Goal: Transaction & Acquisition: Purchase product/service

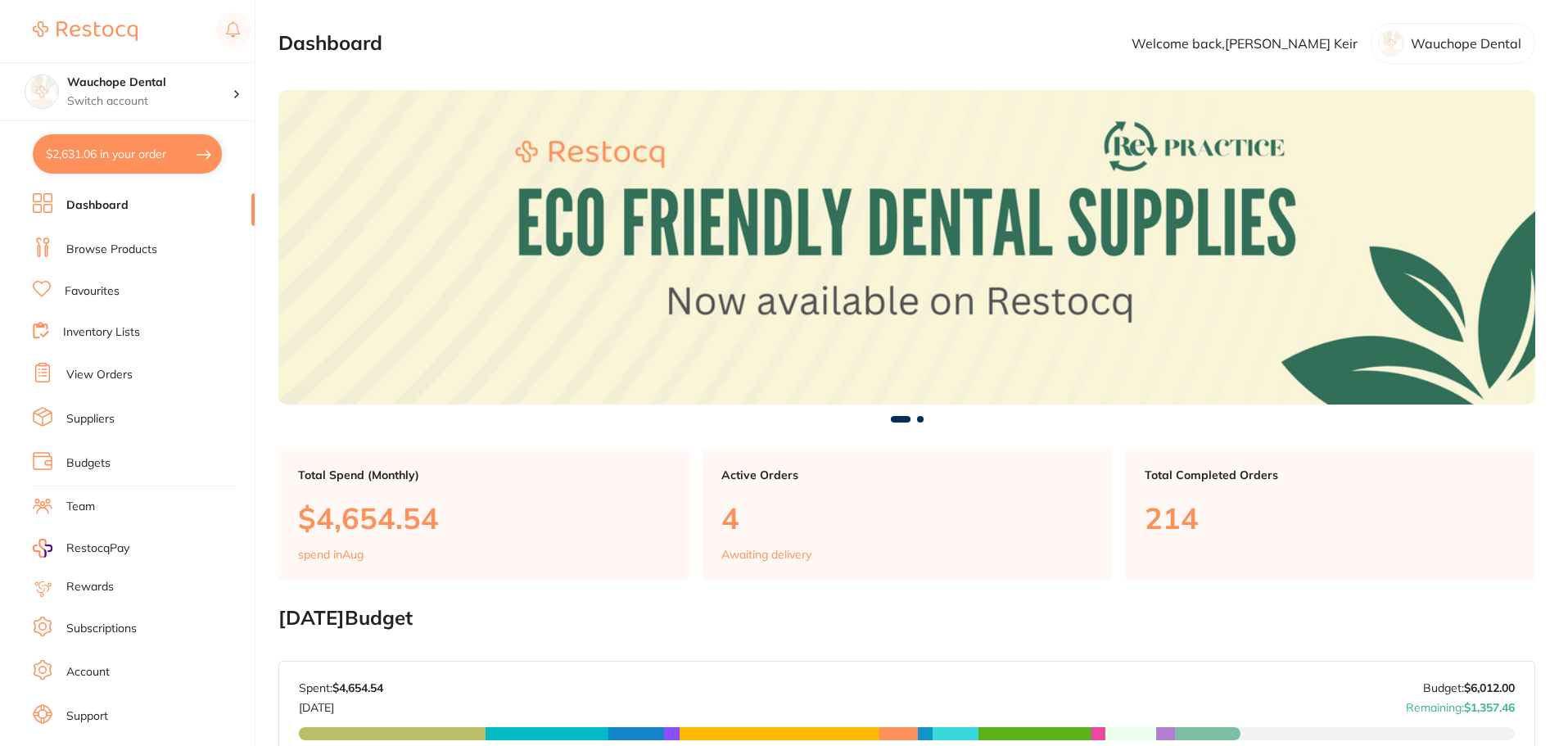
click at [140, 158] on button "$2,631.06 in your order" at bounding box center [127, 153] width 189 height 39
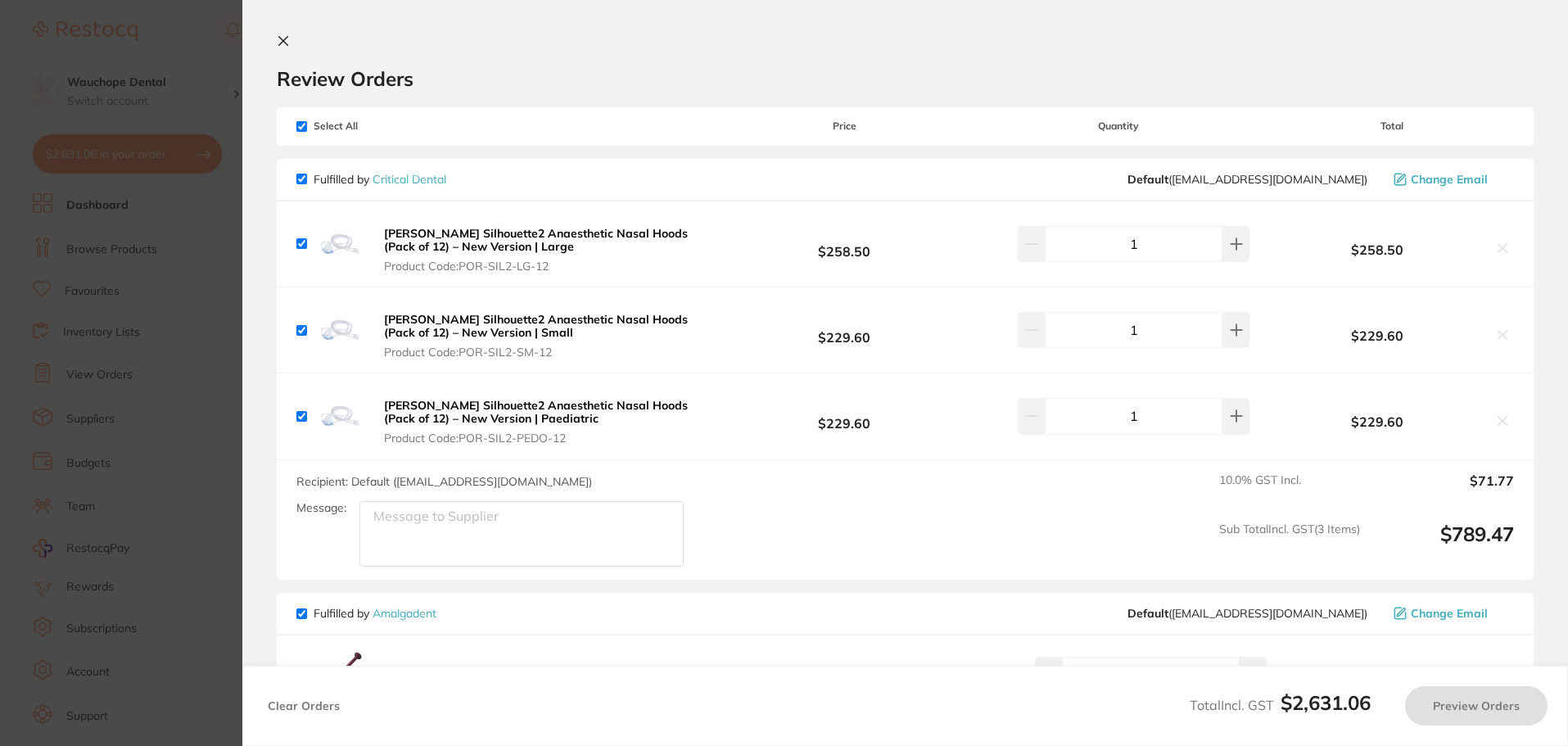
checkbox input "true"
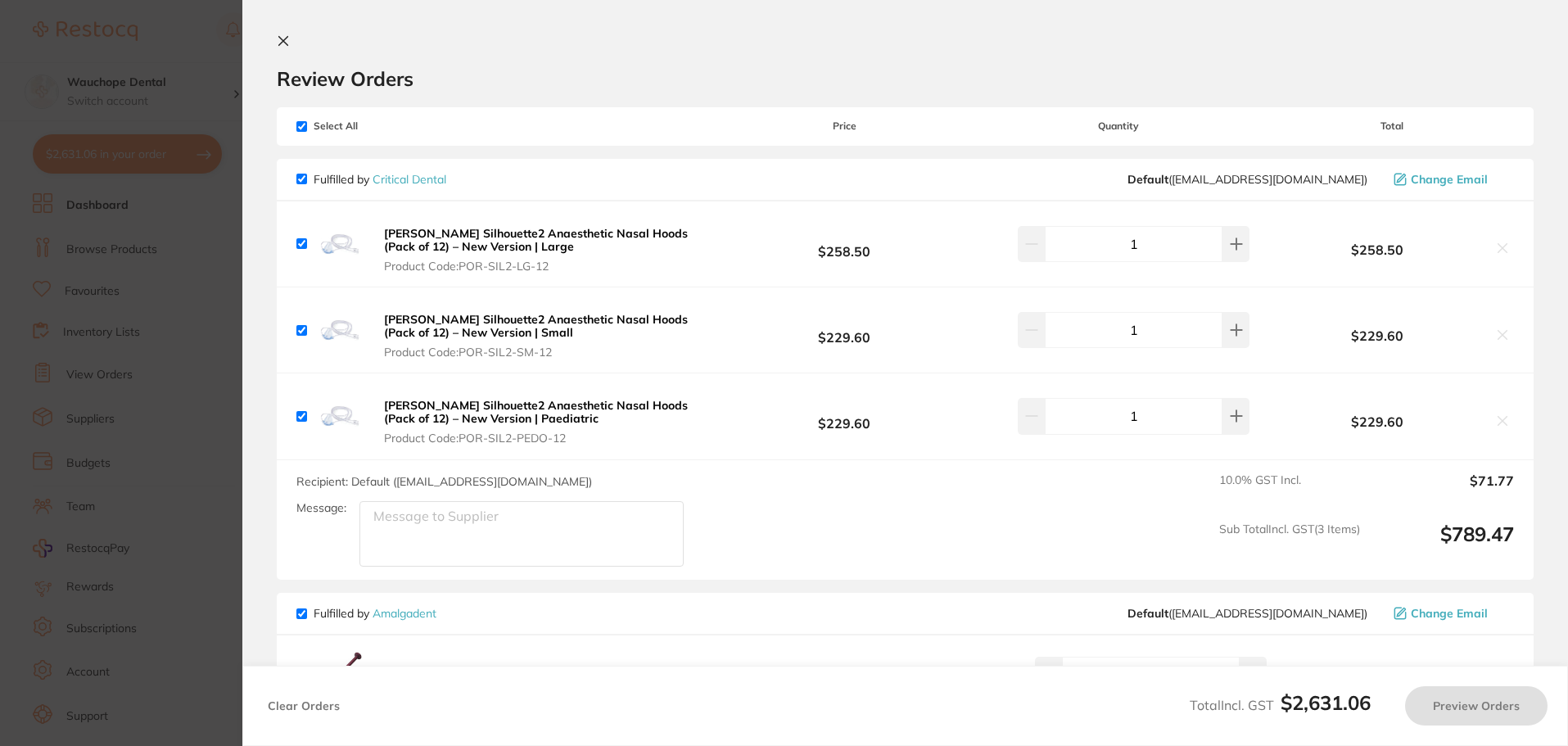
checkbox input "true"
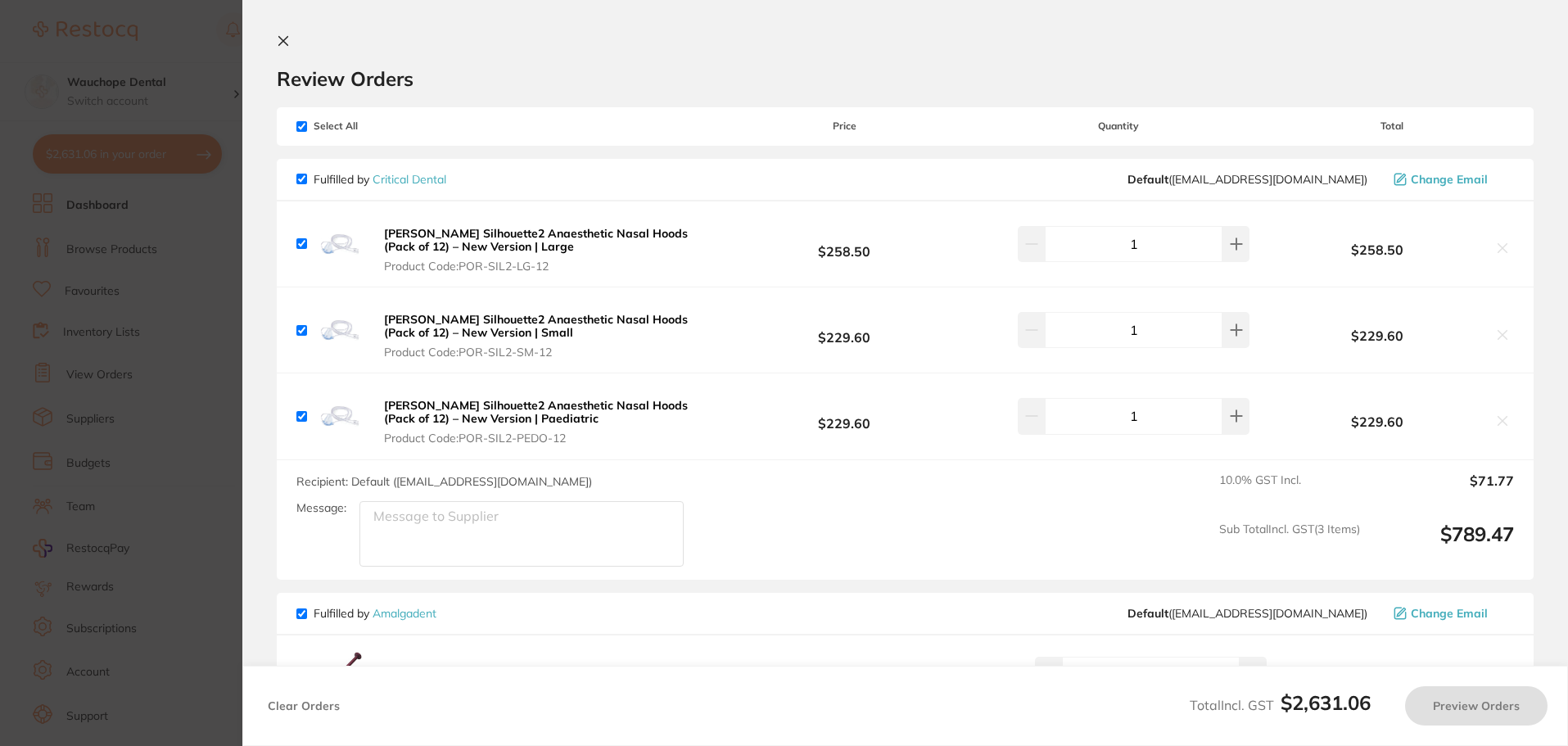
checkbox input "true"
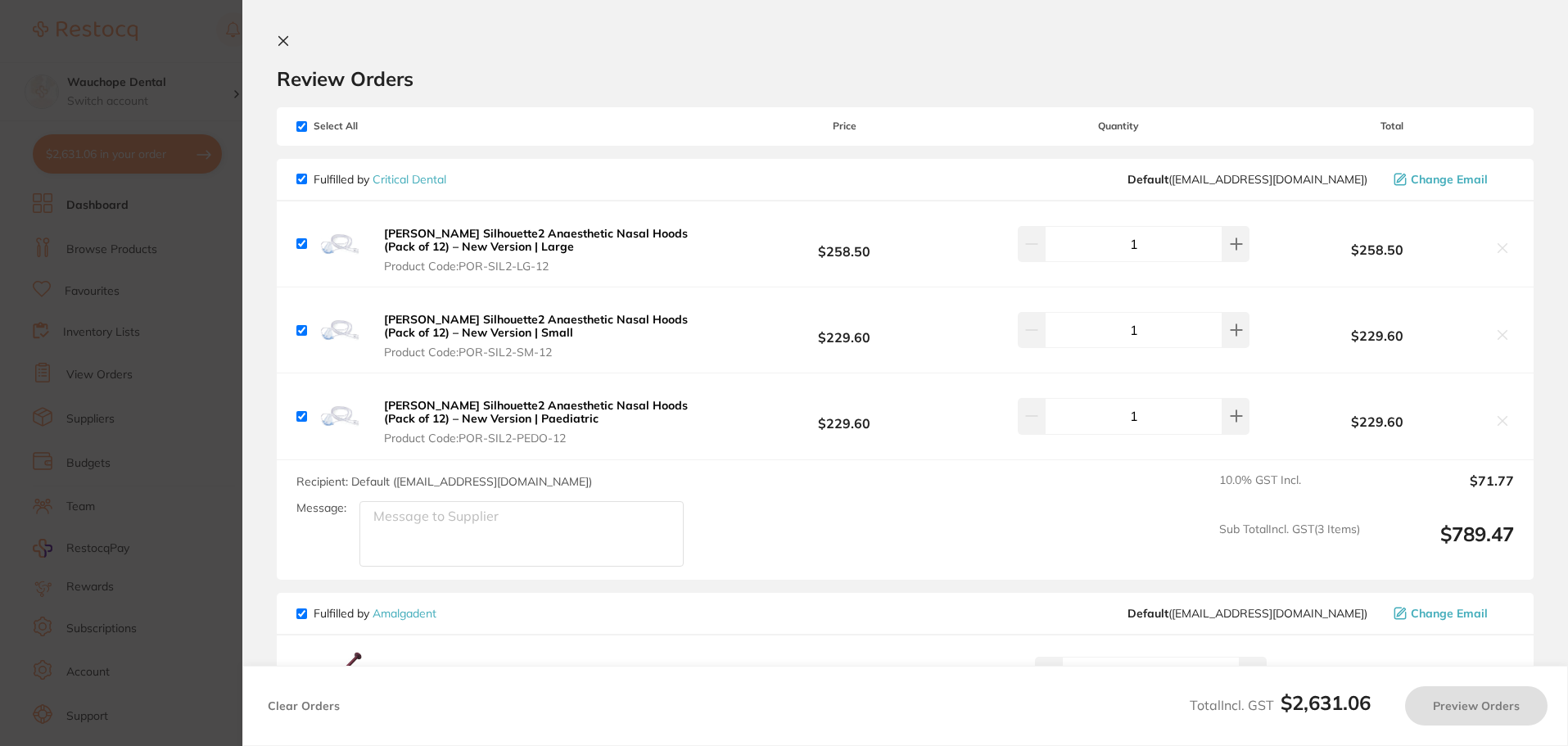
checkbox input "true"
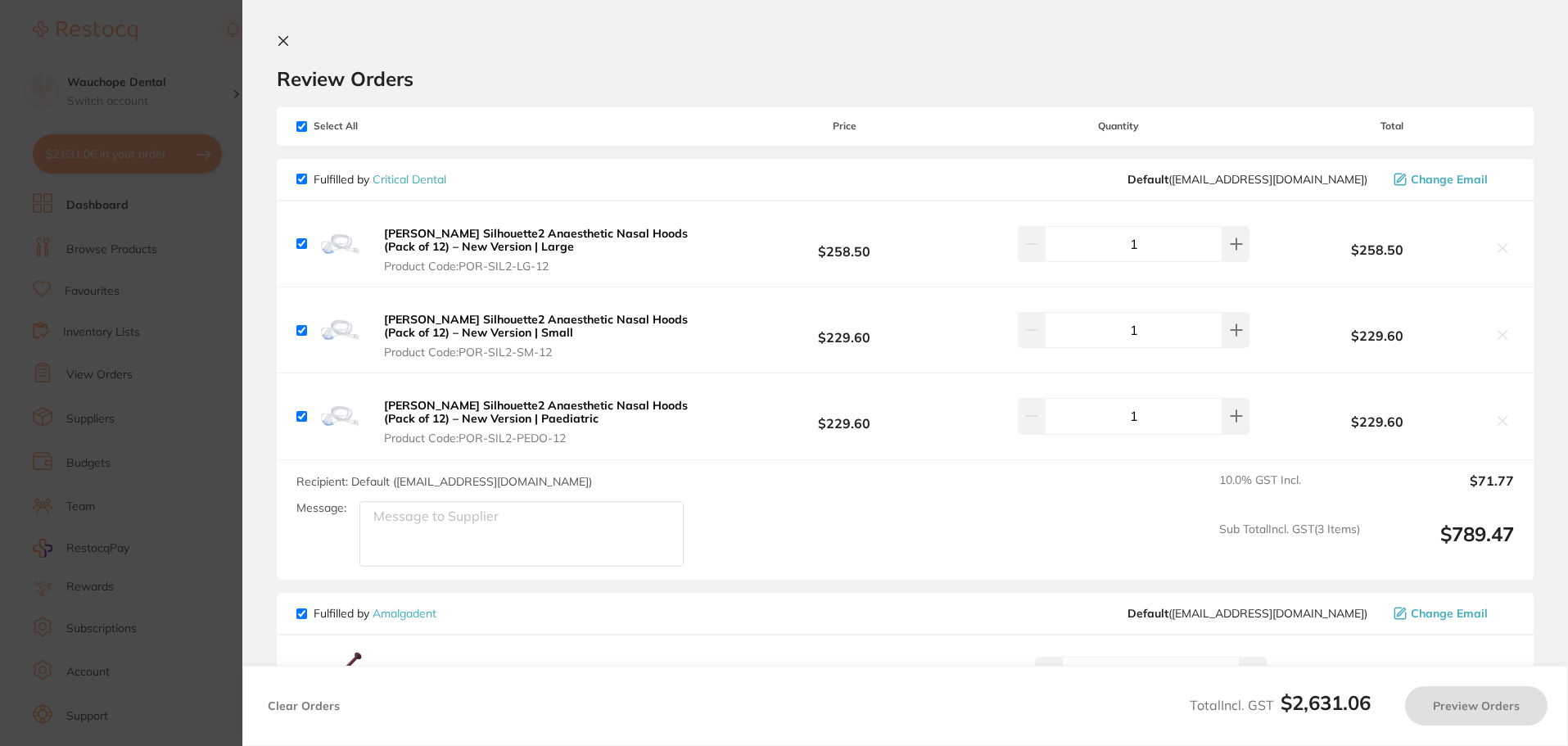
checkbox input "true"
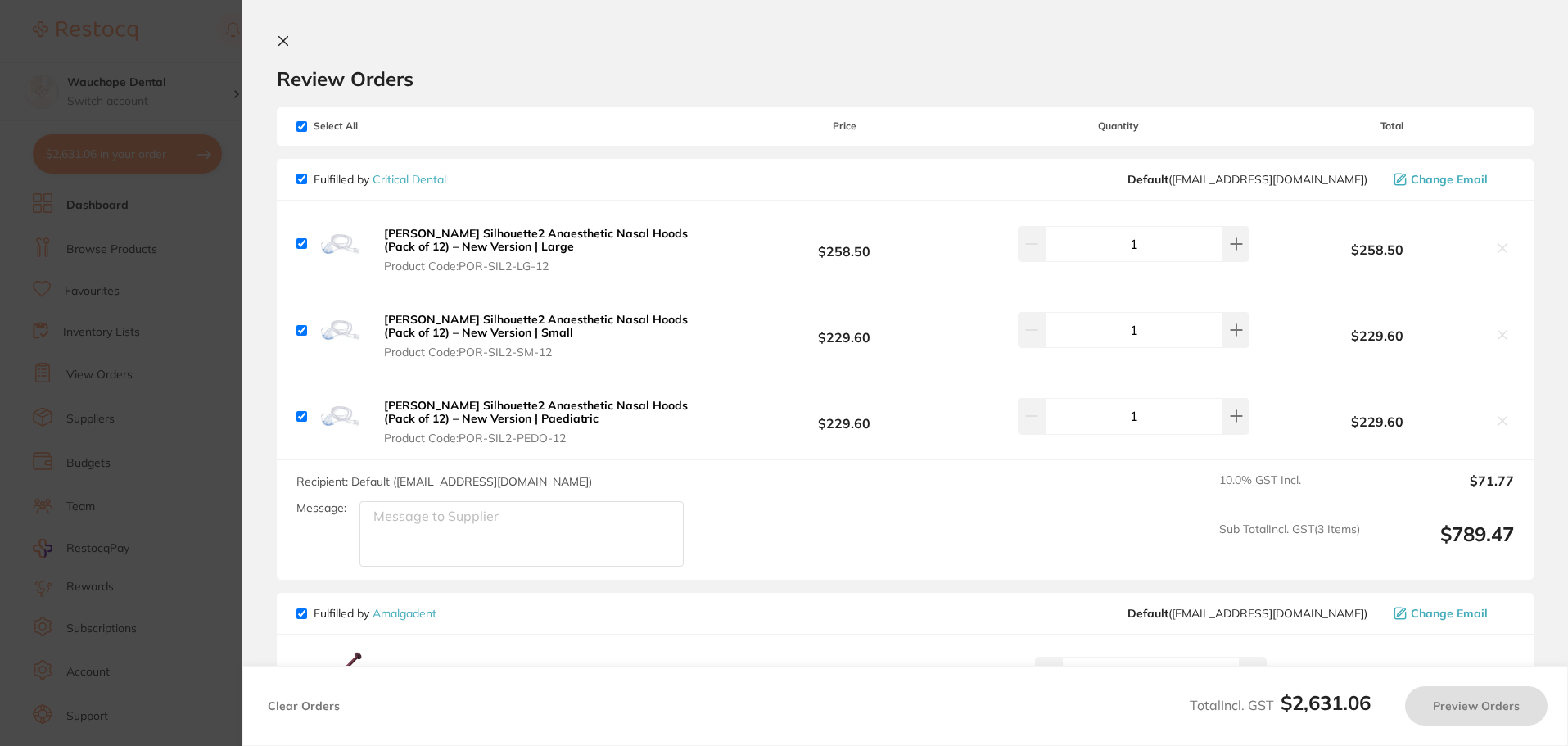
checkbox input "true"
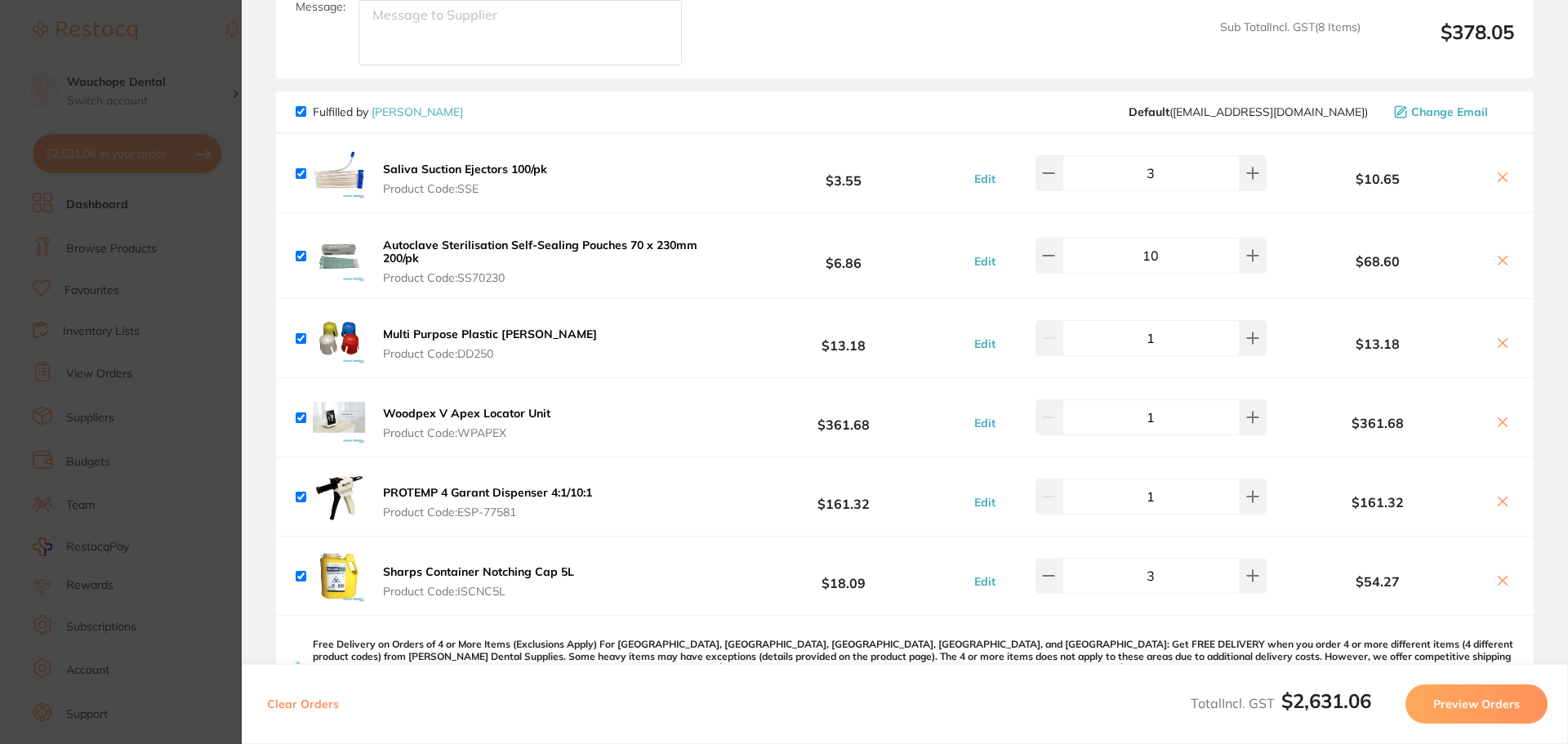
scroll to position [2530, 0]
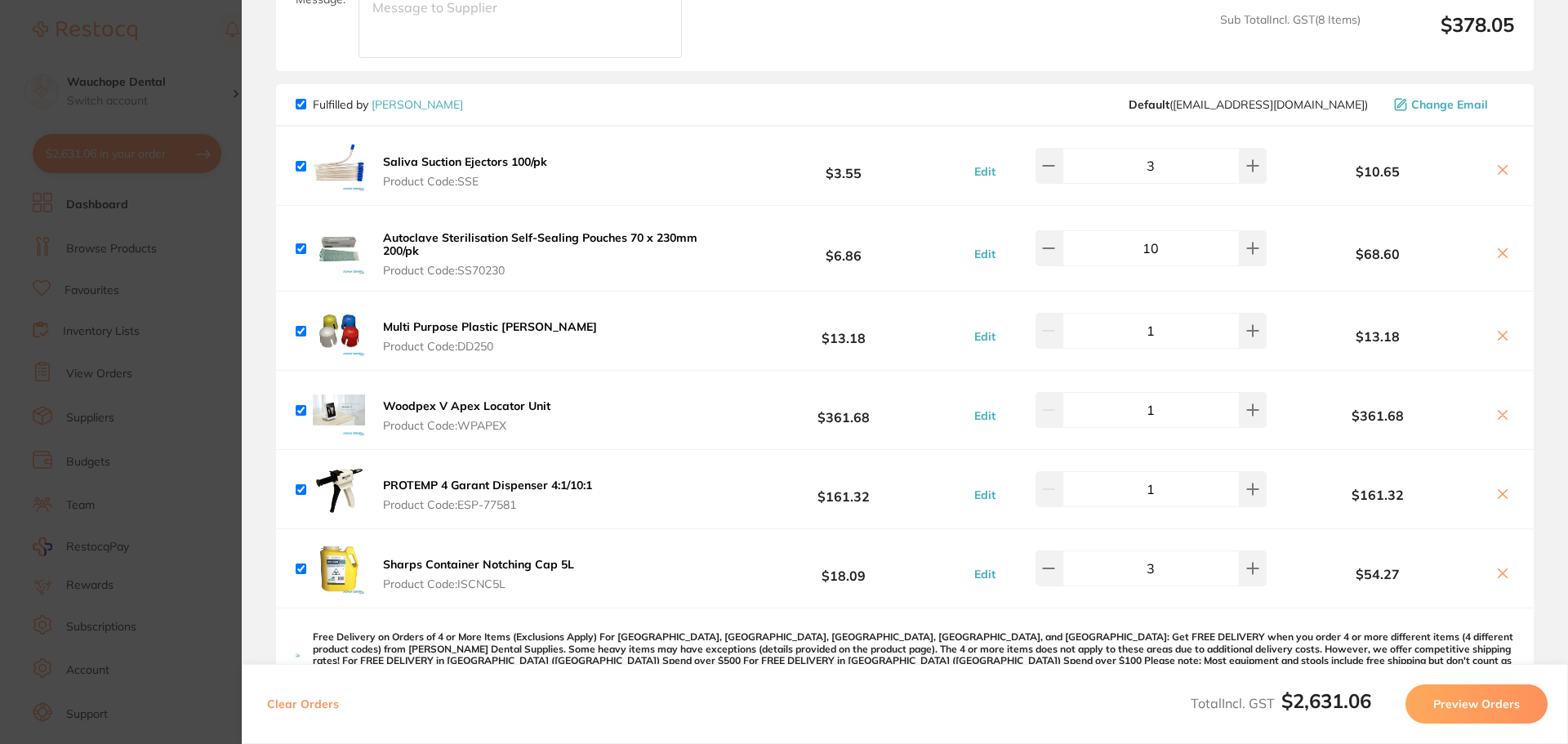
click at [12, 227] on section "Update RRP Set your pre negotiated price for this item. Item Agreed RRP (excl. …" at bounding box center [784, 372] width 1568 height 744
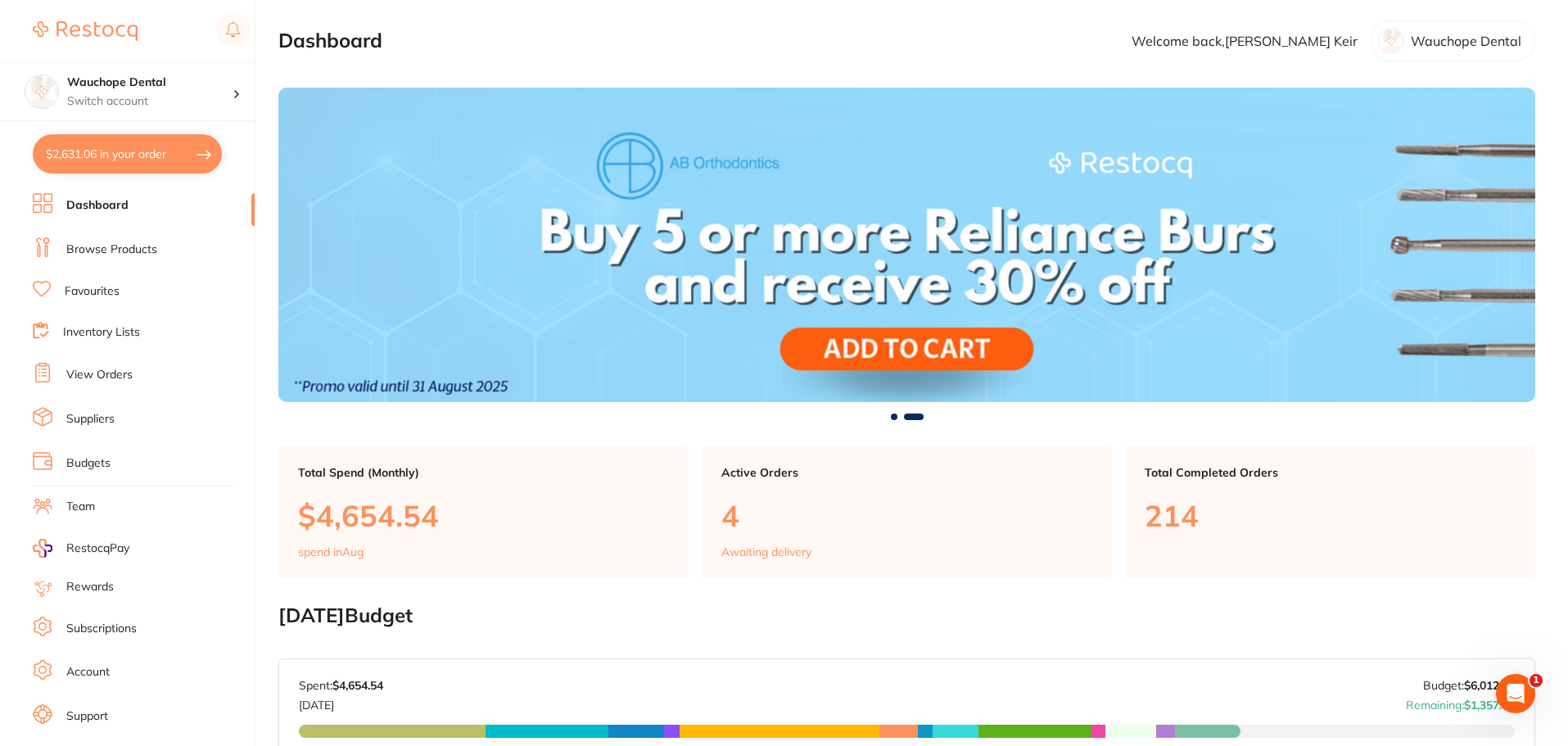
click at [102, 288] on link "Favourites" at bounding box center [93, 292] width 55 height 17
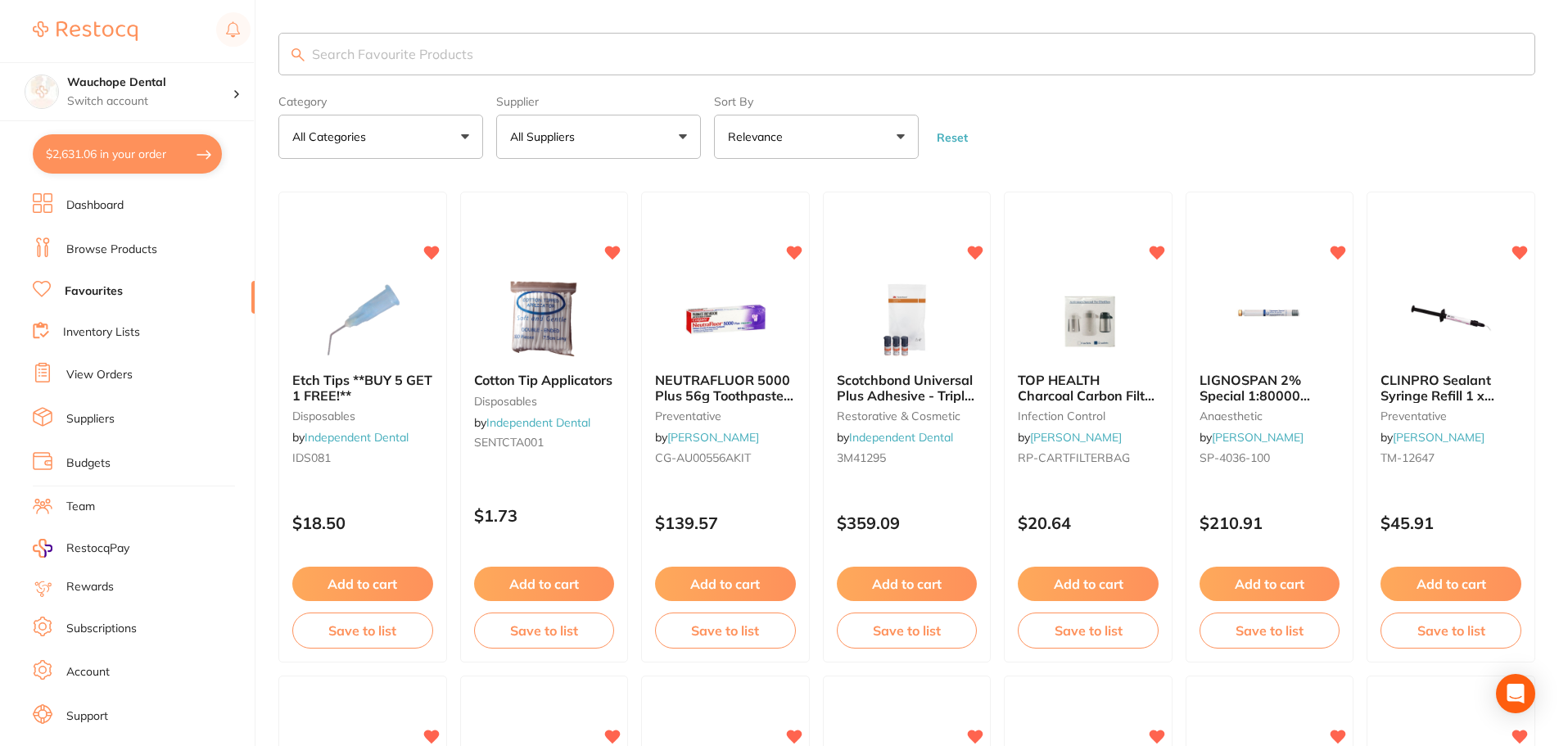
click at [371, 61] on input "search" at bounding box center [907, 53] width 1257 height 43
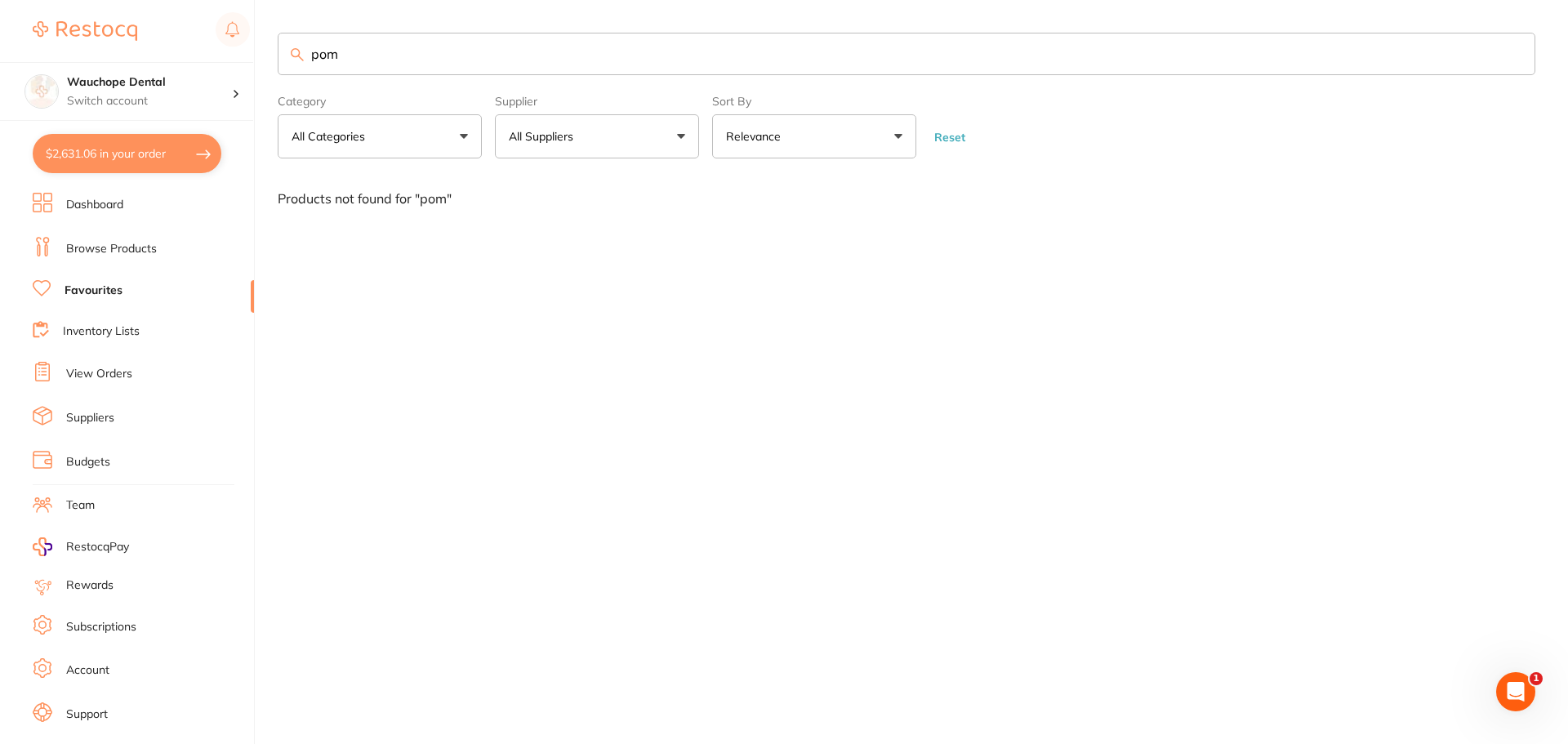
type input "pom"
click at [147, 243] on link "Browse Products" at bounding box center [111, 249] width 91 height 17
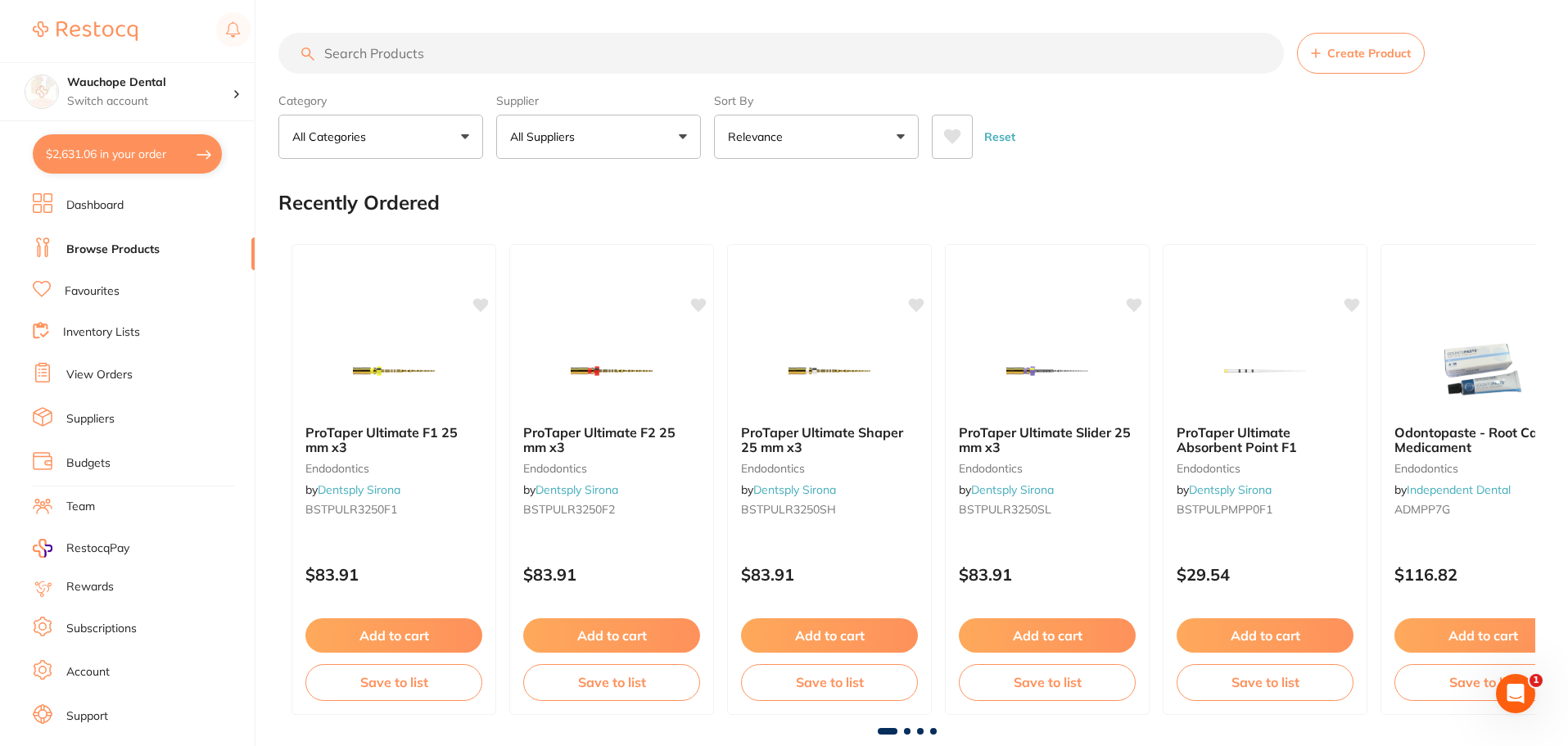
click at [410, 57] on input "search" at bounding box center [781, 53] width 1006 height 41
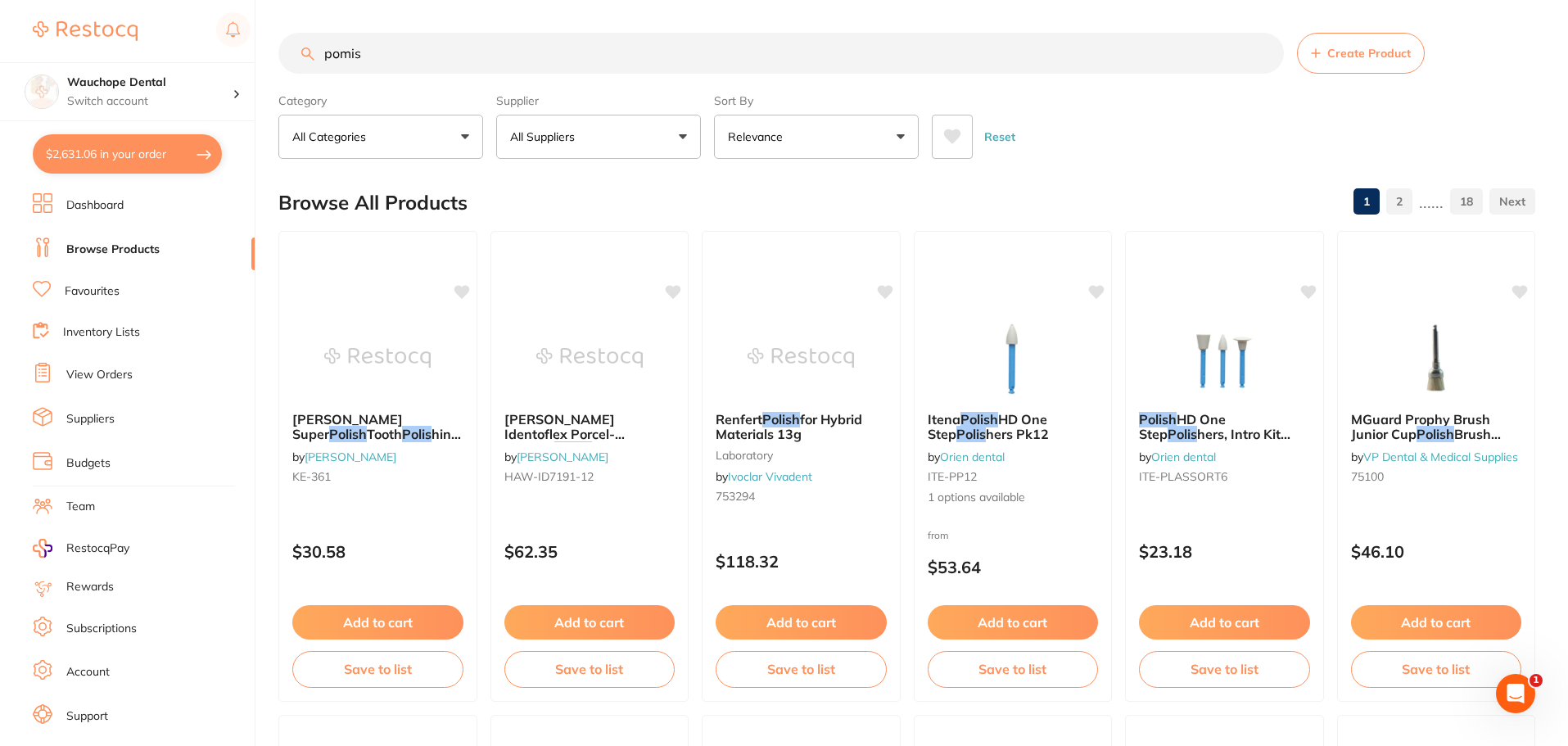
type input "pomis"
click at [359, 53] on input "pomis" at bounding box center [781, 53] width 1006 height 41
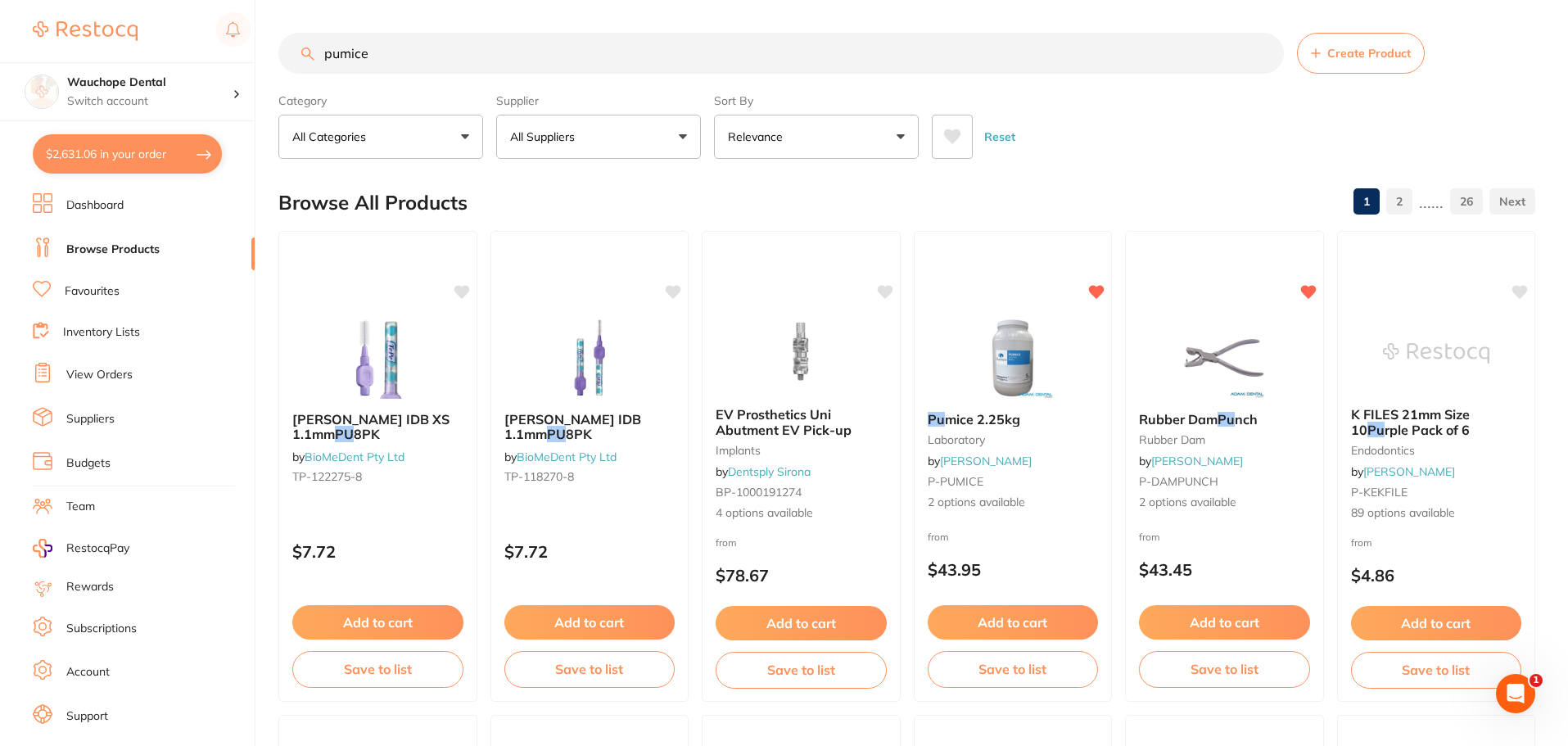
type input "pumice"
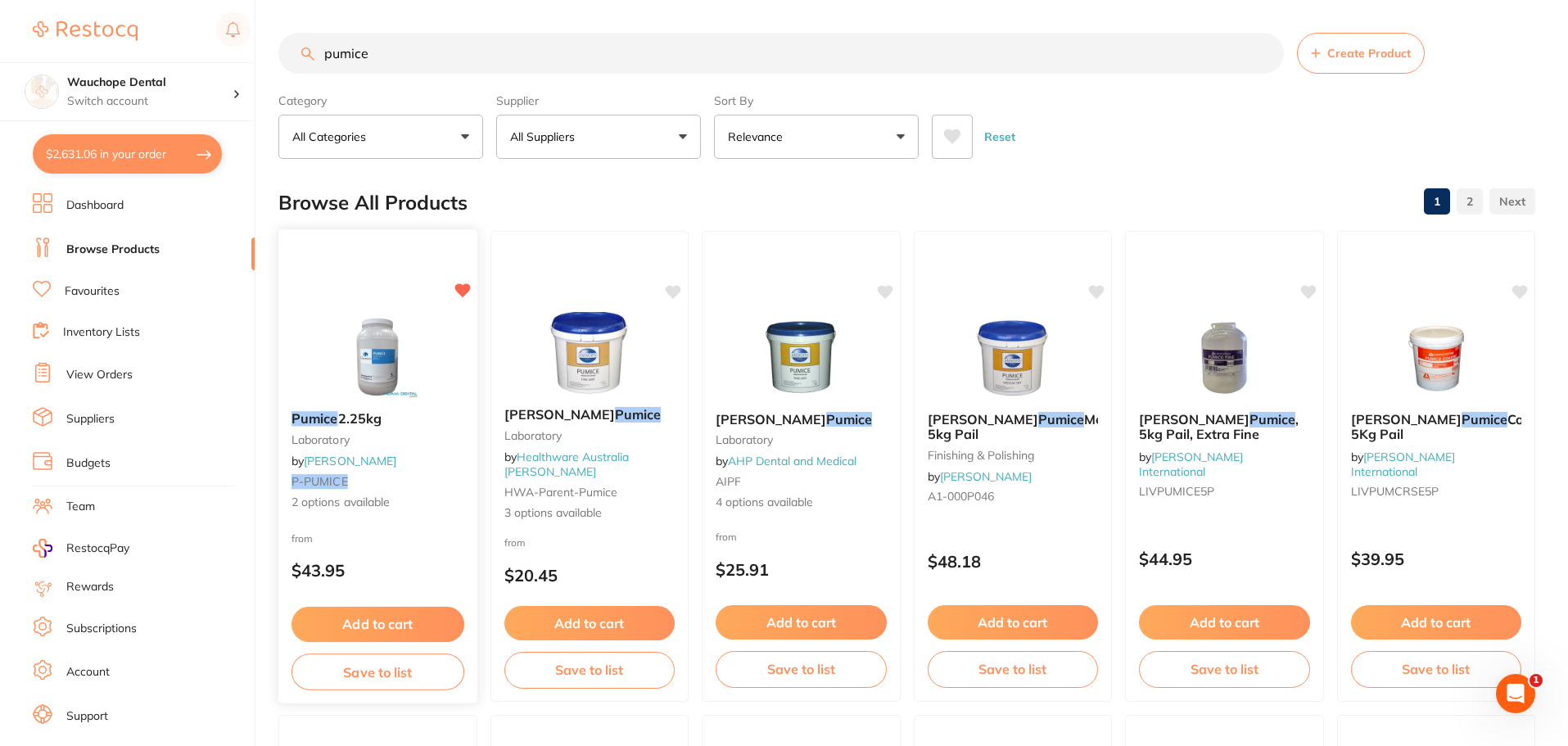
click at [352, 314] on div "Pumice 2.25kg laboratory by [PERSON_NAME] P-PUMICE 2 options available from $43…" at bounding box center [378, 466] width 201 height 475
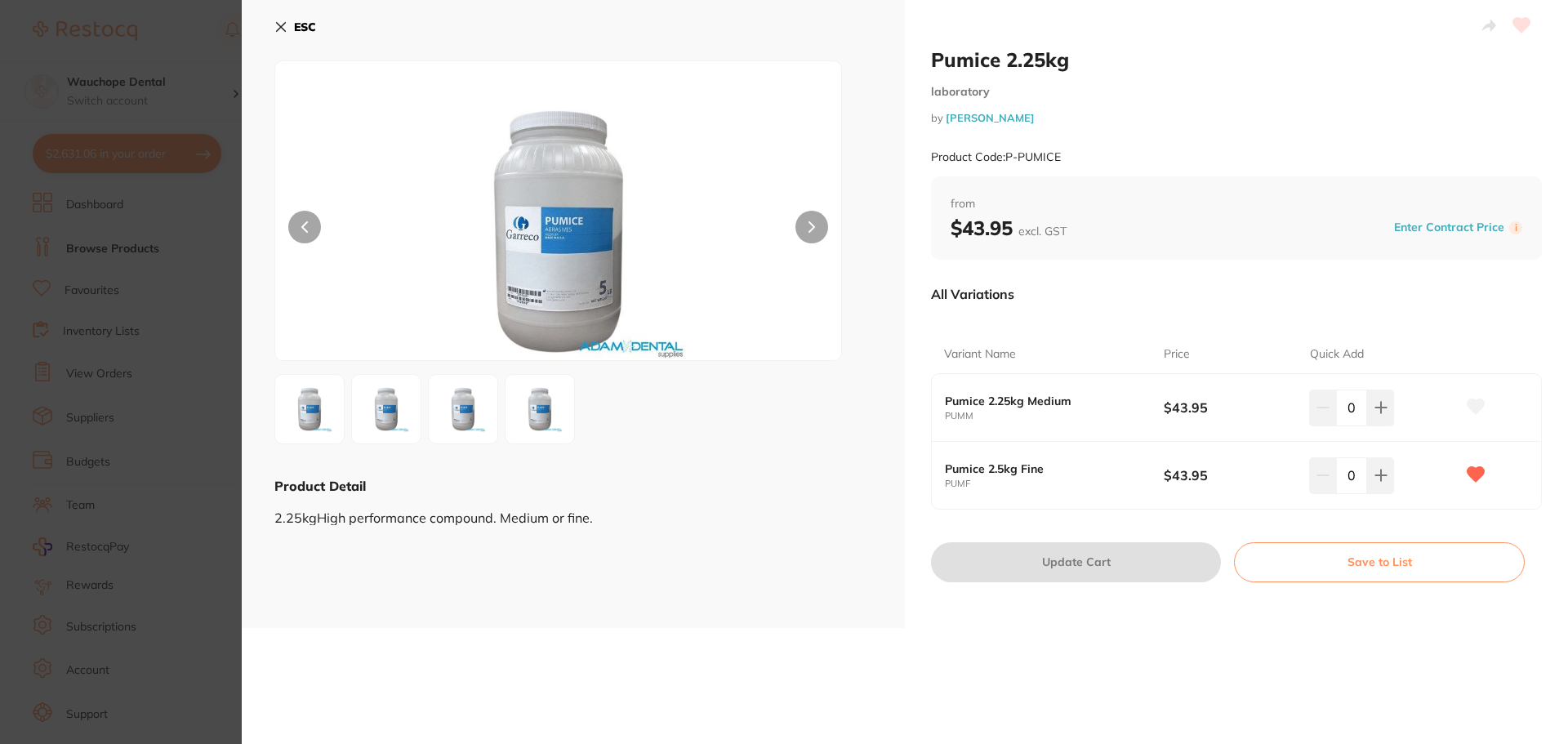
click at [158, 242] on section "Pumice 2.25kg laboratory by [PERSON_NAME] Product Code: P-PUMICE ESC Product De…" at bounding box center [784, 372] width 1568 height 744
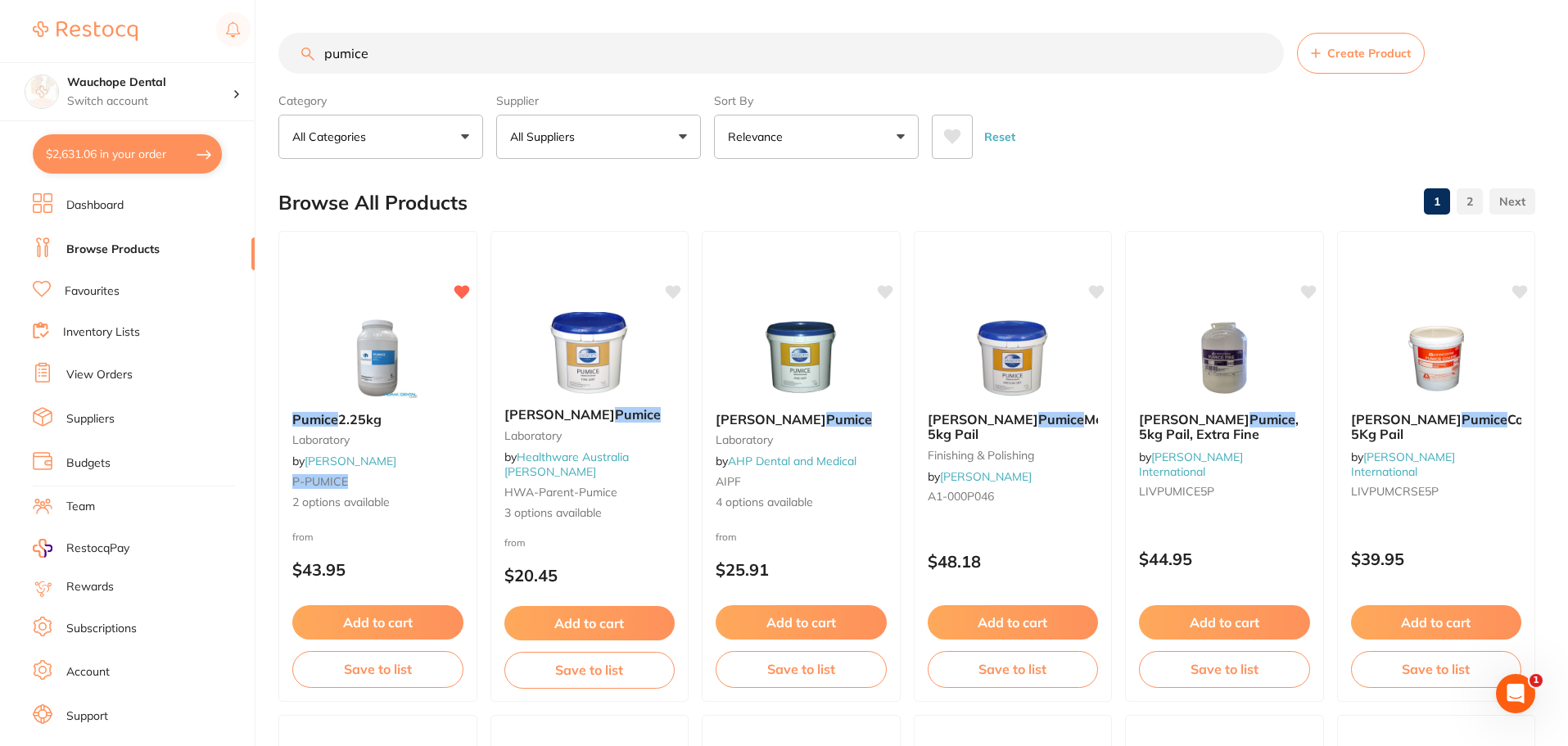
click at [628, 144] on button "All Suppliers" at bounding box center [598, 136] width 204 height 44
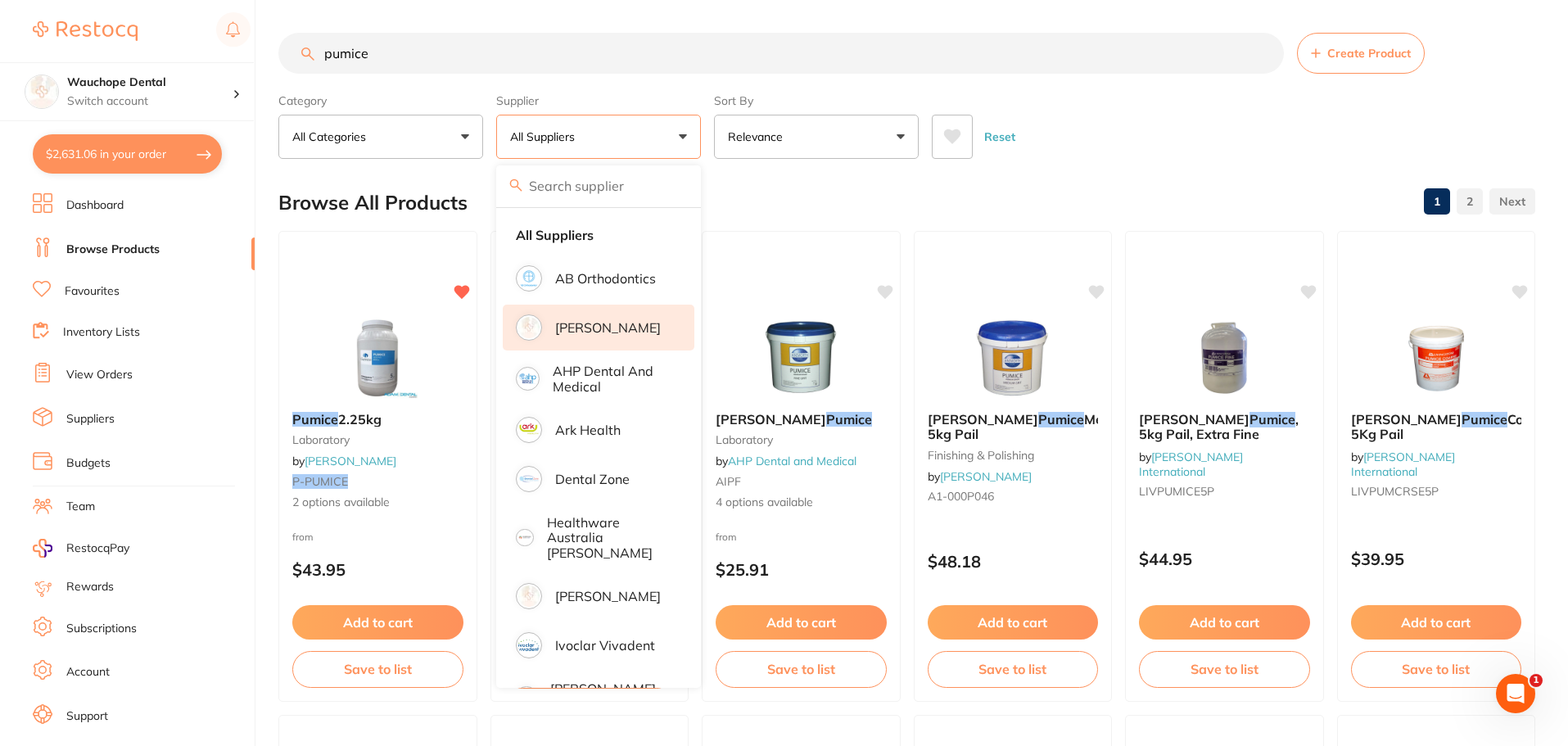
click at [568, 323] on p "[PERSON_NAME]" at bounding box center [608, 328] width 106 height 15
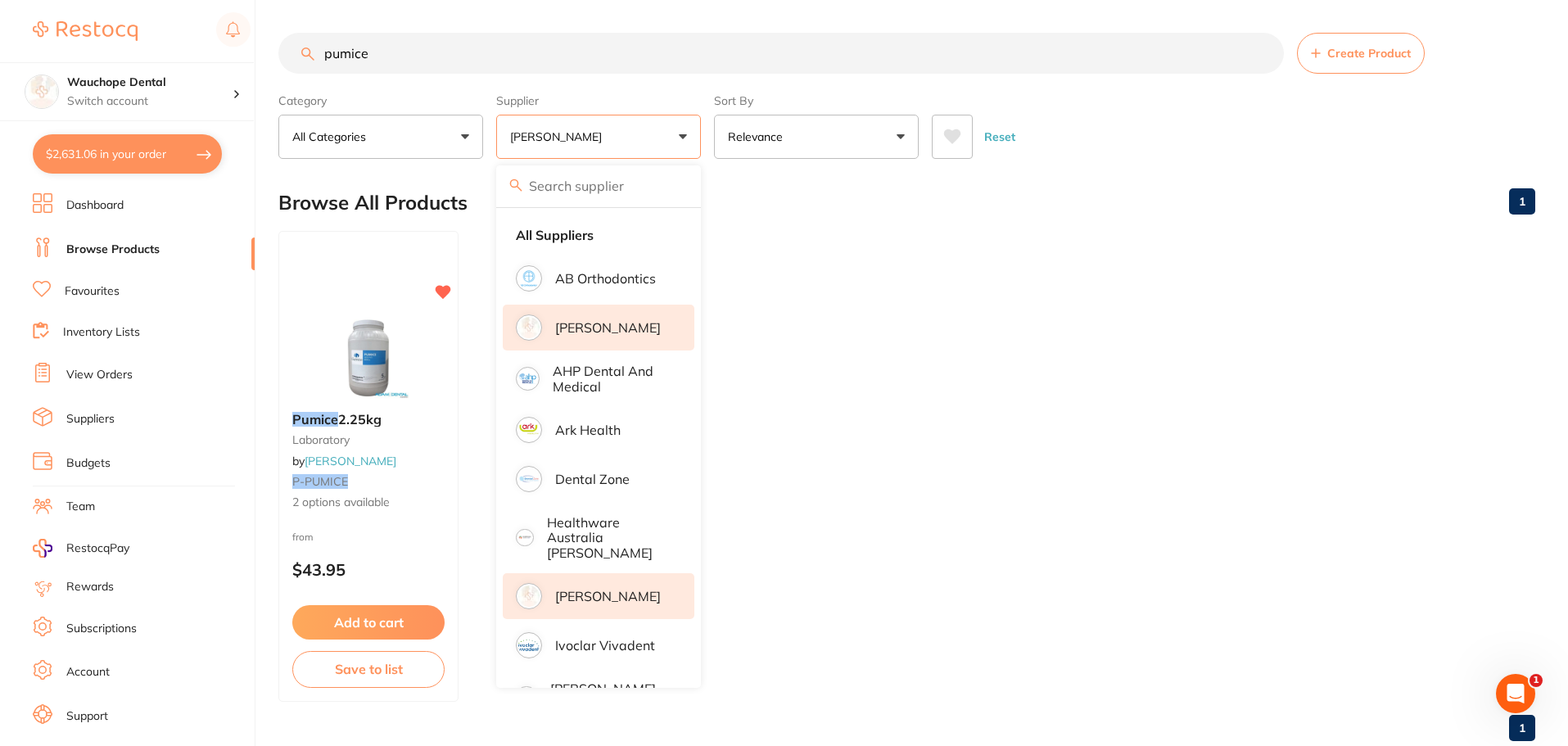
click at [603, 588] on p "[PERSON_NAME]" at bounding box center [608, 596] width 106 height 15
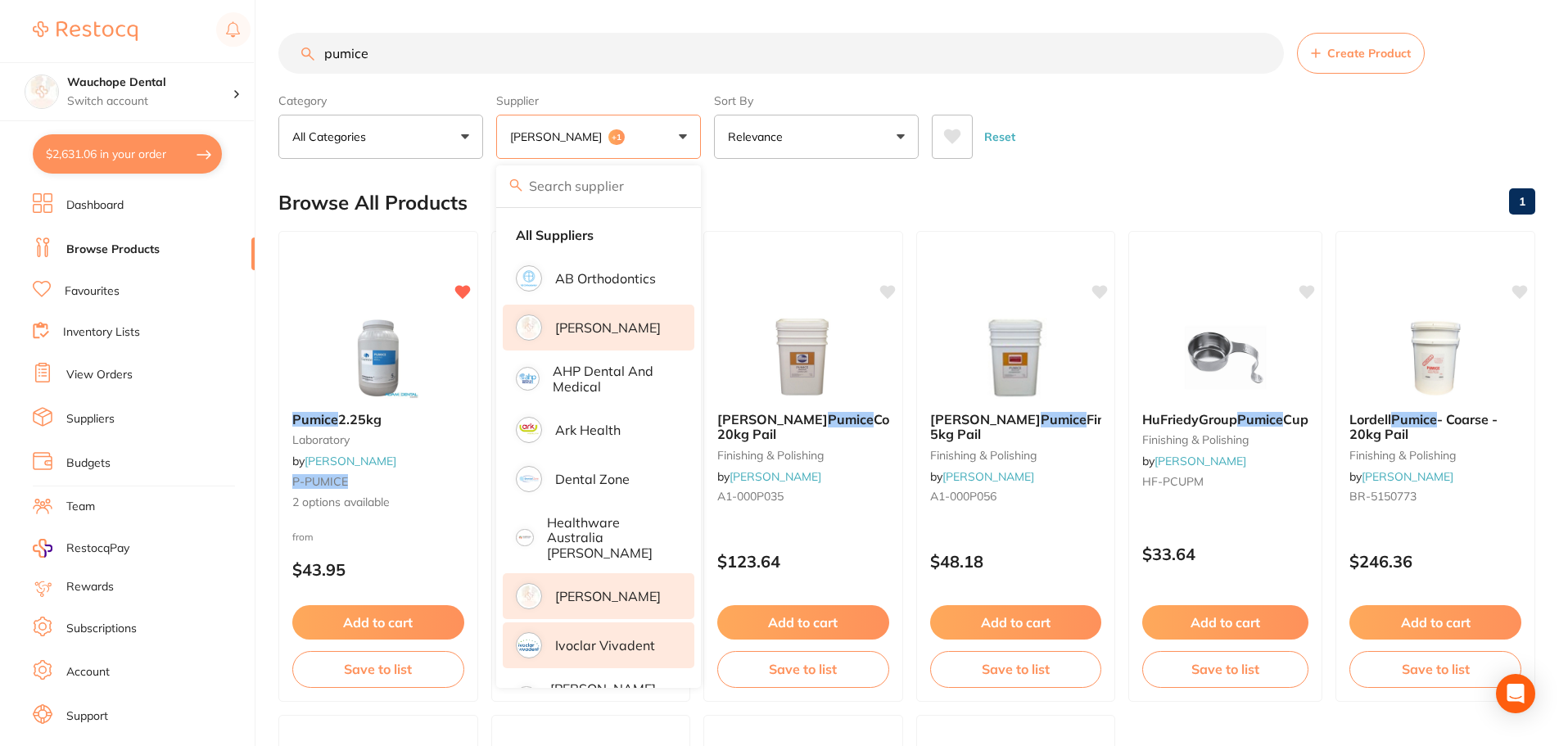
click at [622, 638] on p "Ivoclar Vivadent" at bounding box center [606, 645] width 100 height 15
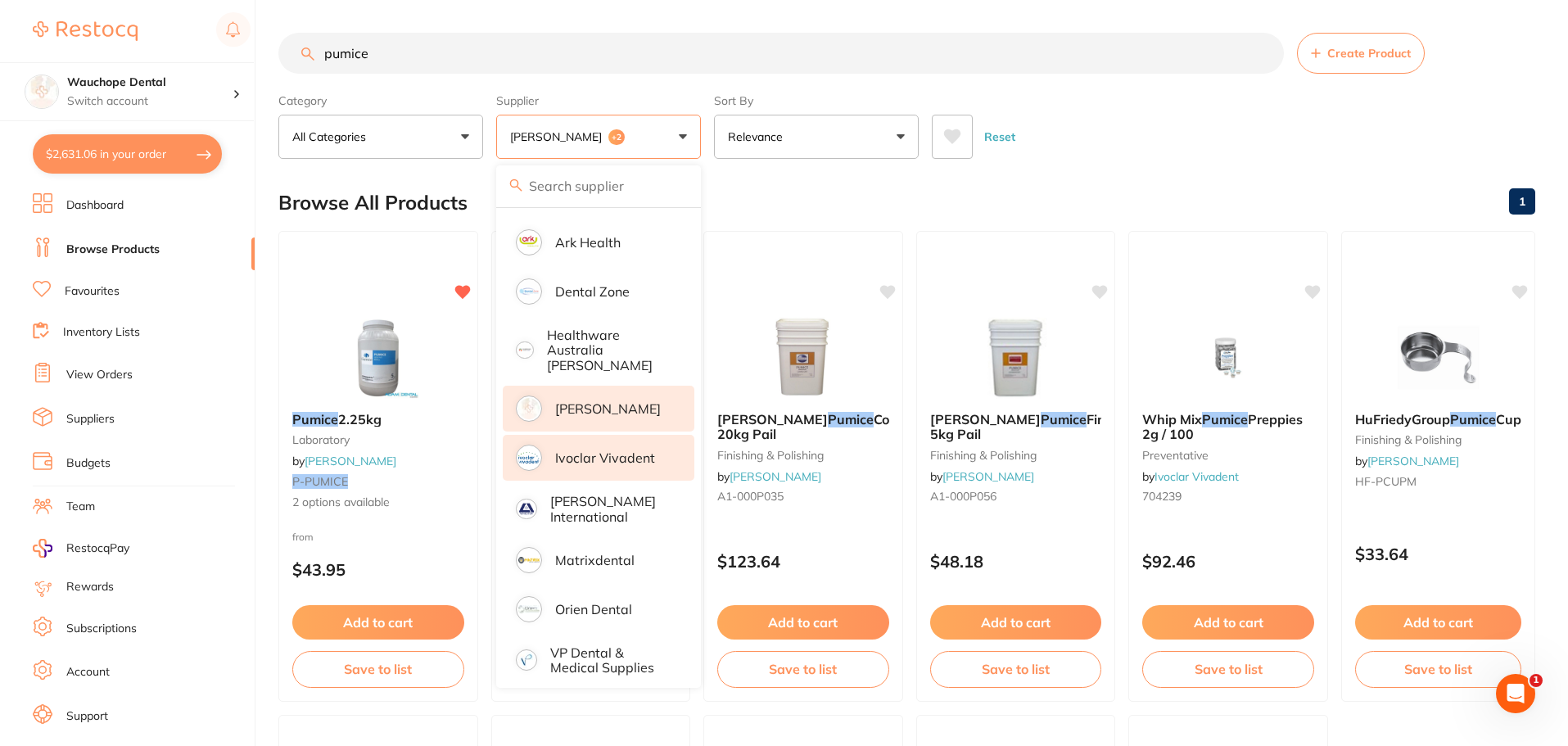
click at [782, 219] on div "Browse All Products 1" at bounding box center [907, 203] width 1257 height 55
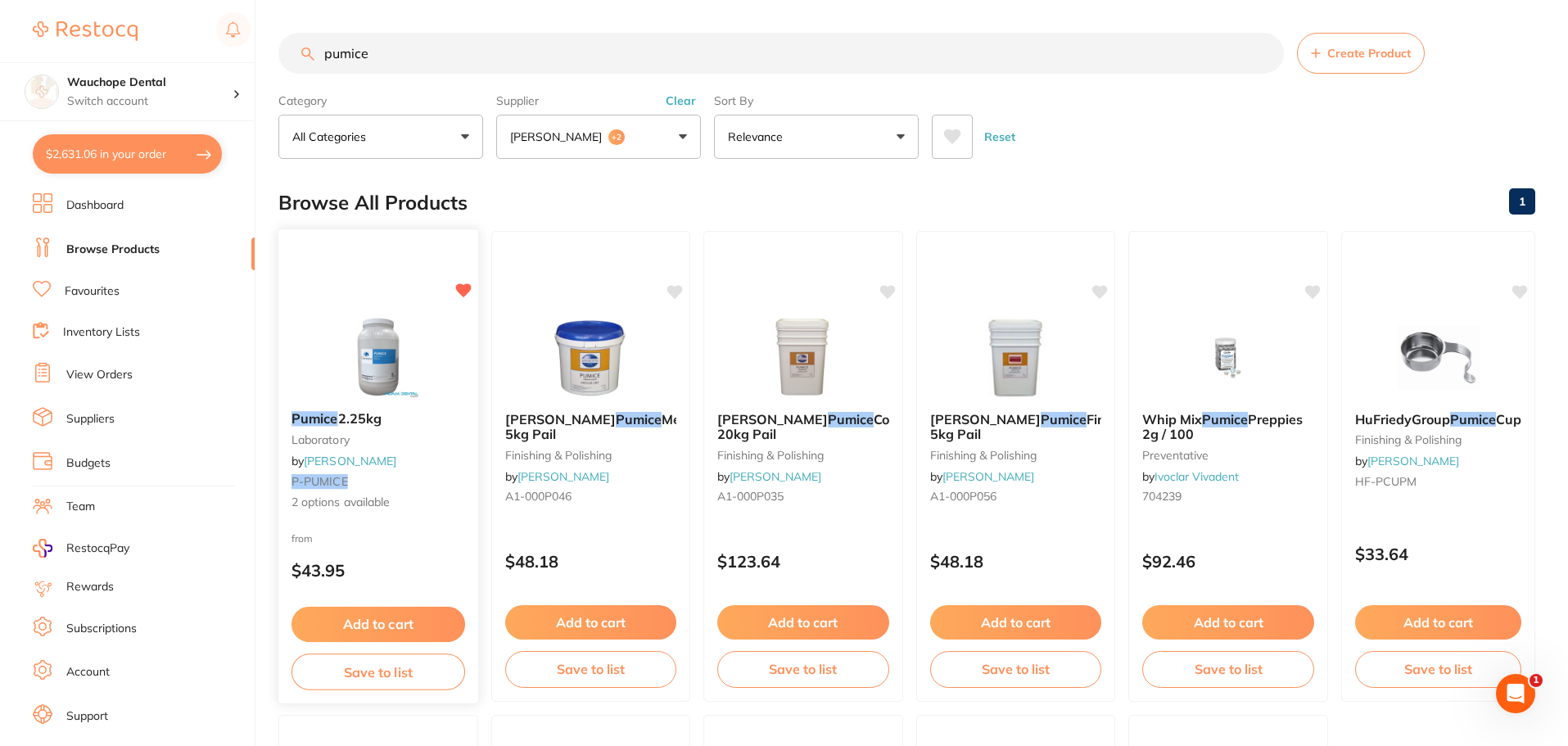
click at [393, 352] on img at bounding box center [378, 356] width 108 height 83
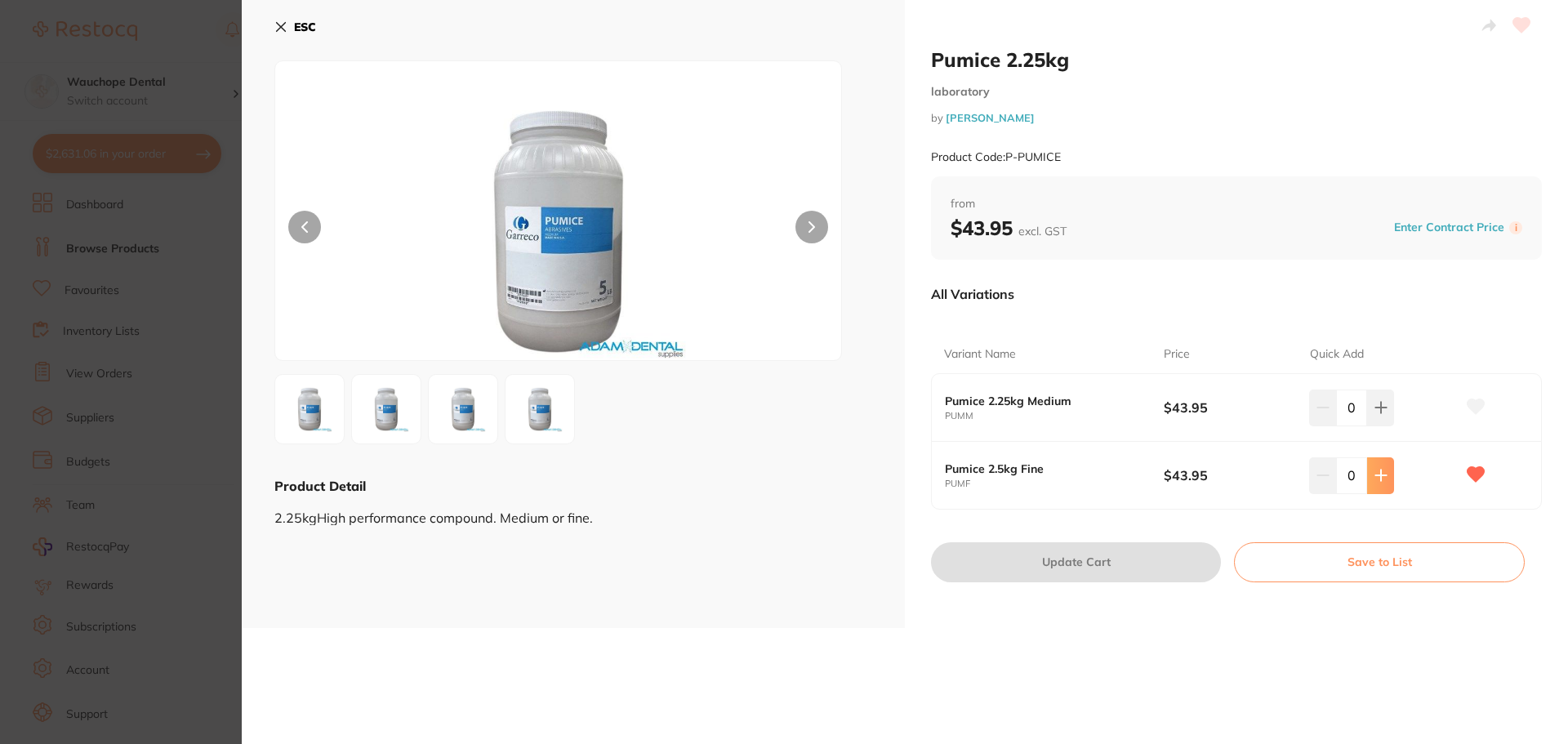
click at [1368, 478] on button at bounding box center [1381, 475] width 27 height 36
type input "1"
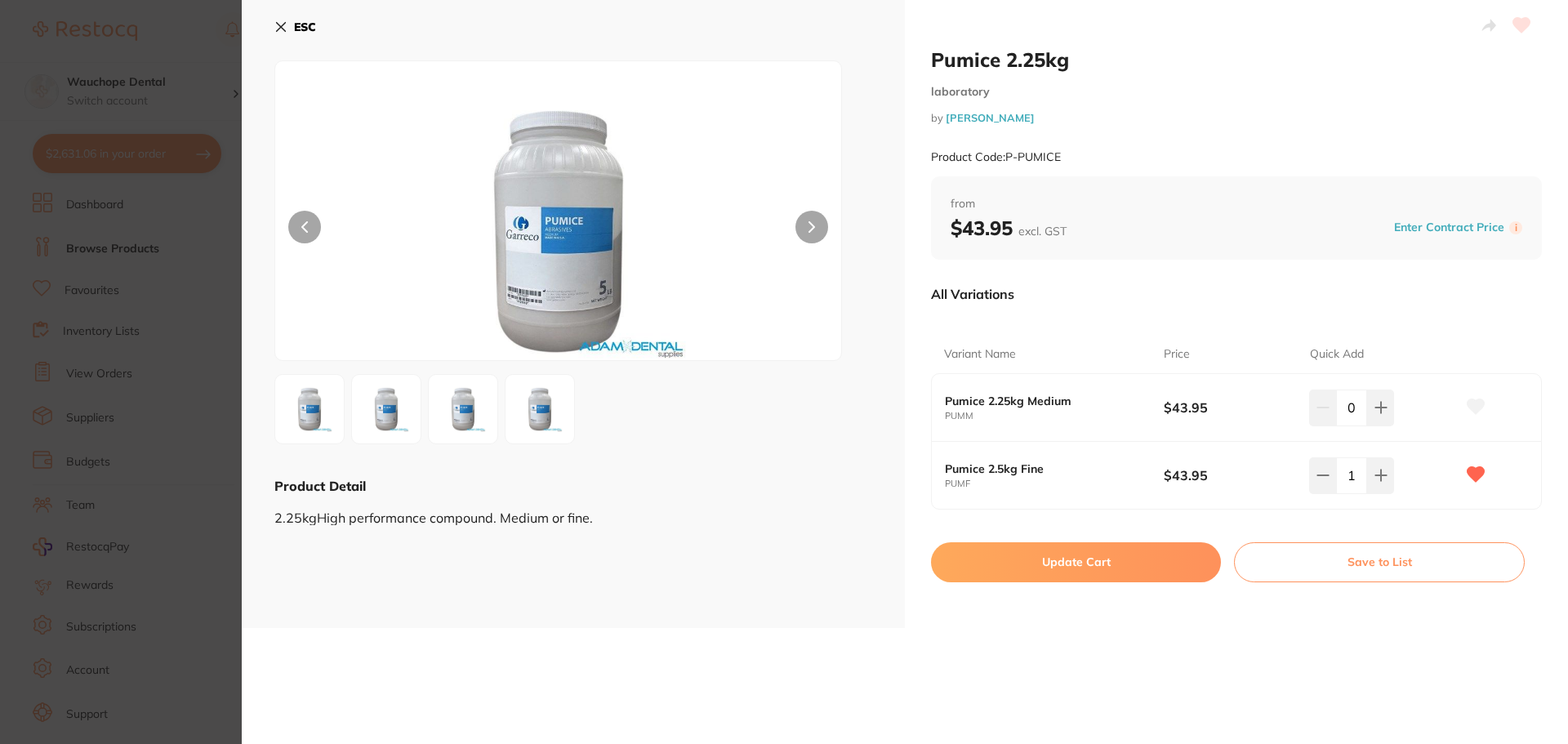
click at [1124, 567] on button "Update Cart" at bounding box center [1076, 561] width 290 height 39
checkbox input "false"
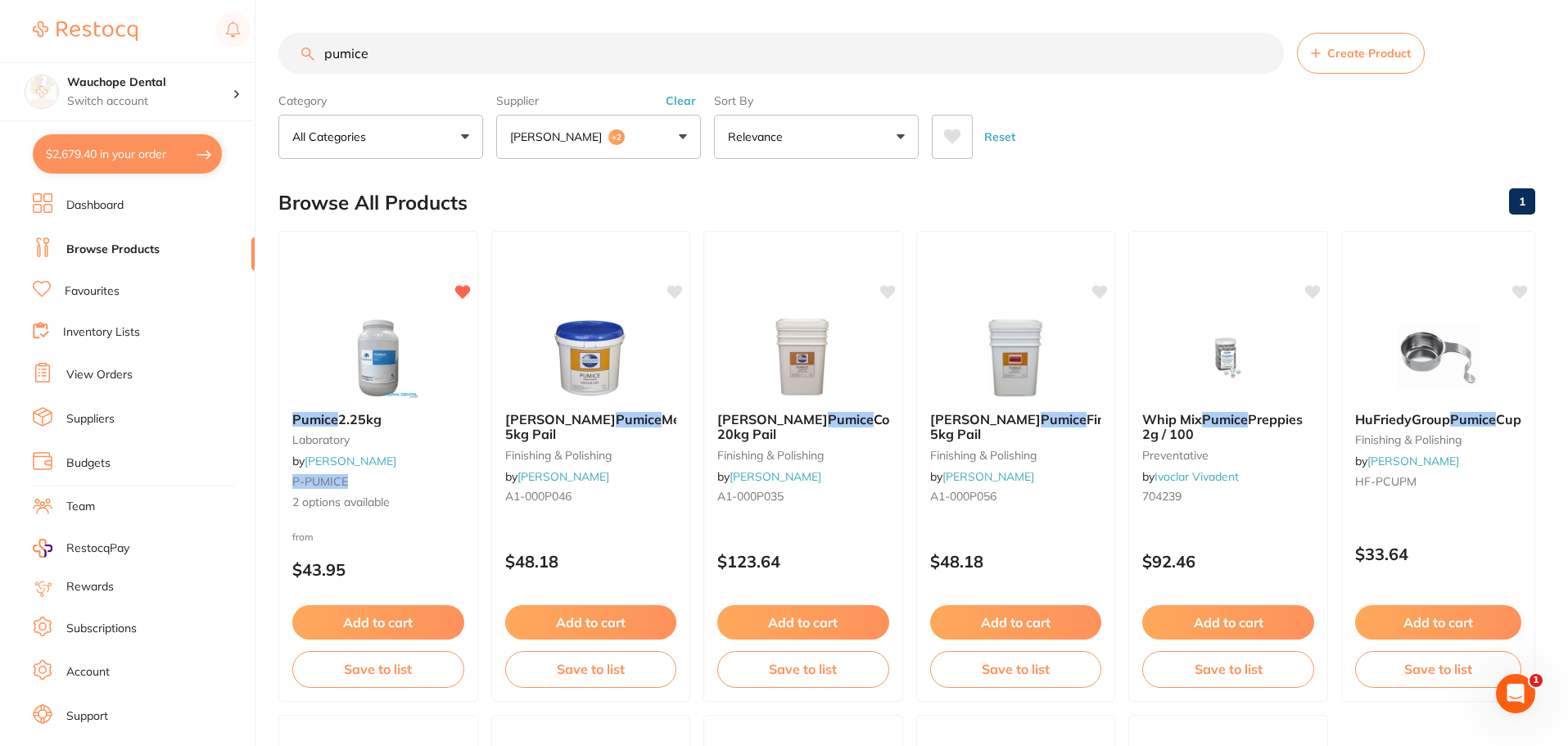
click at [116, 243] on link "Browse Products" at bounding box center [113, 250] width 93 height 17
click at [111, 293] on link "Favourites" at bounding box center [93, 292] width 55 height 17
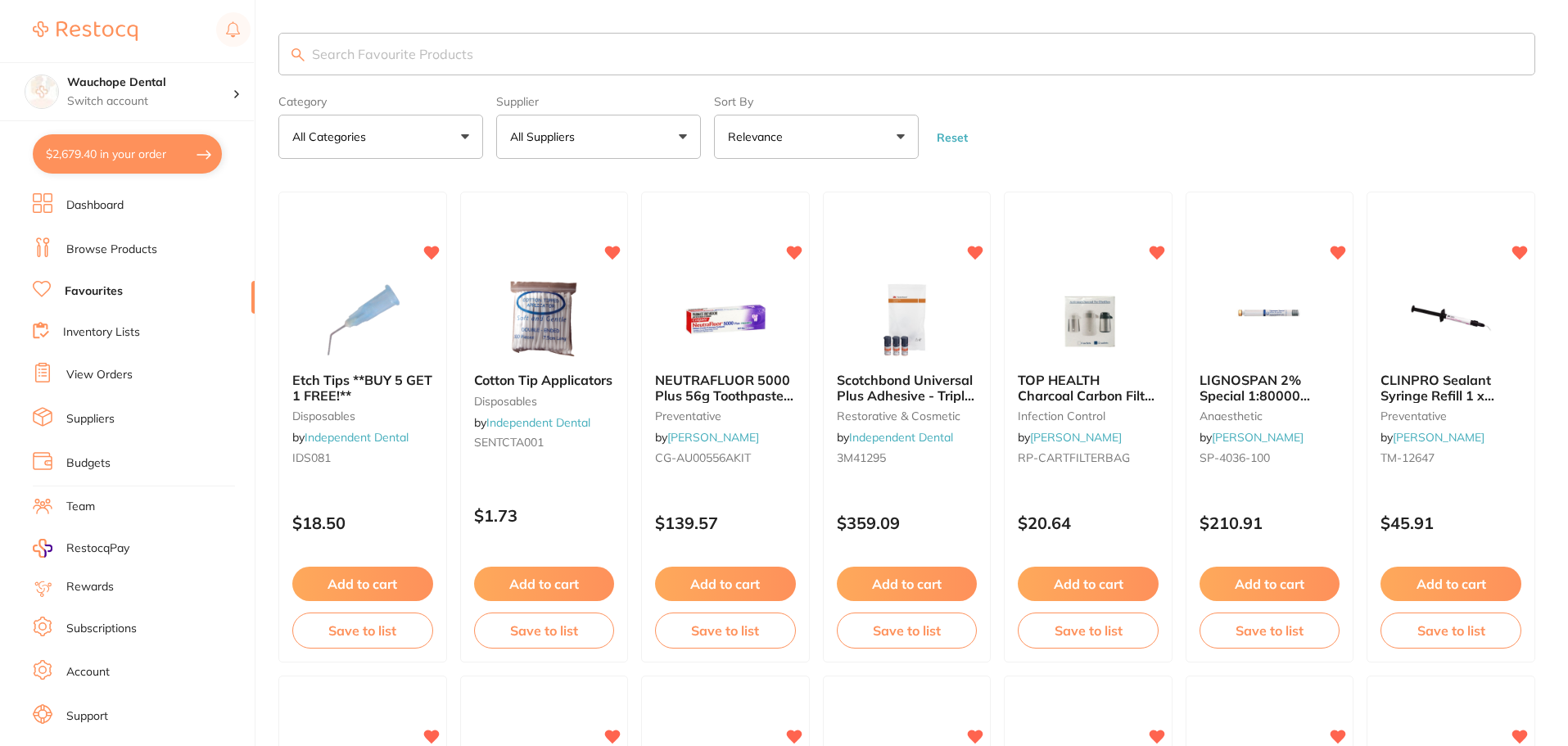
click at [364, 60] on input "search" at bounding box center [907, 53] width 1257 height 43
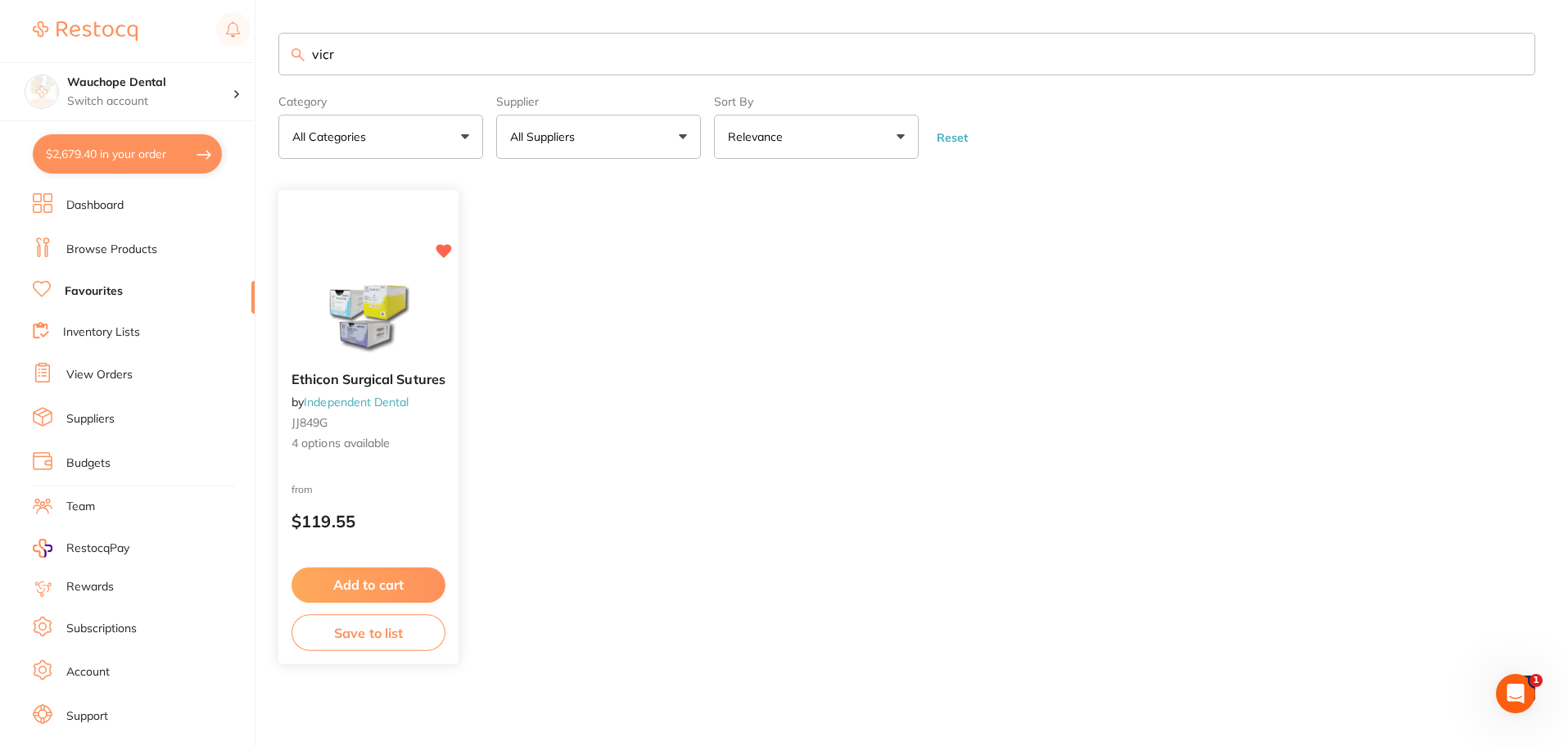
type input "vicr"
click at [396, 313] on img at bounding box center [368, 318] width 108 height 83
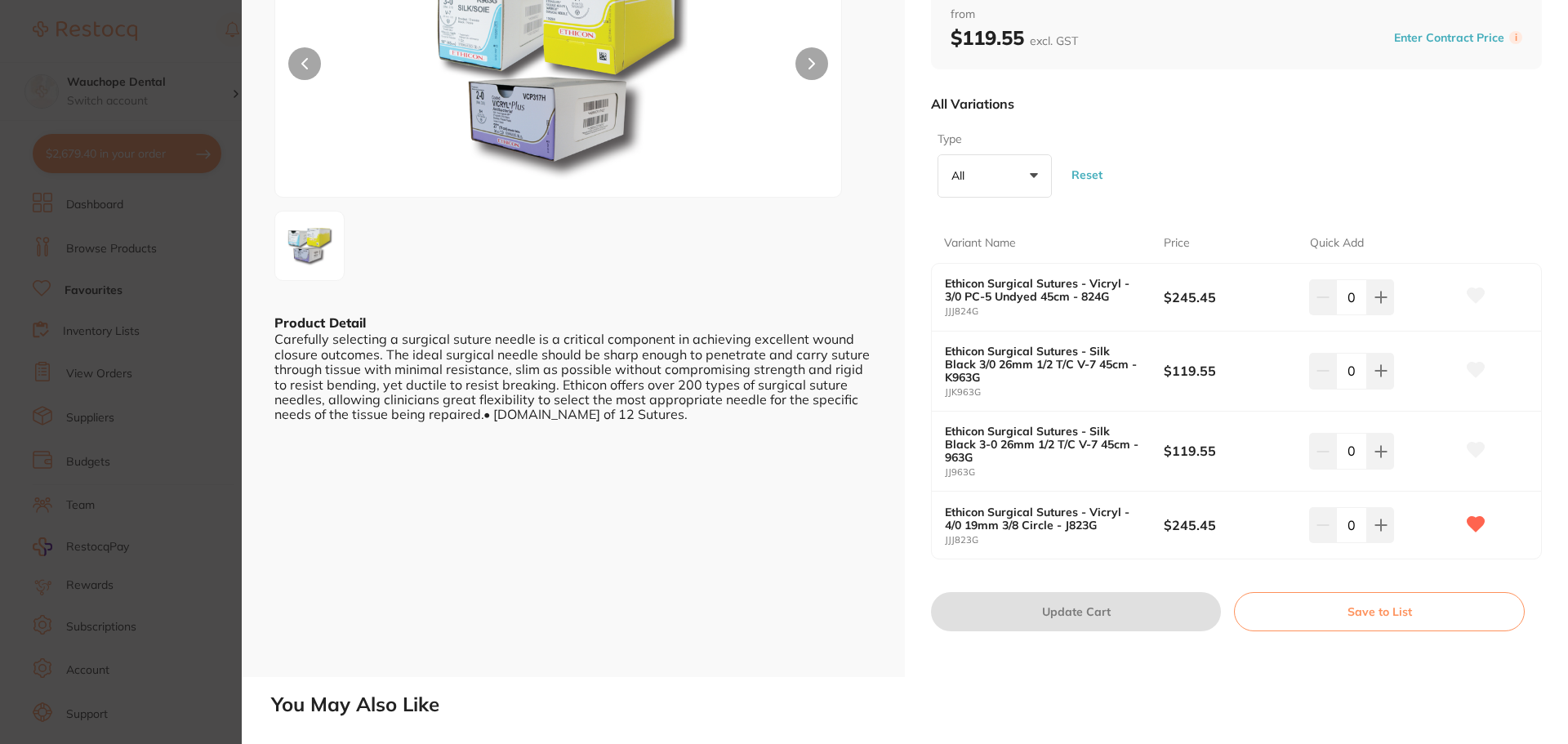
scroll to position [81, 0]
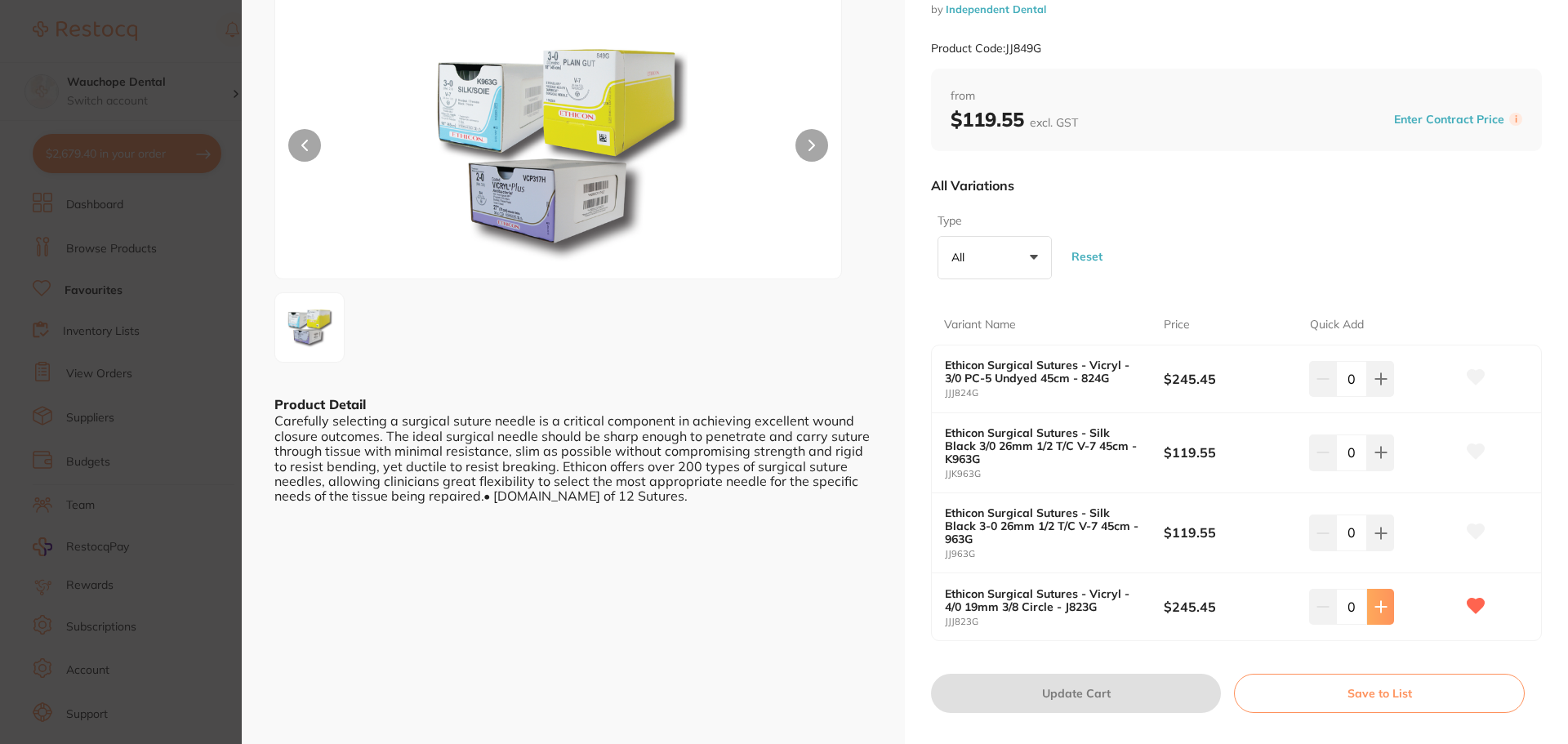
click at [1376, 599] on button at bounding box center [1381, 606] width 27 height 36
type input "1"
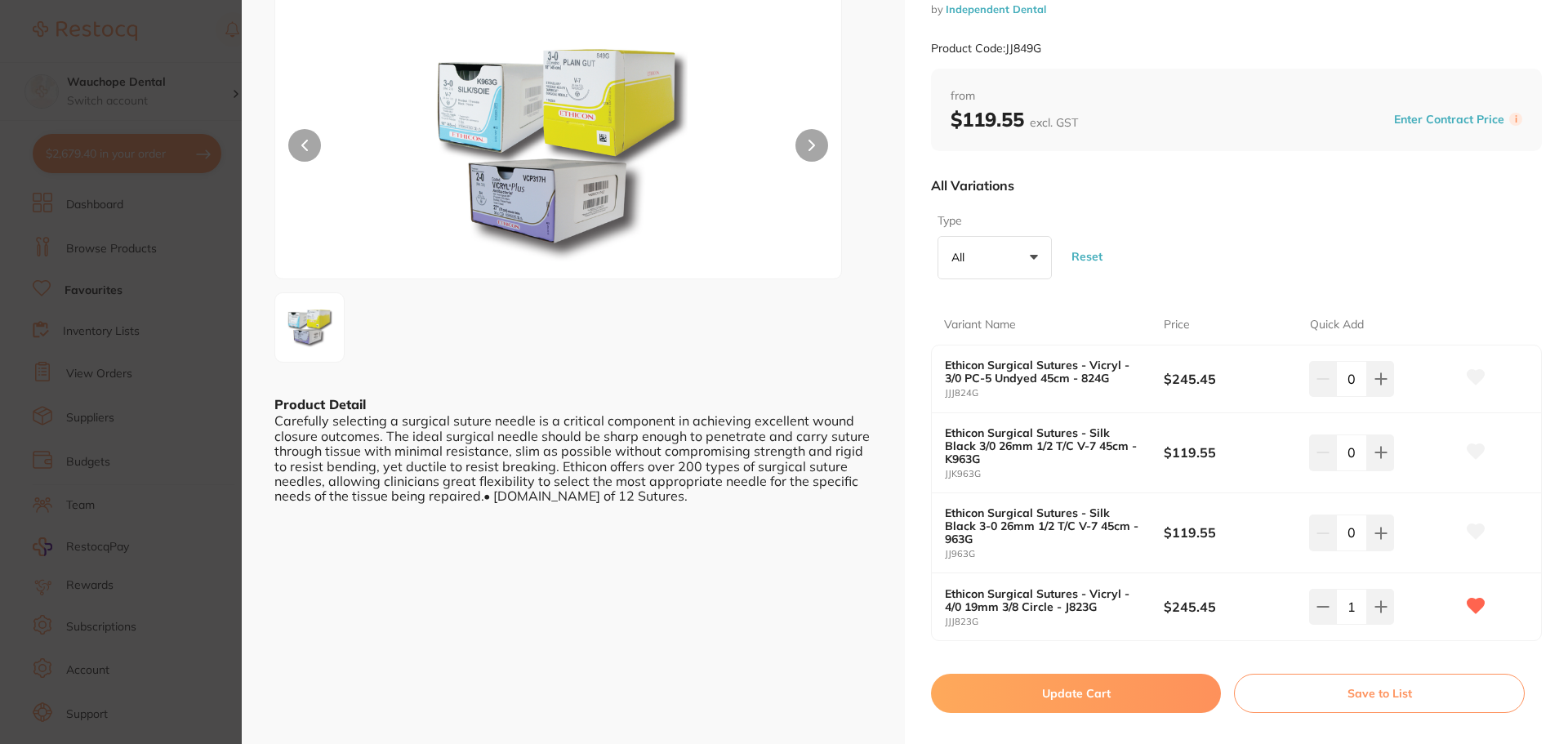
scroll to position [0, 0]
click at [1159, 684] on button "Update Cart" at bounding box center [1076, 692] width 290 height 39
checkbox input "false"
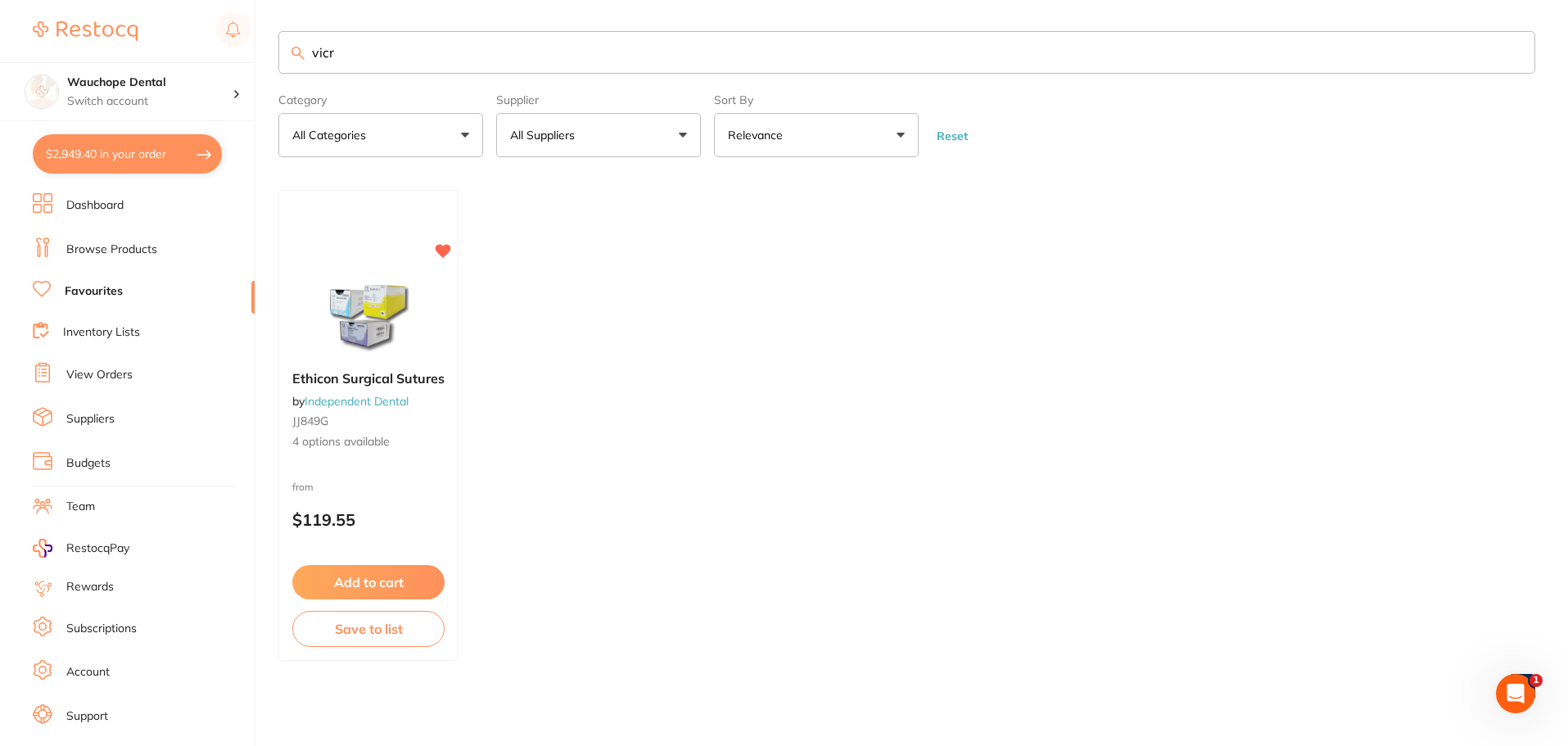
click at [355, 71] on input "vicr" at bounding box center [907, 52] width 1257 height 43
click at [357, 68] on input "vicr" at bounding box center [907, 52] width 1257 height 43
type input "v"
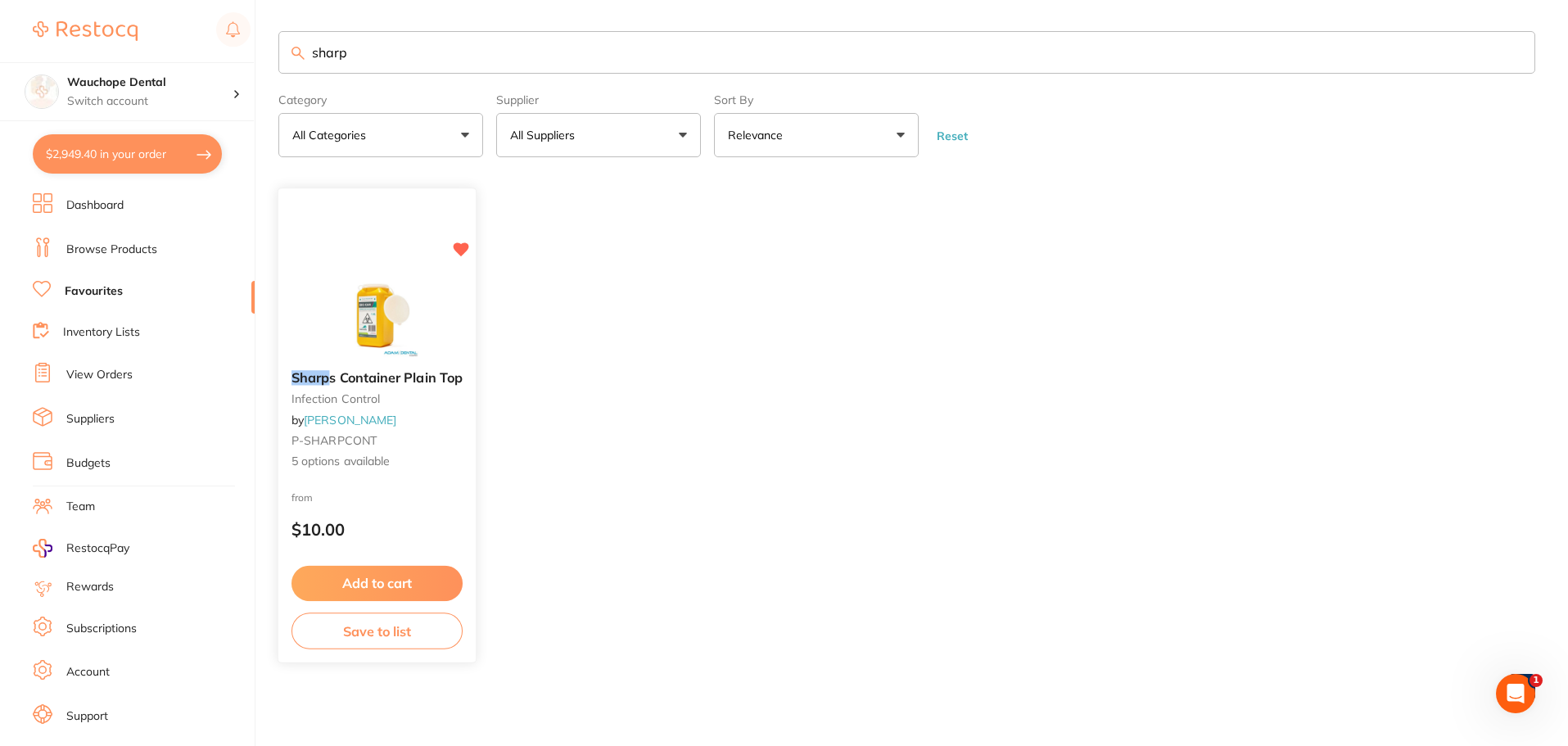
type input "sharp"
click at [420, 285] on img at bounding box center [378, 317] width 107 height 82
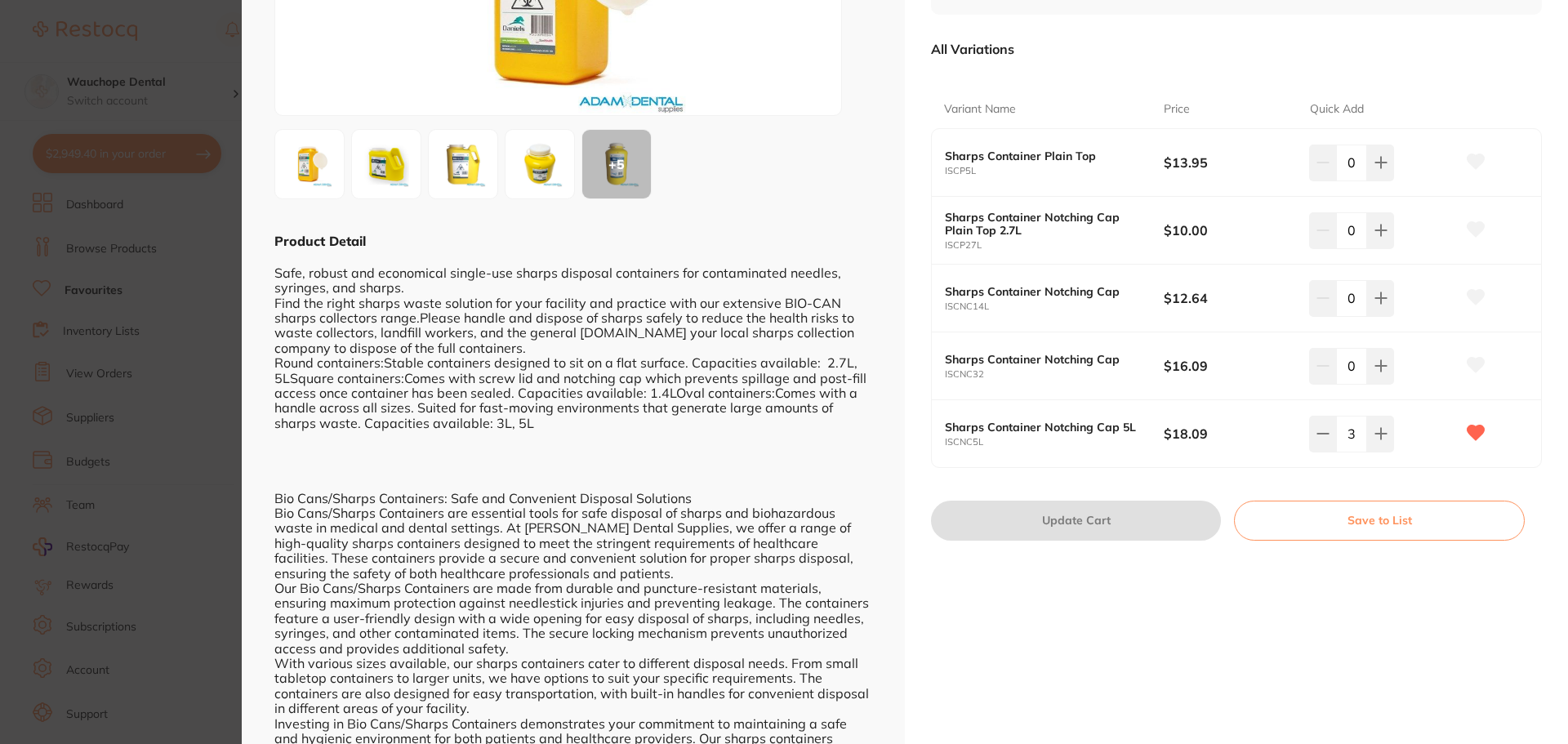
click at [97, 297] on section "Sharps Container Plain Top infection control by [PERSON_NAME] Product Code: P-S…" at bounding box center [784, 372] width 1568 height 744
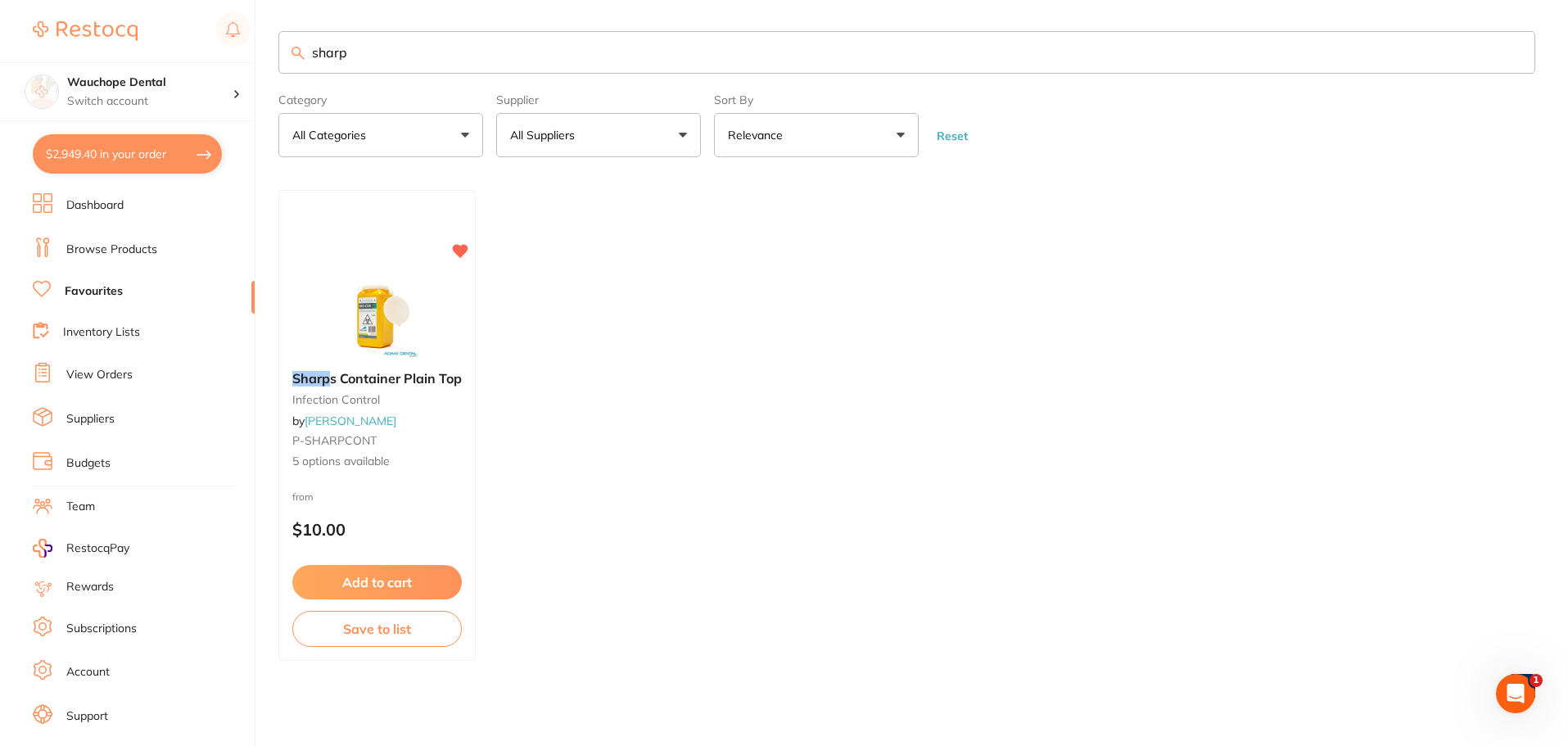
click at [398, 43] on input "sharp" at bounding box center [907, 52] width 1257 height 43
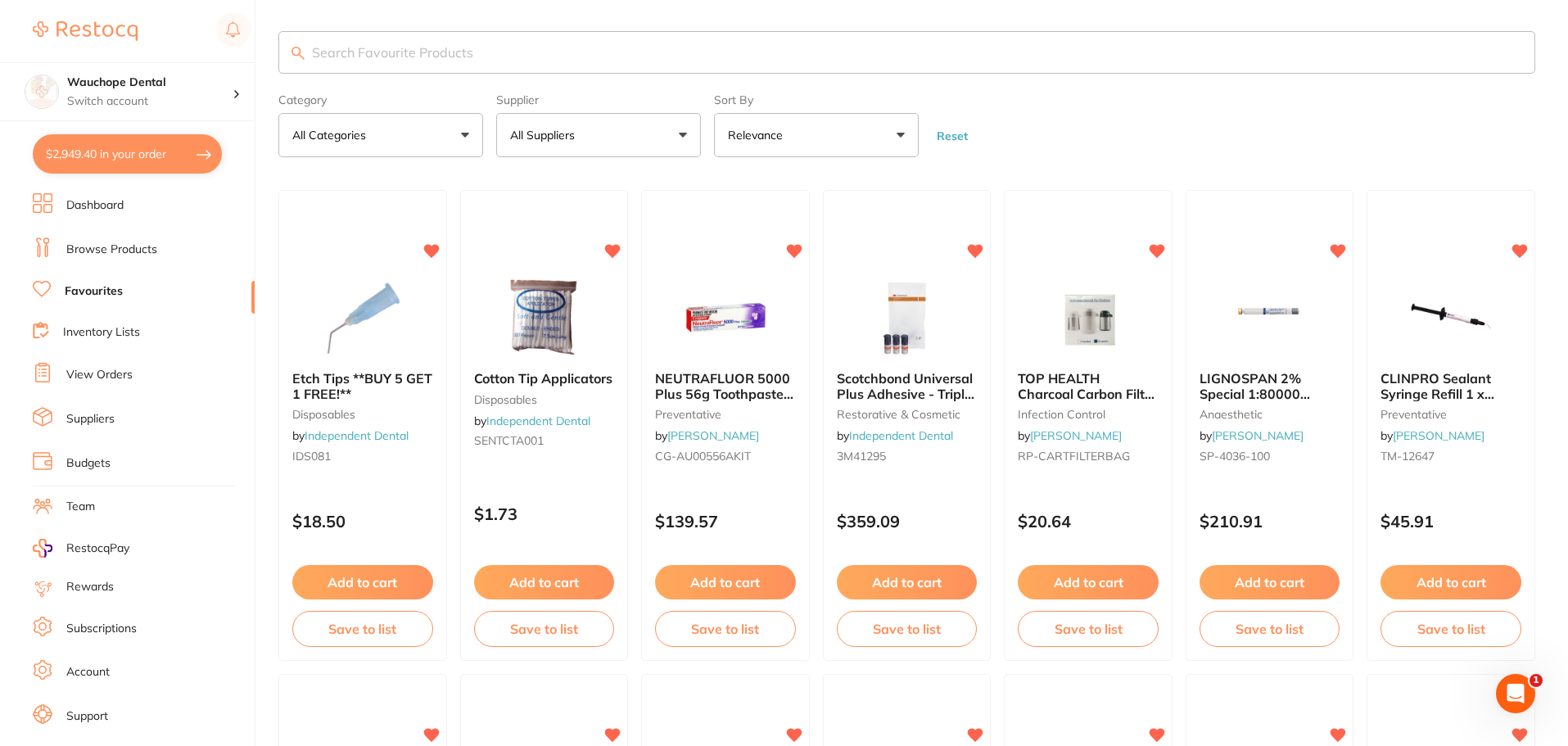
click at [384, 52] on input "search" at bounding box center [907, 52] width 1257 height 43
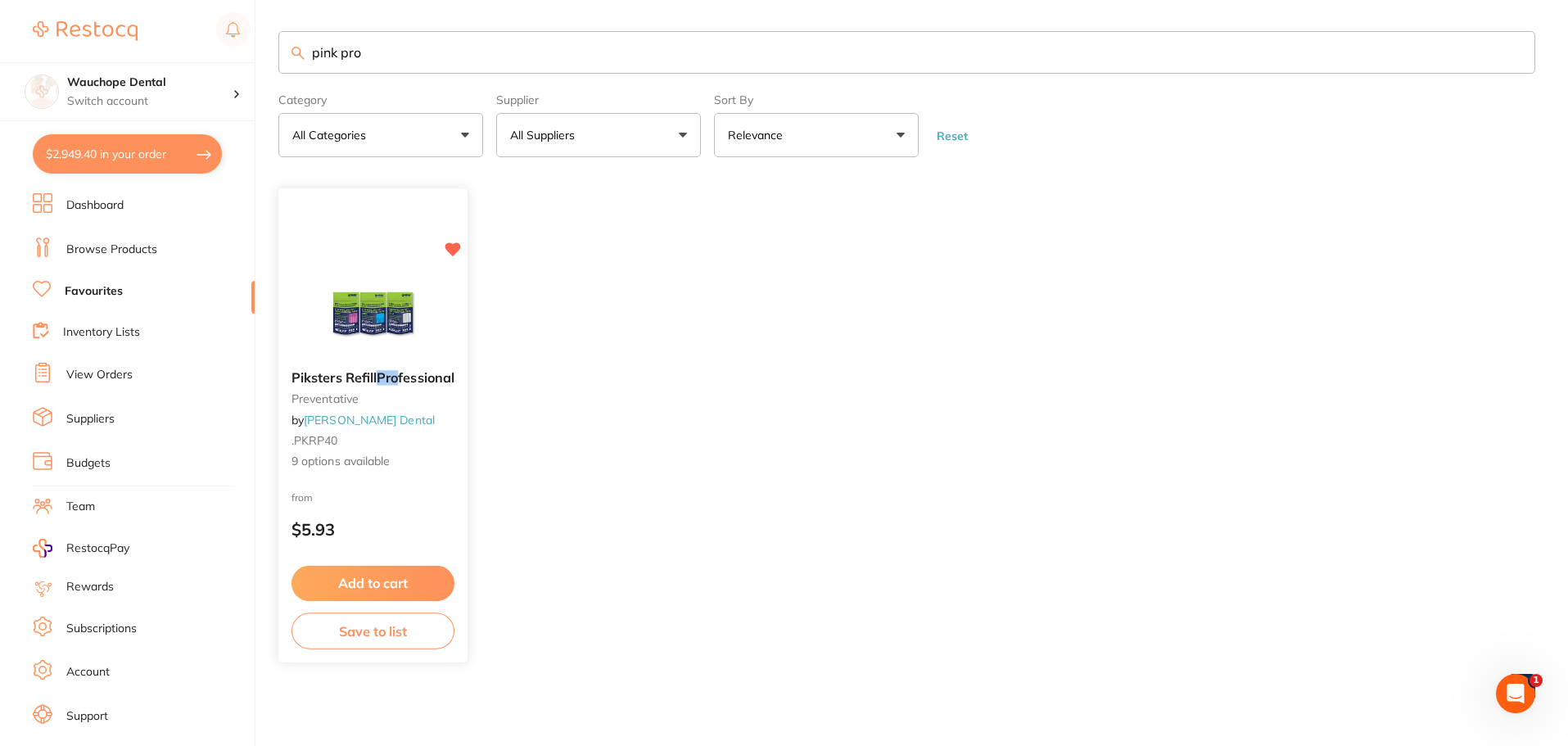
type input "pink pro"
click at [314, 287] on div at bounding box center [373, 316] width 189 height 83
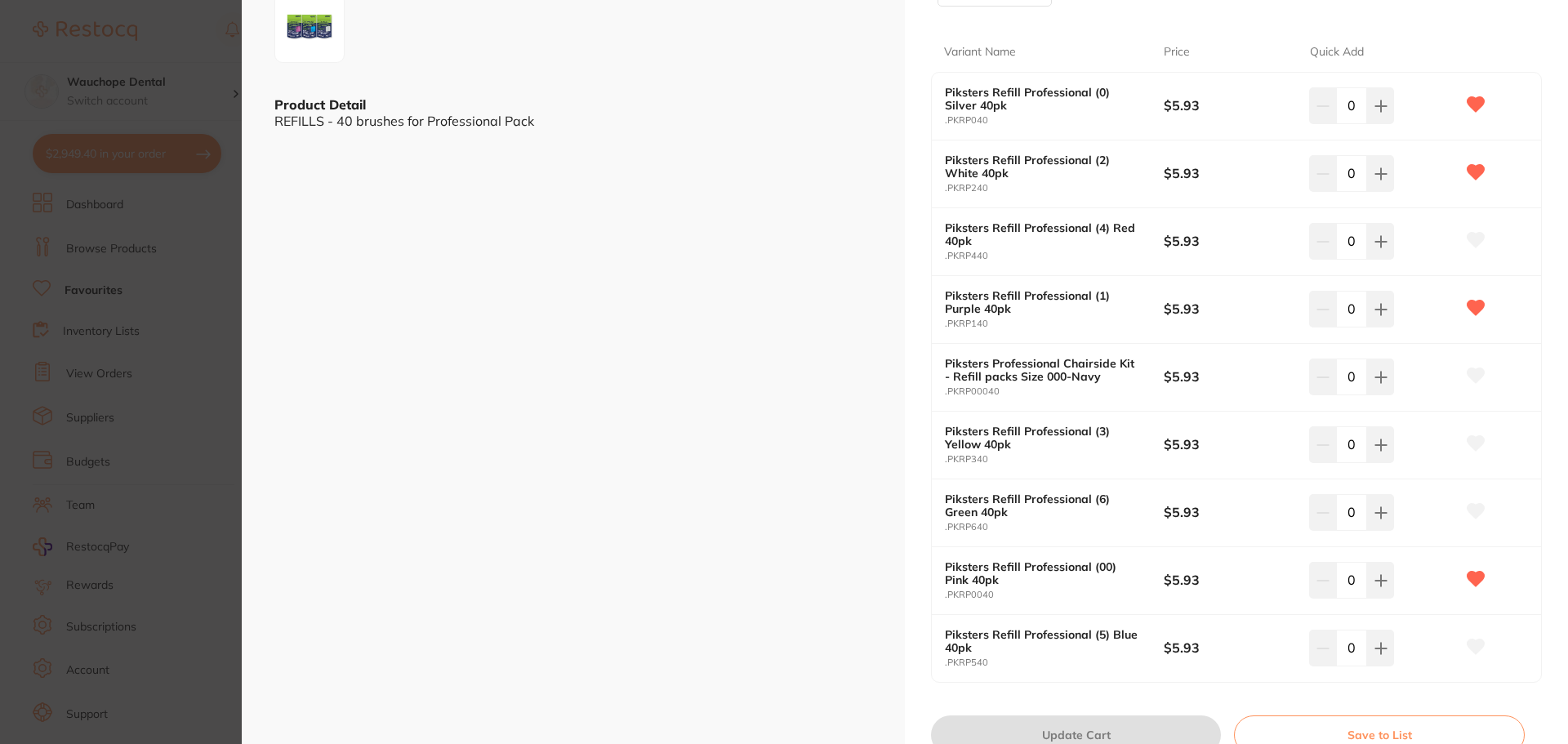
scroll to position [408, 0]
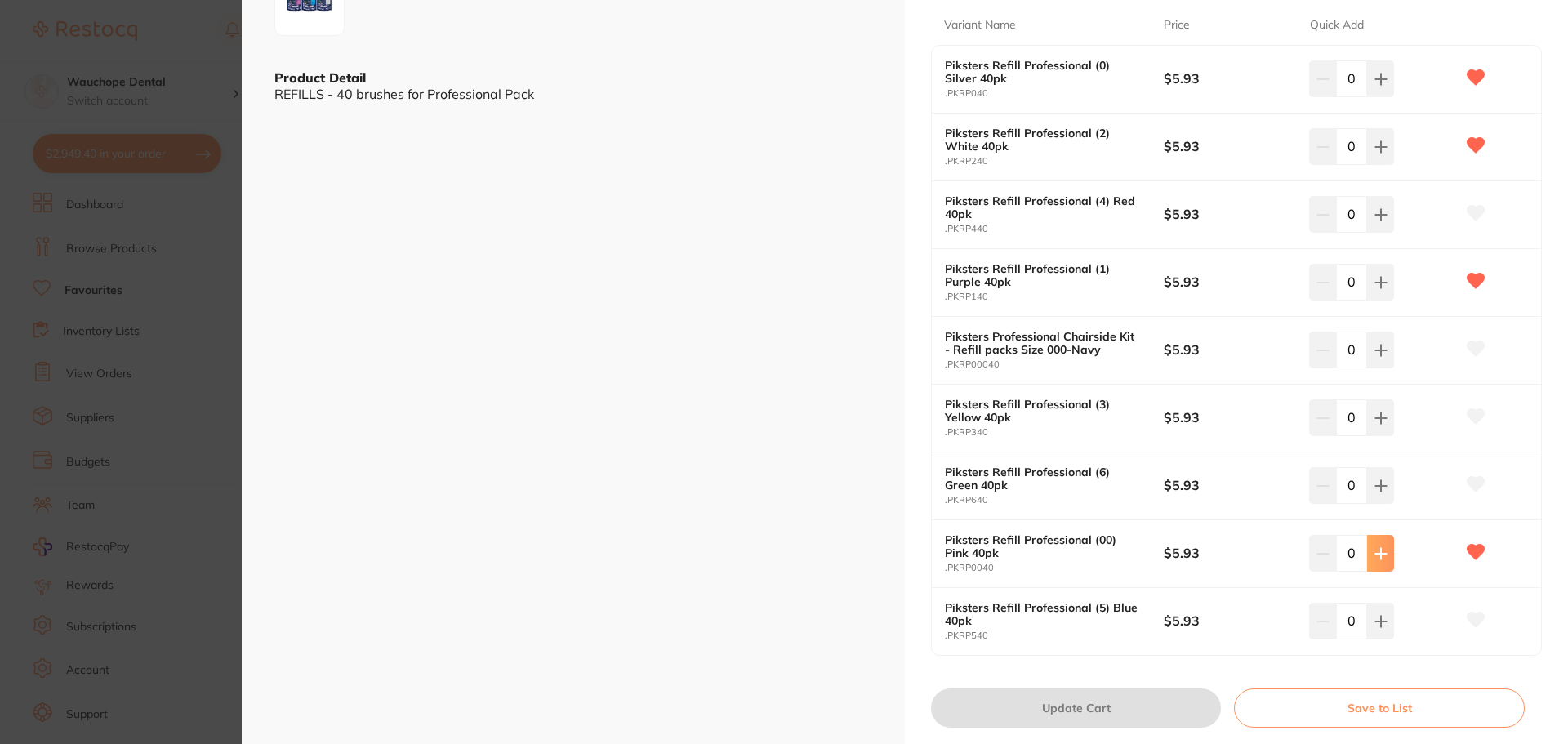
click at [1380, 557] on icon at bounding box center [1382, 554] width 13 height 13
type input "1"
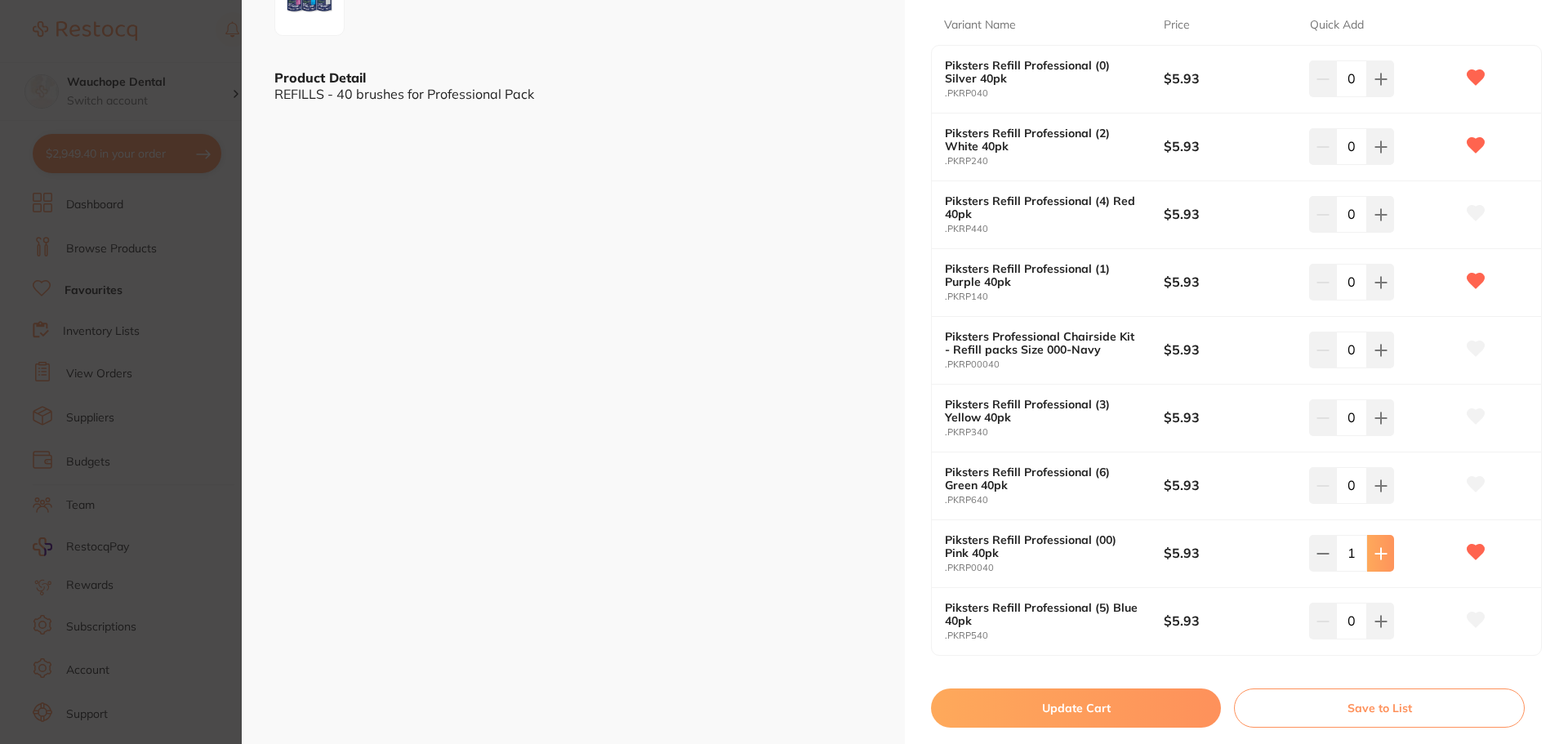
scroll to position [0, 0]
click at [1170, 705] on button "Update Cart" at bounding box center [1076, 707] width 290 height 39
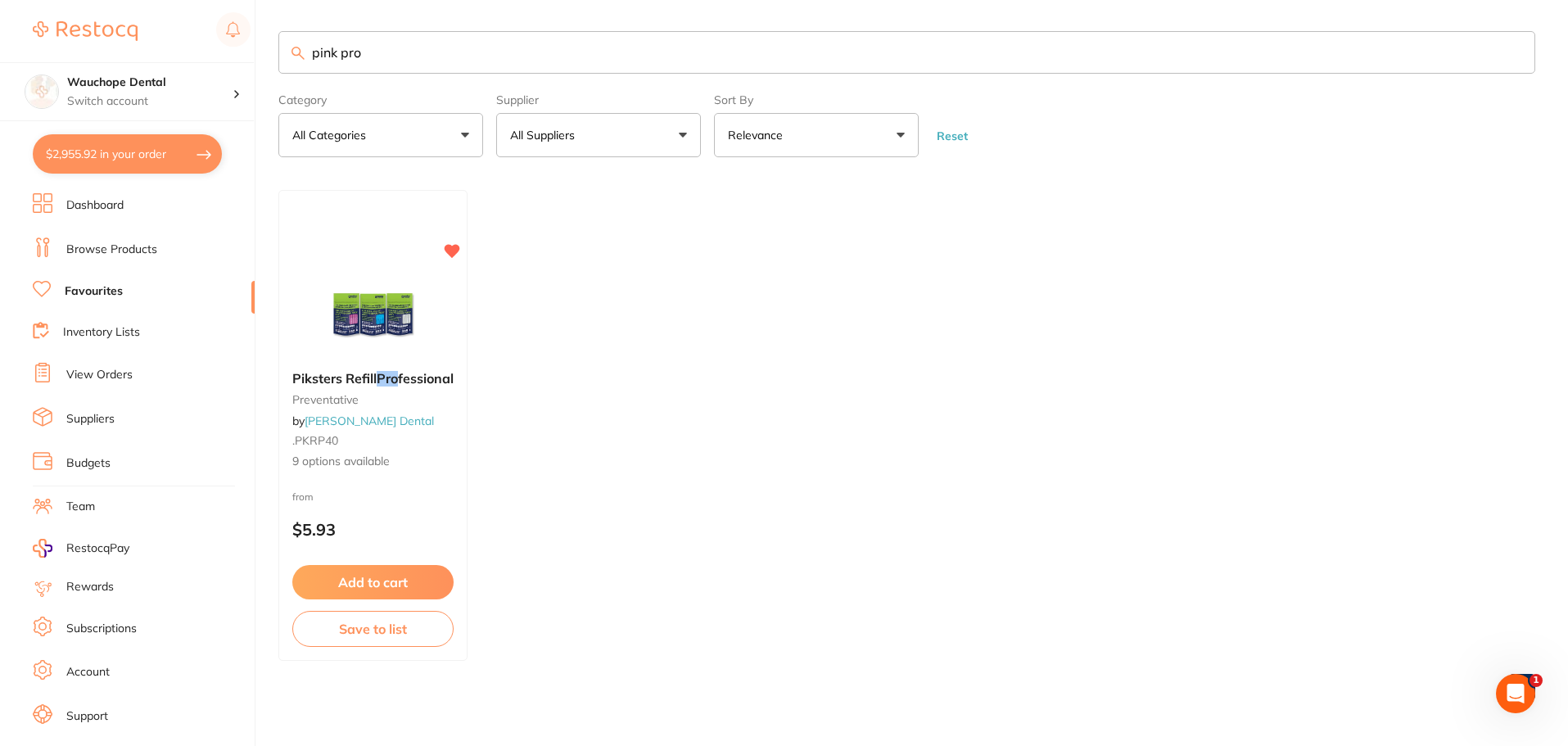
click at [412, 65] on input "pink pro" at bounding box center [907, 52] width 1257 height 43
type input "p"
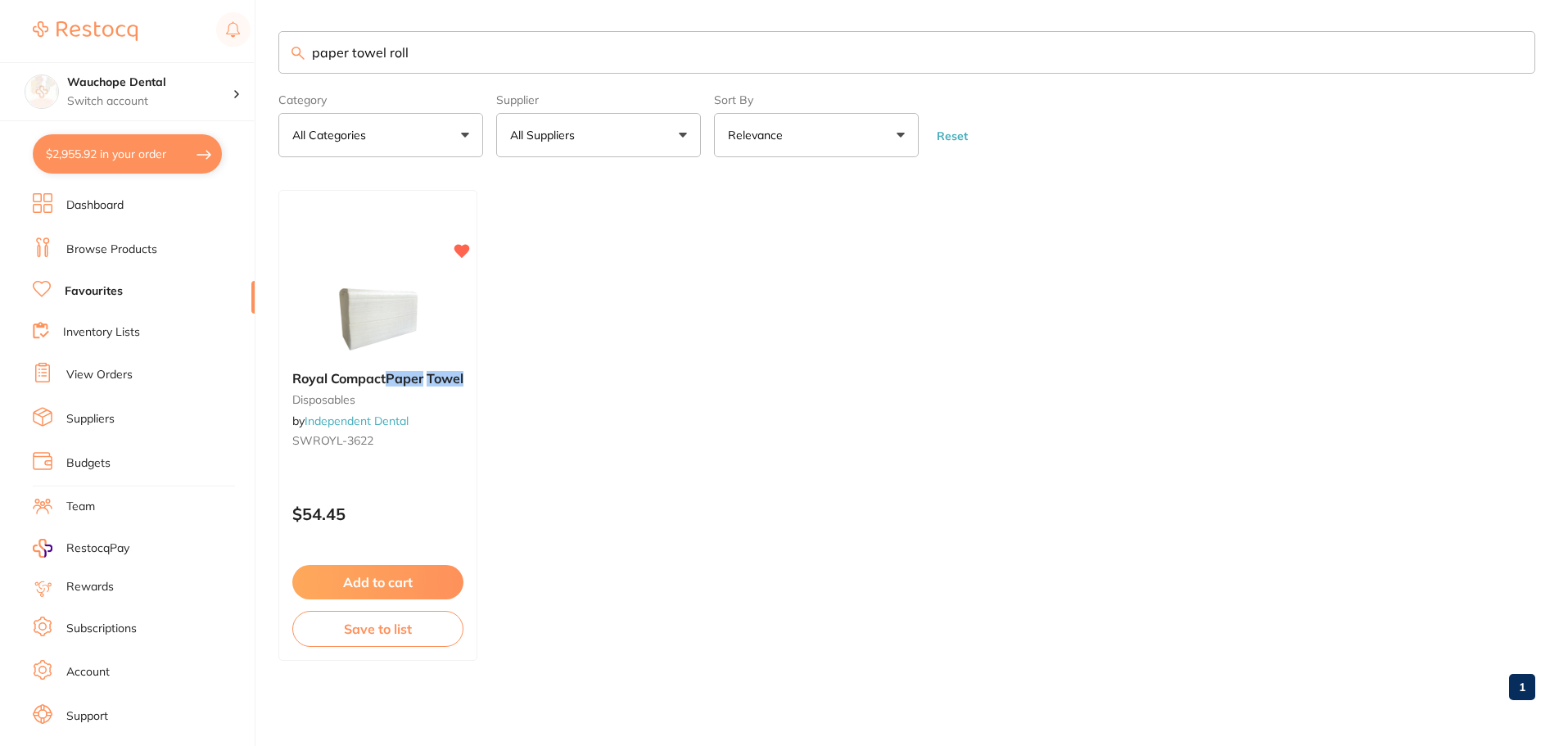
type input "paper towel roll"
click at [138, 254] on link "Browse Products" at bounding box center [112, 250] width 91 height 17
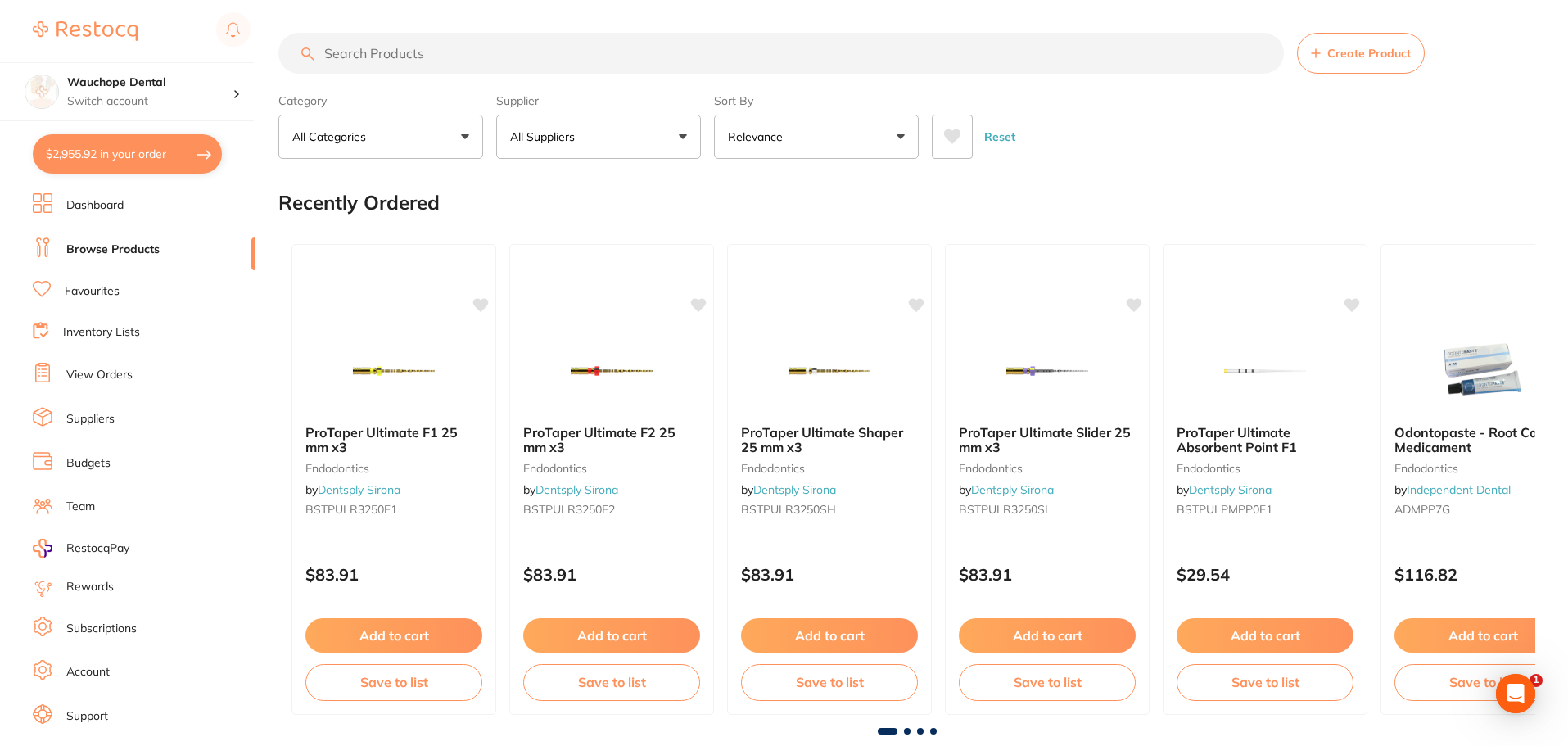
click at [437, 49] on input "search" at bounding box center [781, 53] width 1006 height 41
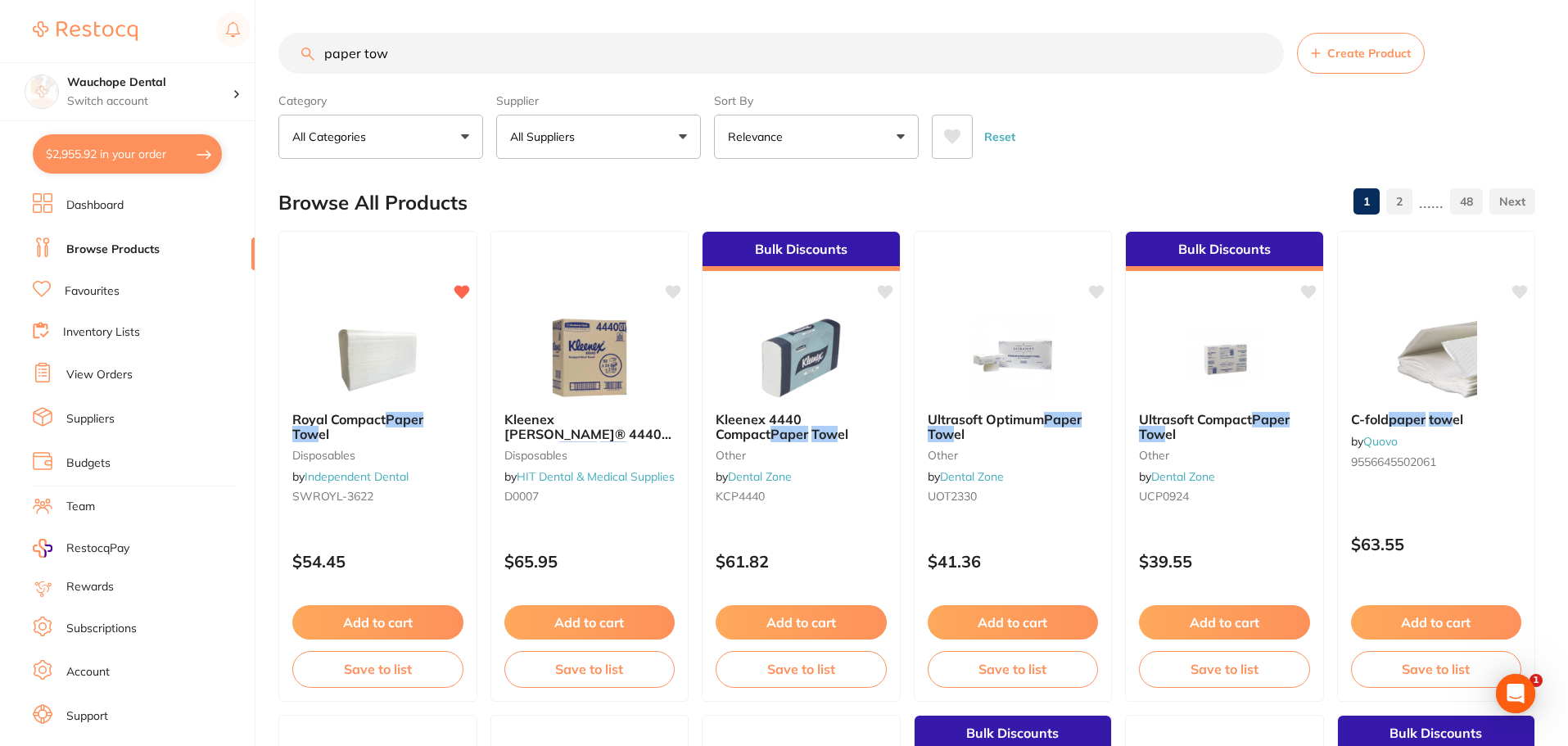
click at [585, 145] on button "All Suppliers" at bounding box center [598, 136] width 204 height 44
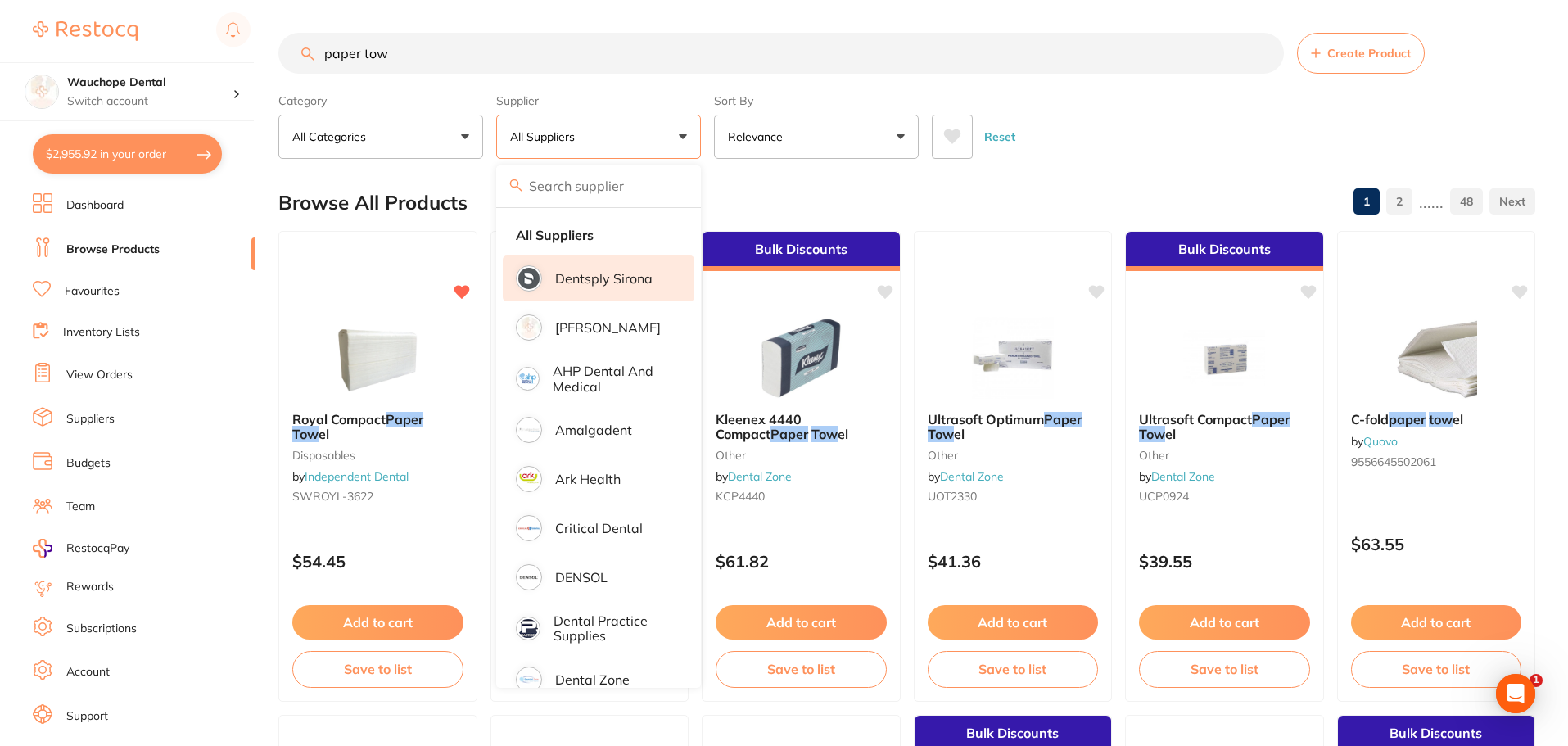
click at [605, 266] on li "Dentsply Sirona" at bounding box center [599, 278] width 192 height 46
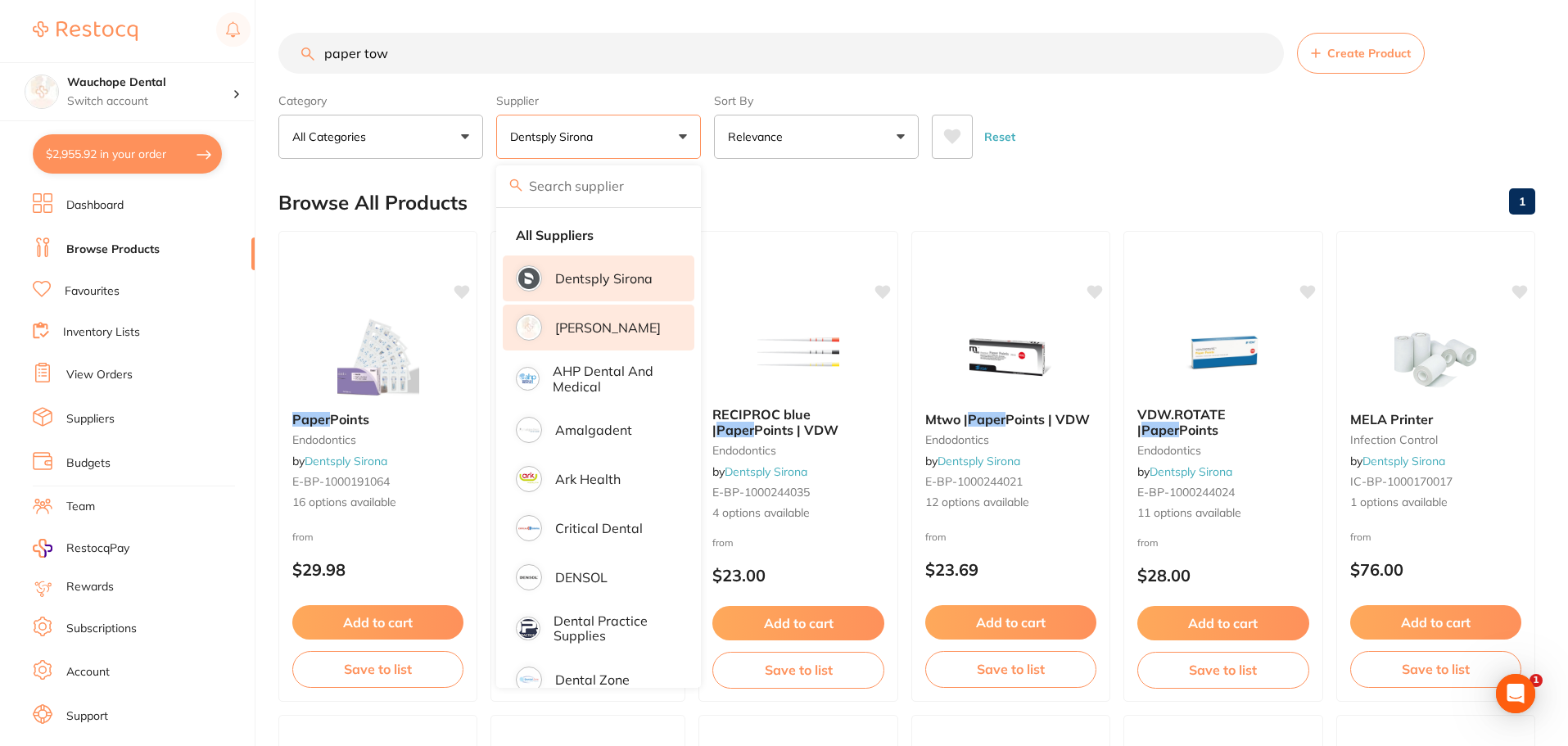
click at [603, 332] on p "[PERSON_NAME]" at bounding box center [608, 328] width 106 height 15
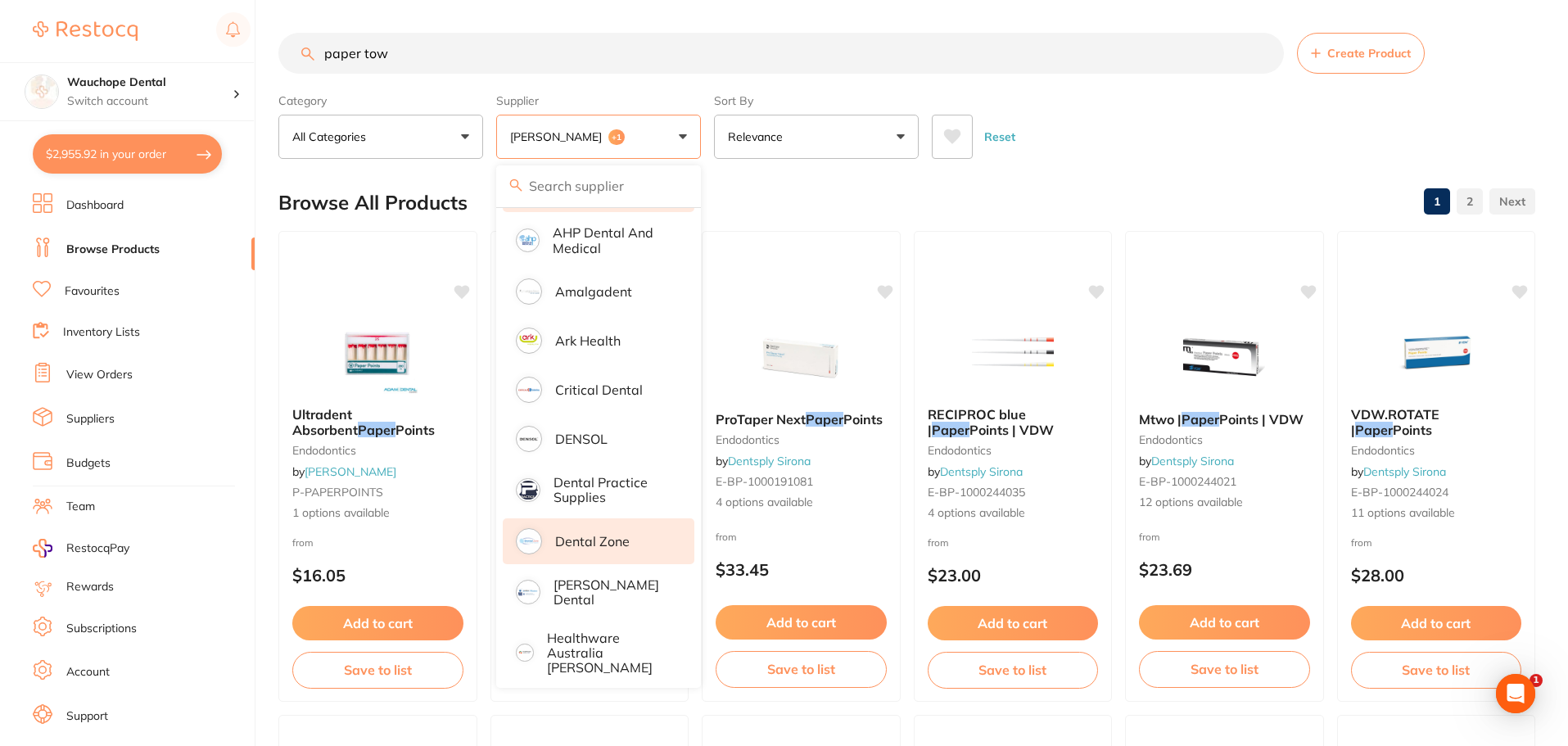
scroll to position [163, 0]
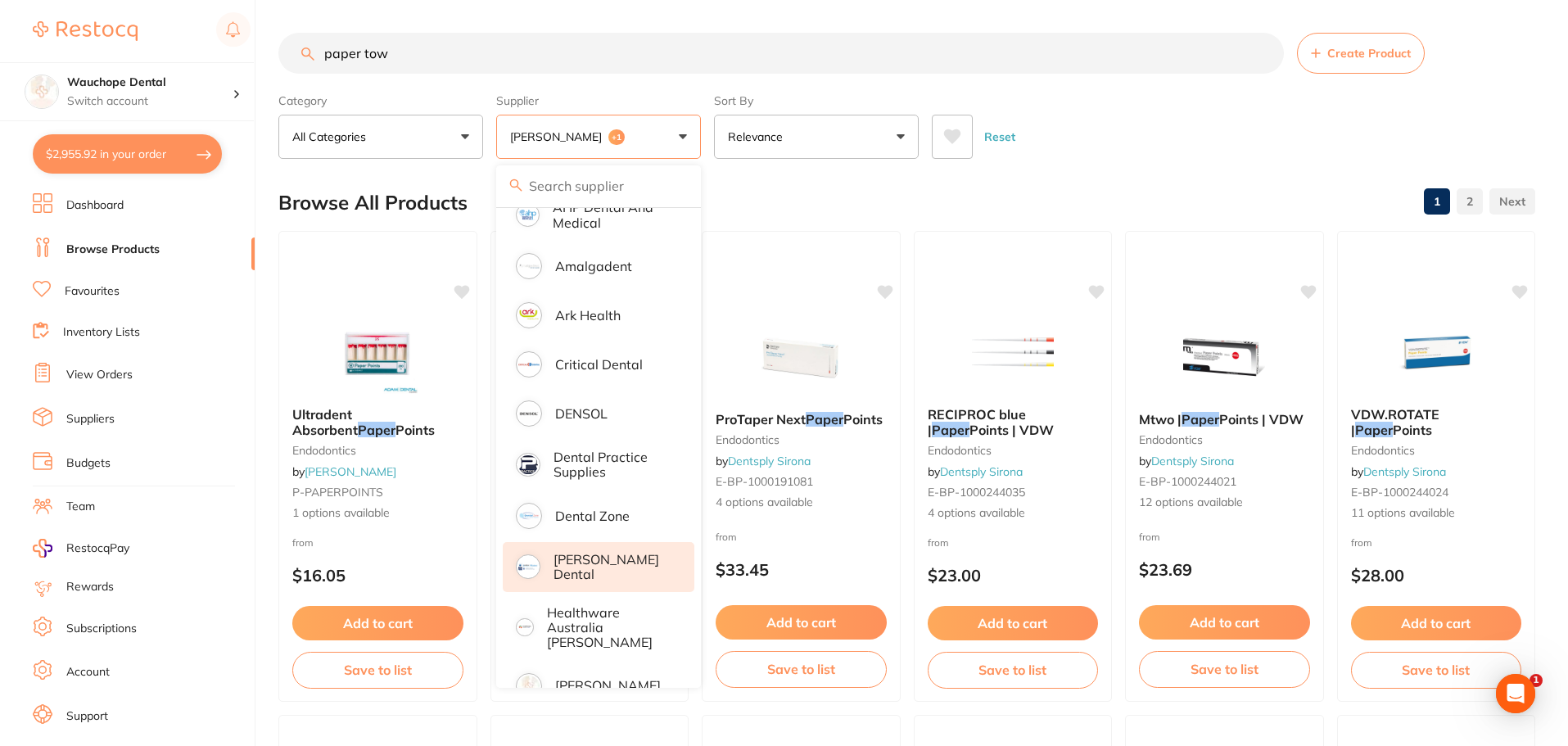
click at [620, 562] on p "[PERSON_NAME] Dental" at bounding box center [612, 567] width 118 height 30
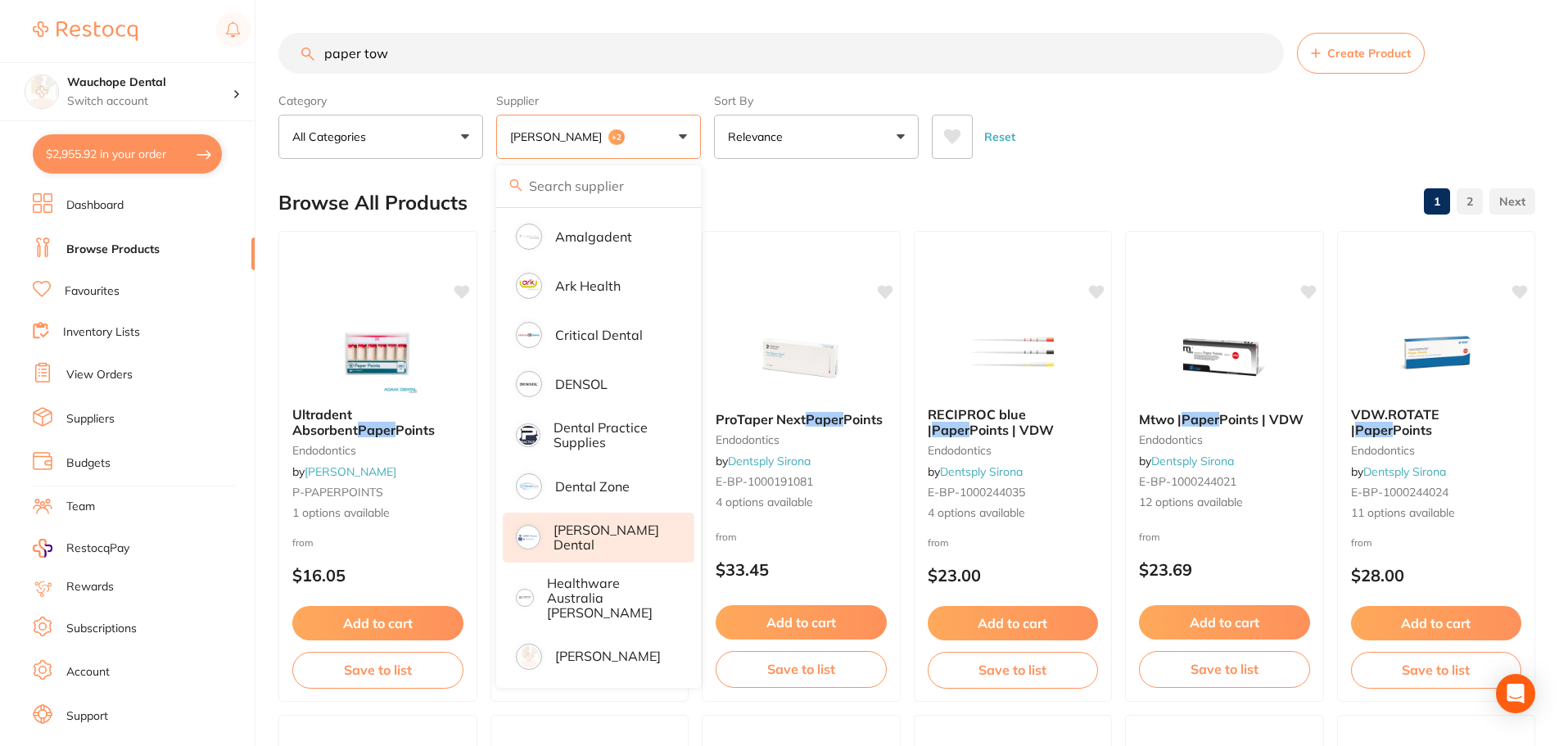
scroll to position [328, 0]
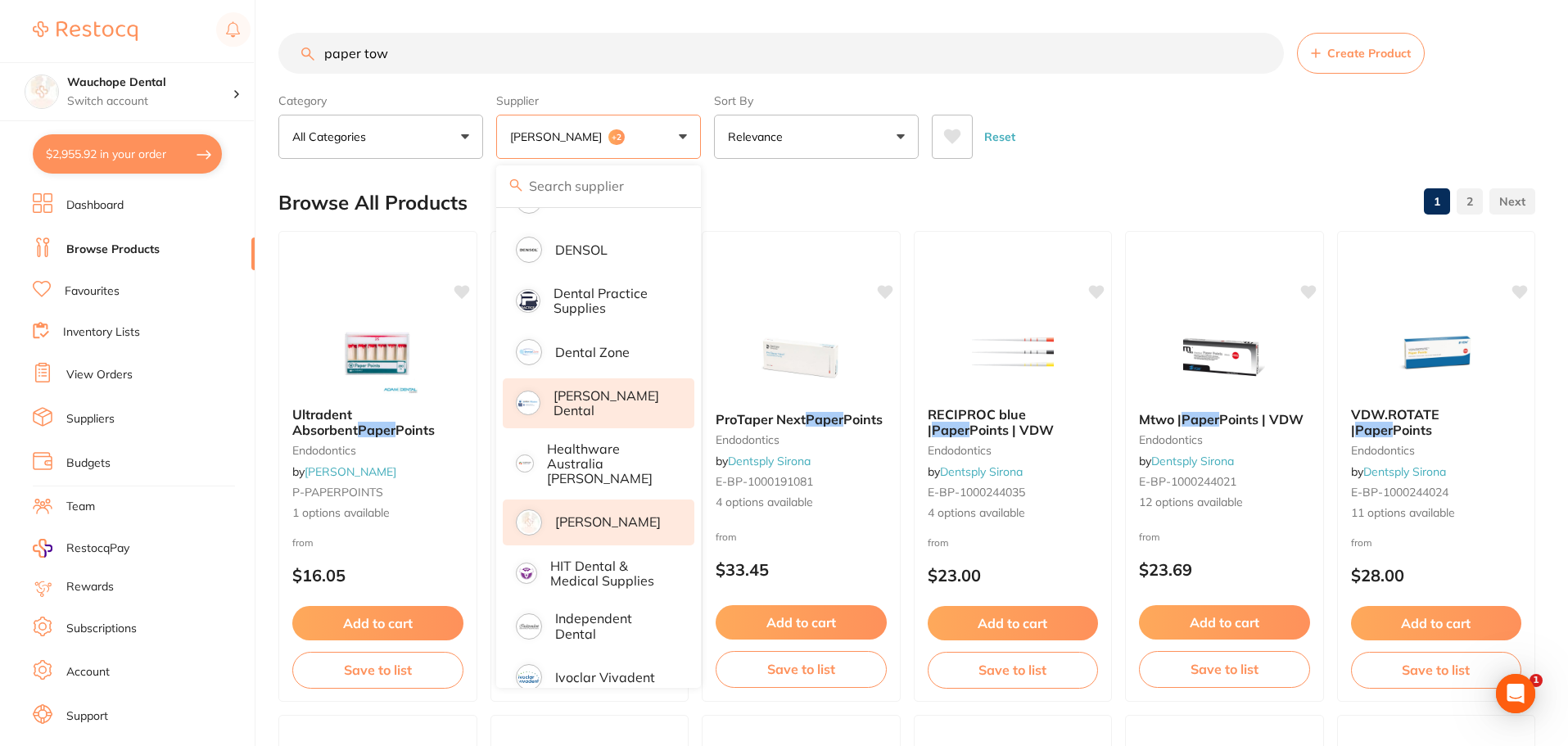
click at [611, 514] on p "[PERSON_NAME]" at bounding box center [608, 522] width 106 height 15
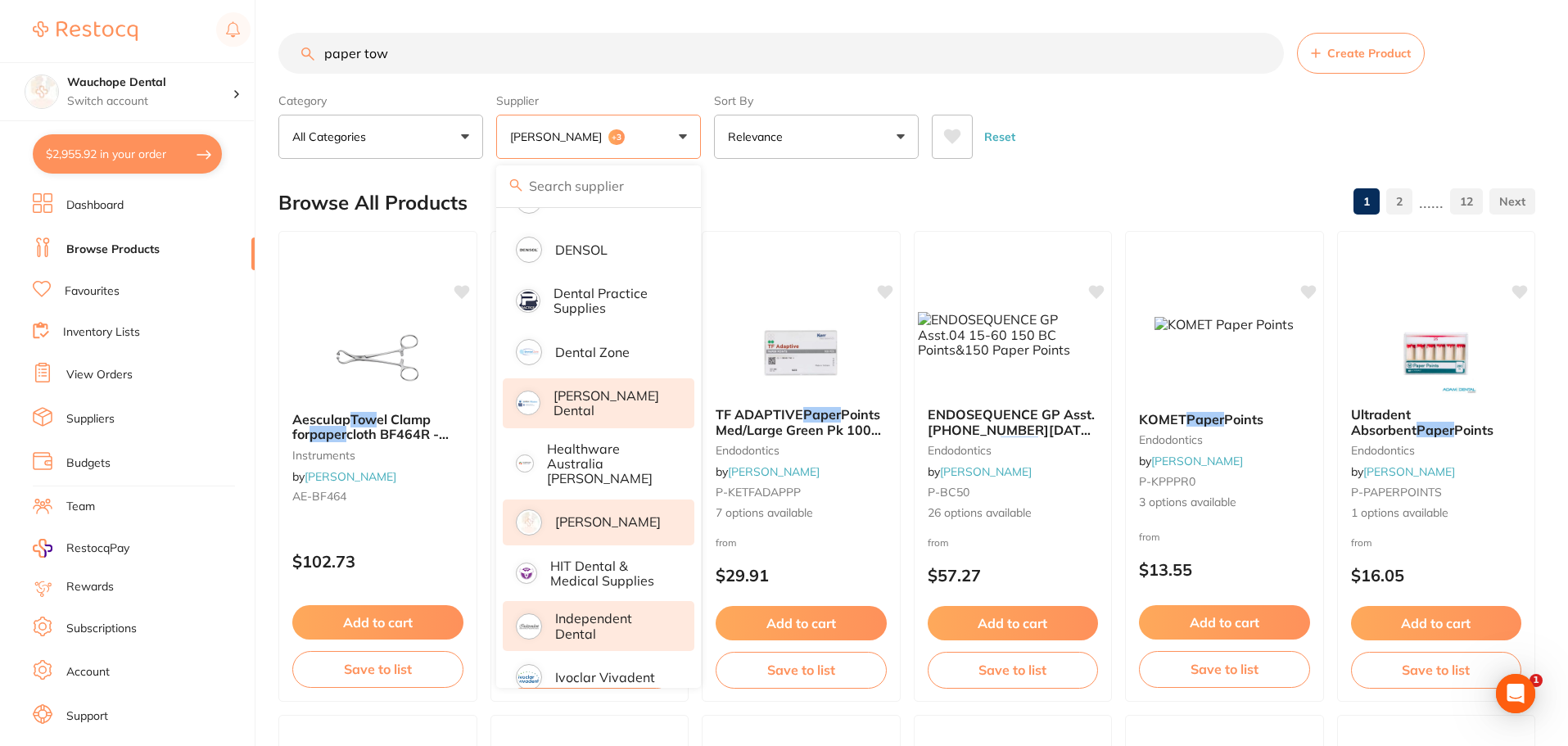
click at [633, 612] on p "Independent Dental" at bounding box center [613, 625] width 116 height 30
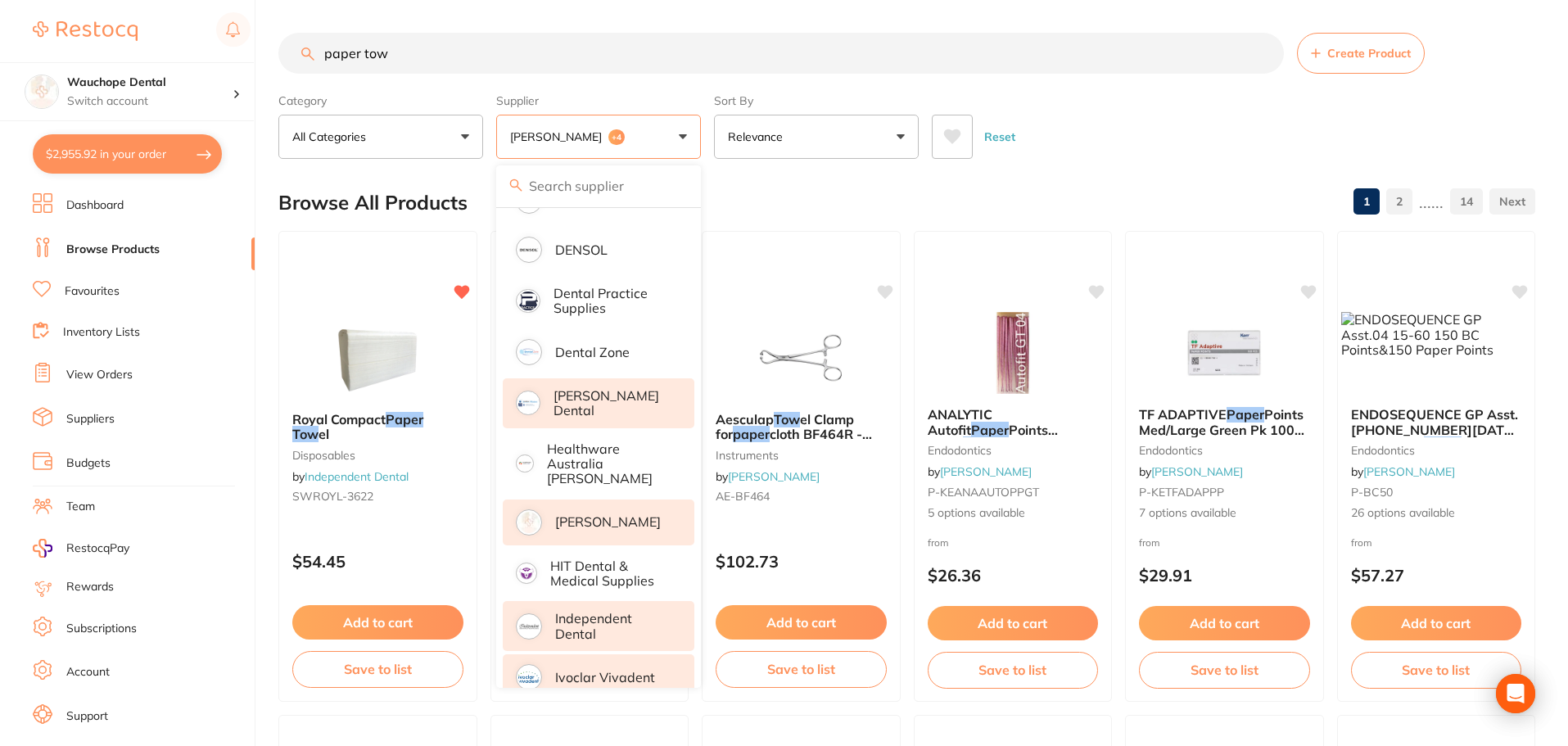
click at [637, 654] on li "Ivoclar Vivadent" at bounding box center [599, 677] width 192 height 46
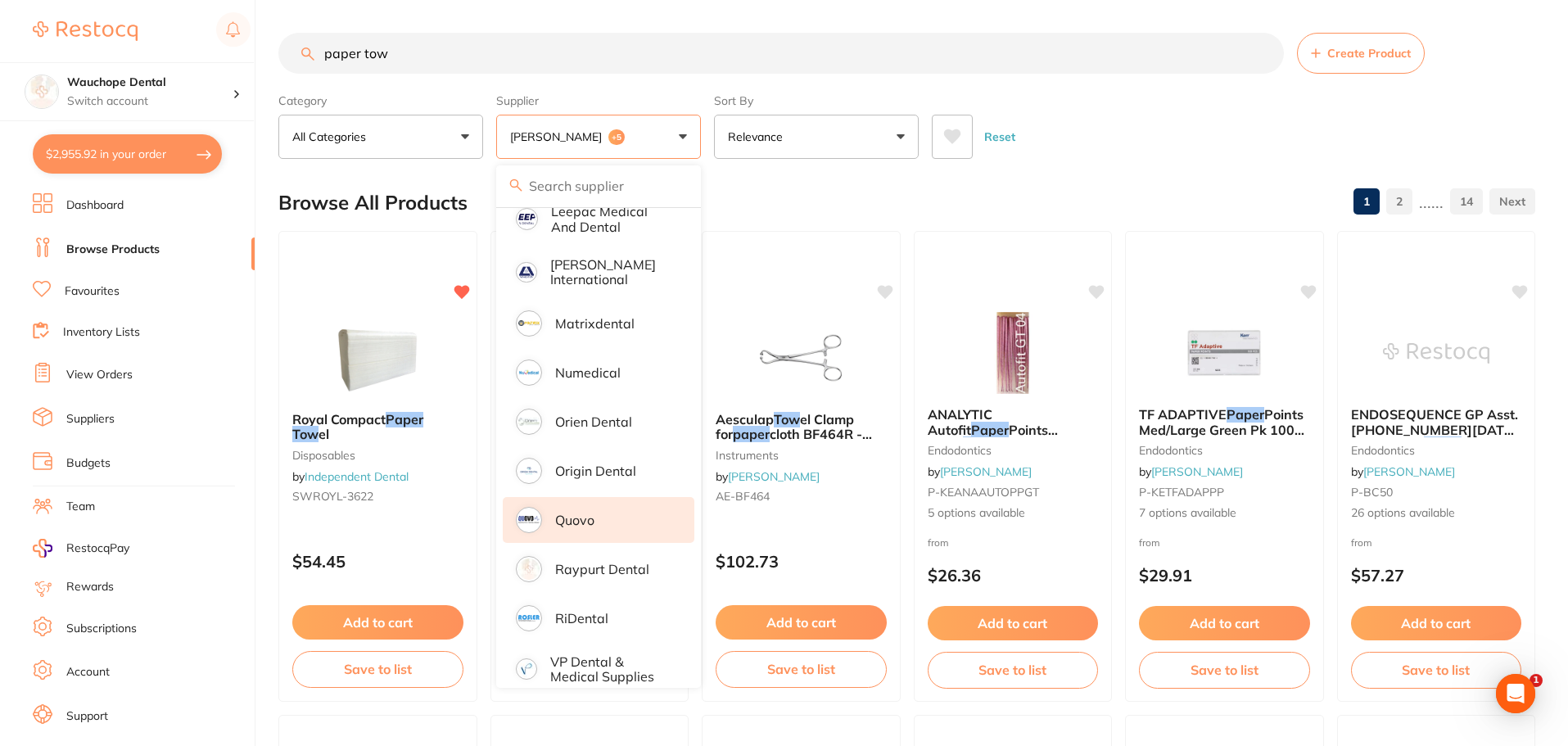
scroll to position [841, 0]
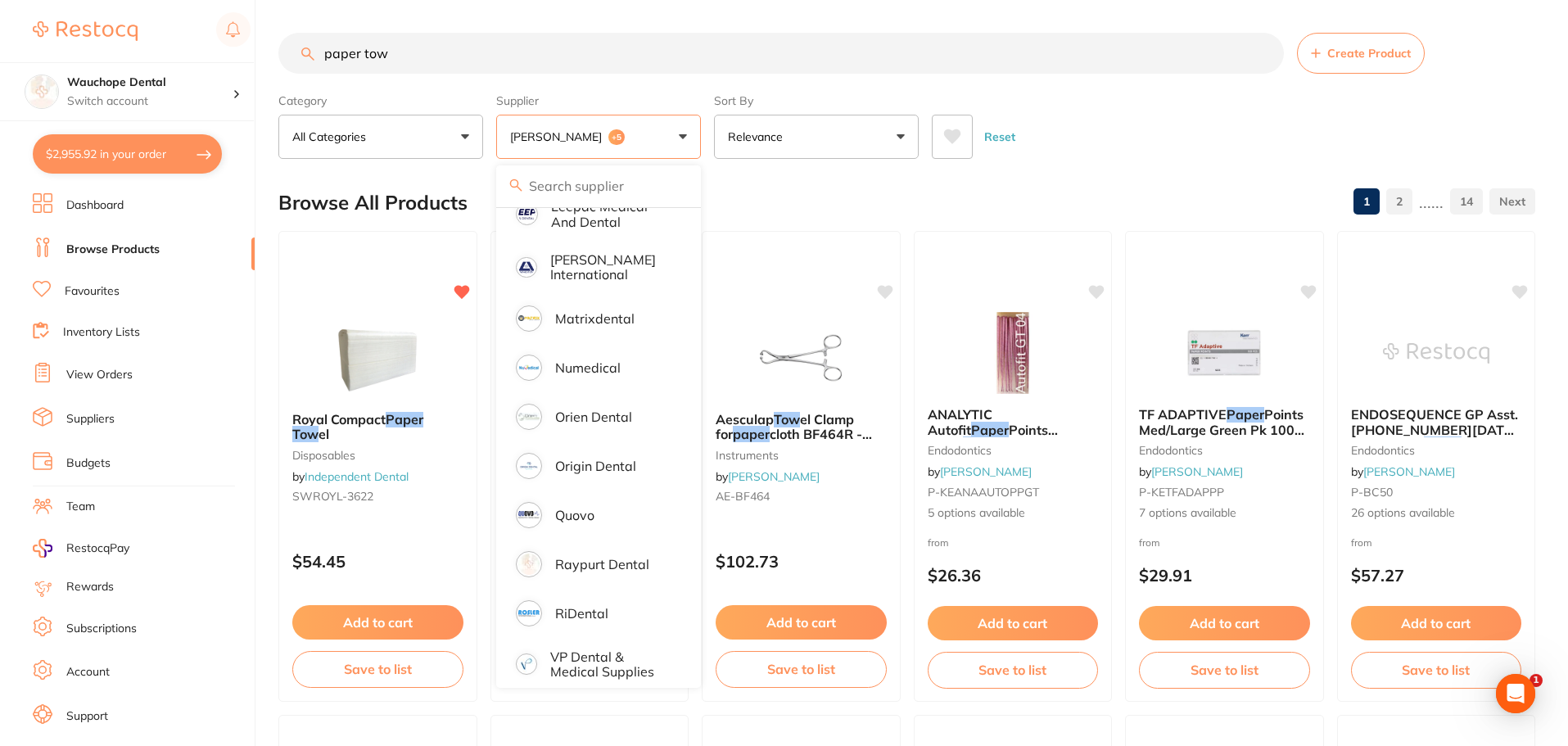
click at [435, 51] on input "paper tow" at bounding box center [781, 53] width 1006 height 41
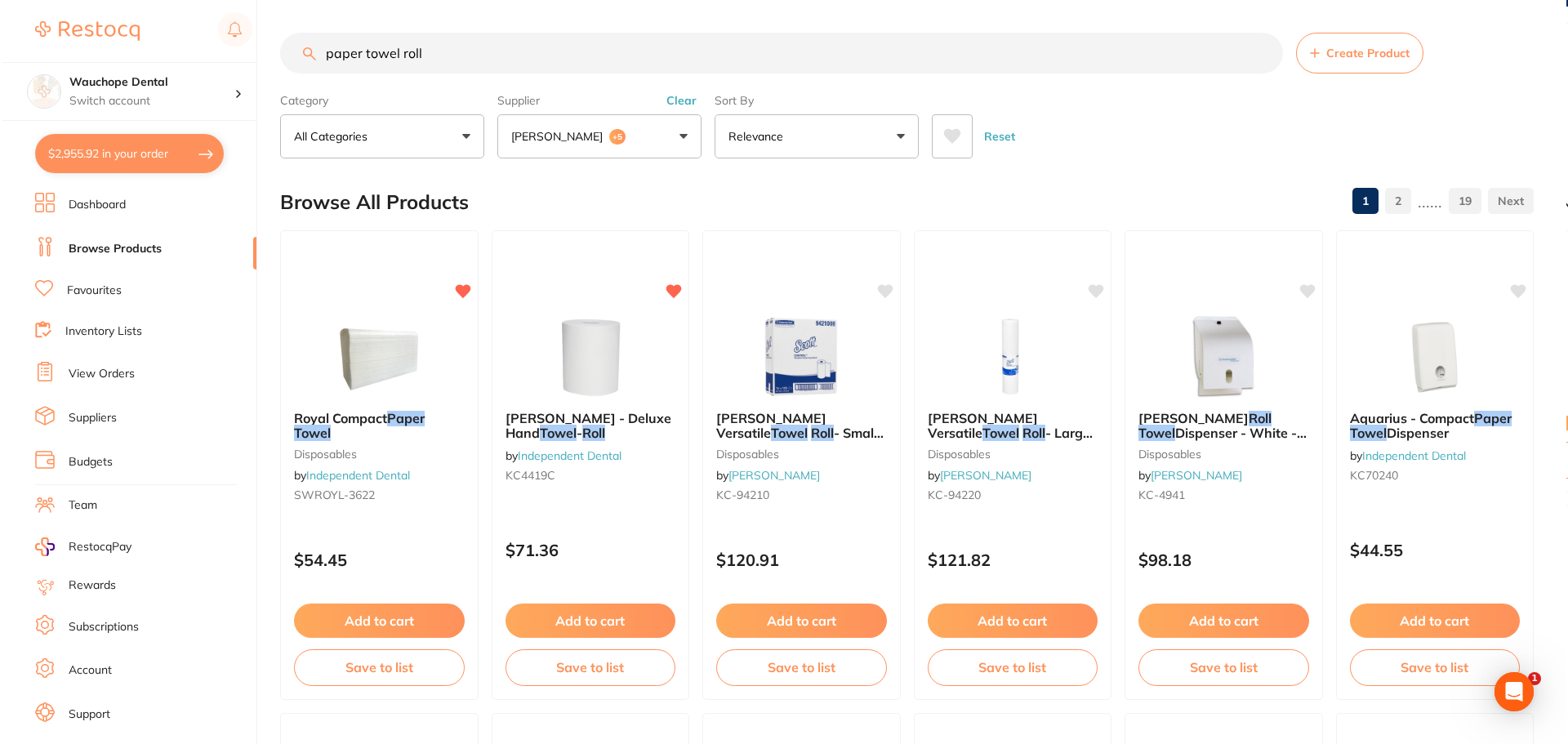
scroll to position [0, 0]
type input "paper towel roll"
click at [633, 314] on img at bounding box center [587, 355] width 107 height 82
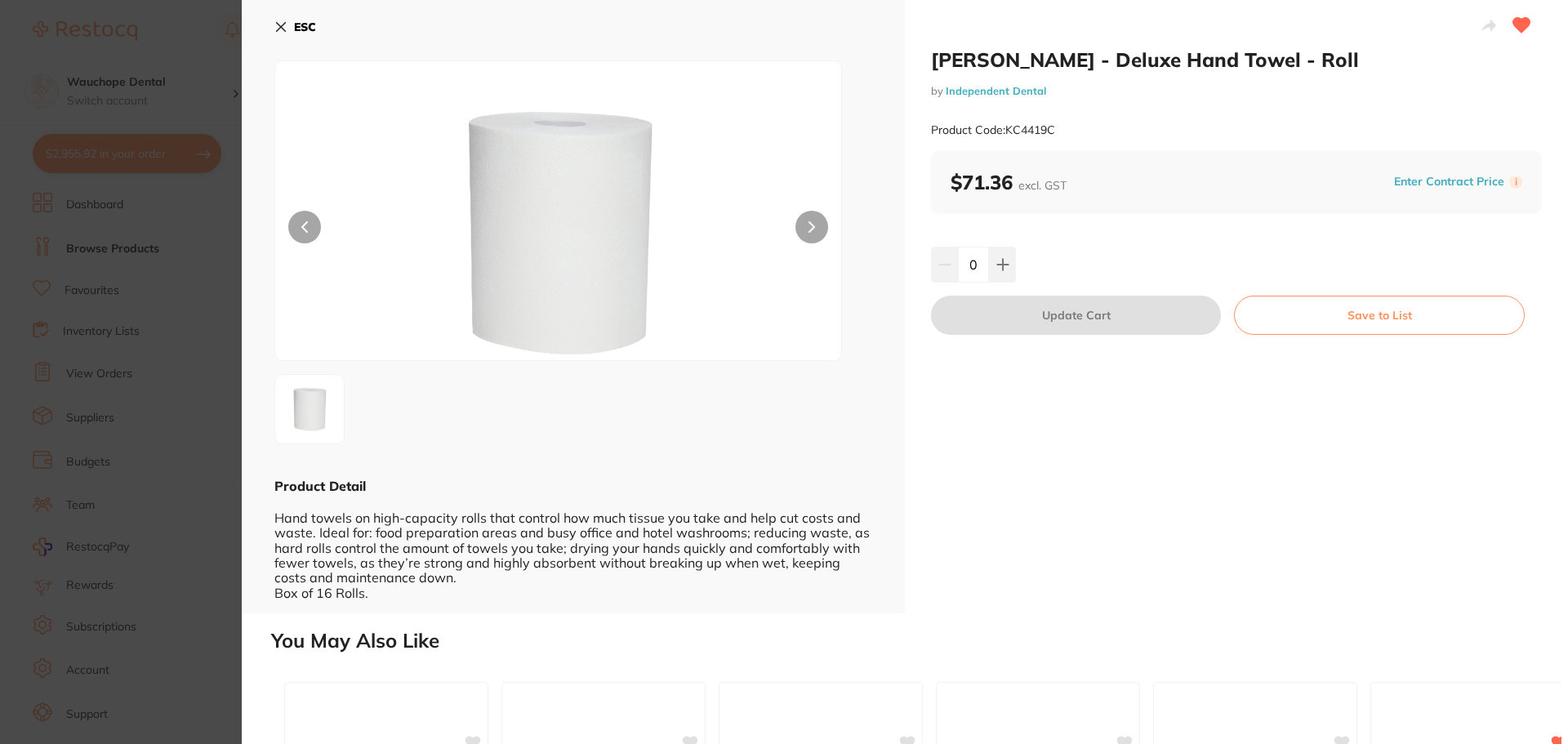
click at [80, 248] on section "[PERSON_NAME] - Deluxe Hand Towel - Roll by Independent Dental Product Code: KC…" at bounding box center [784, 372] width 1568 height 744
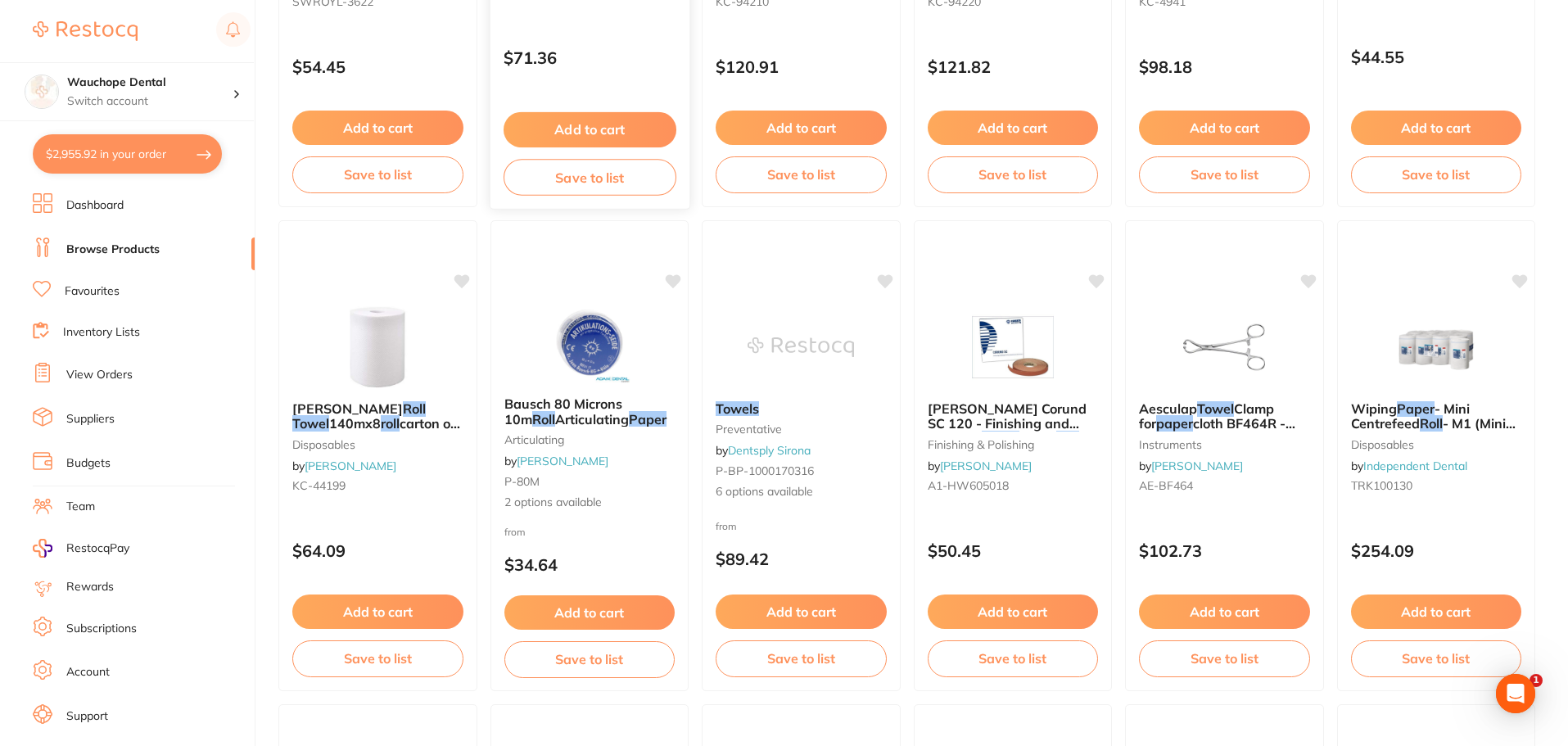
scroll to position [496, 0]
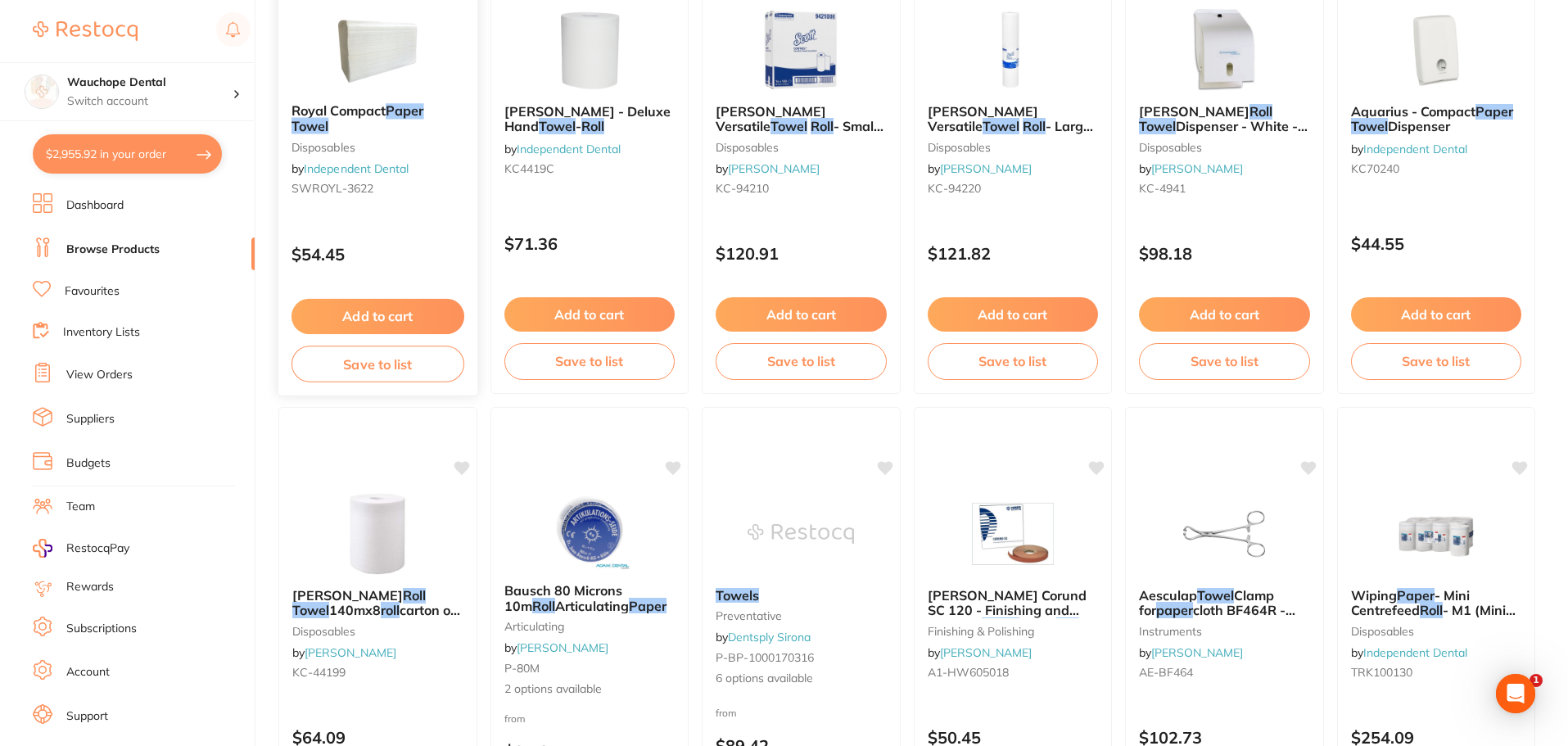
scroll to position [250, 0]
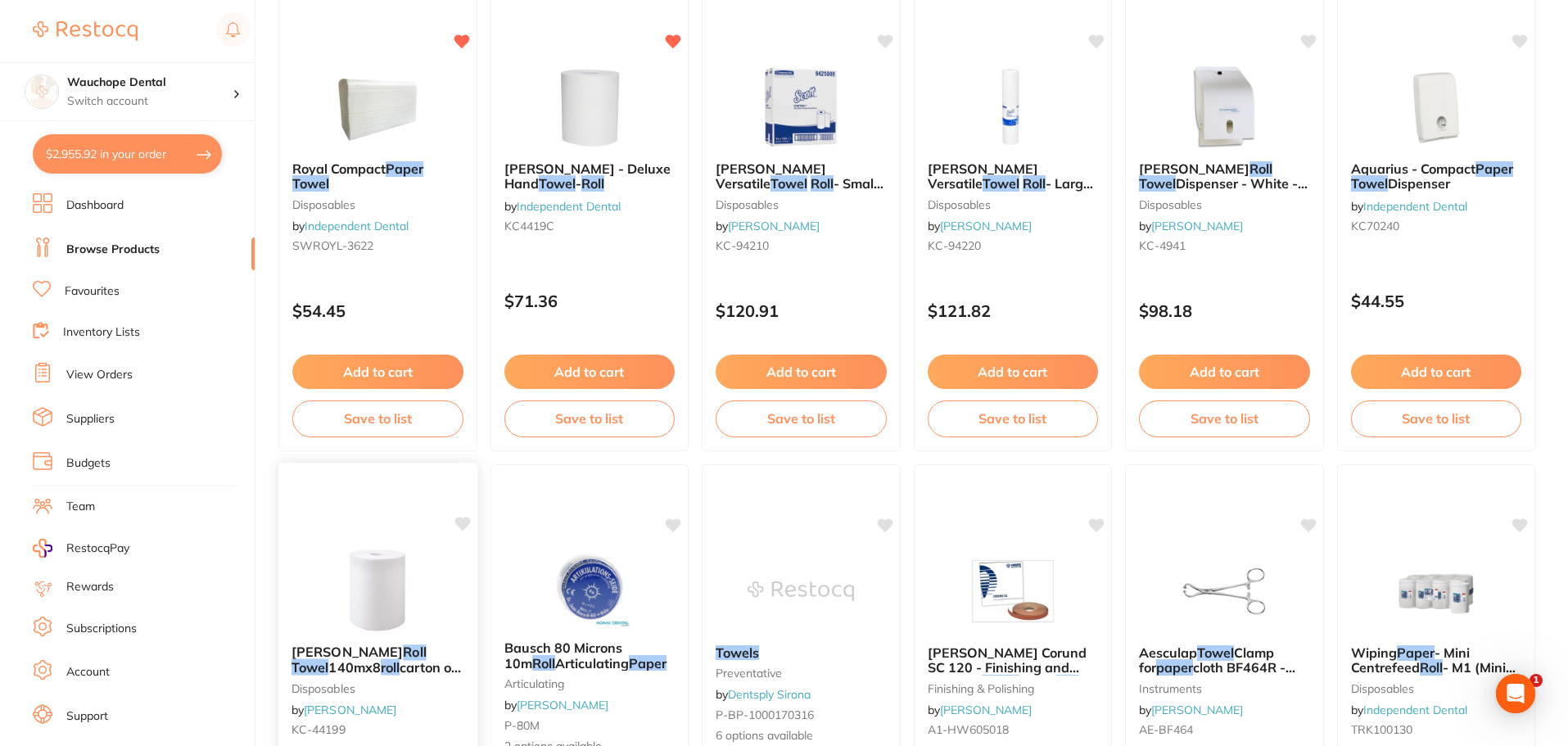
click at [395, 534] on div "Scott Roll Towel 140mx8 roll carton of 8 disposables by Henry Schein Halas KC-4…" at bounding box center [378, 699] width 201 height 475
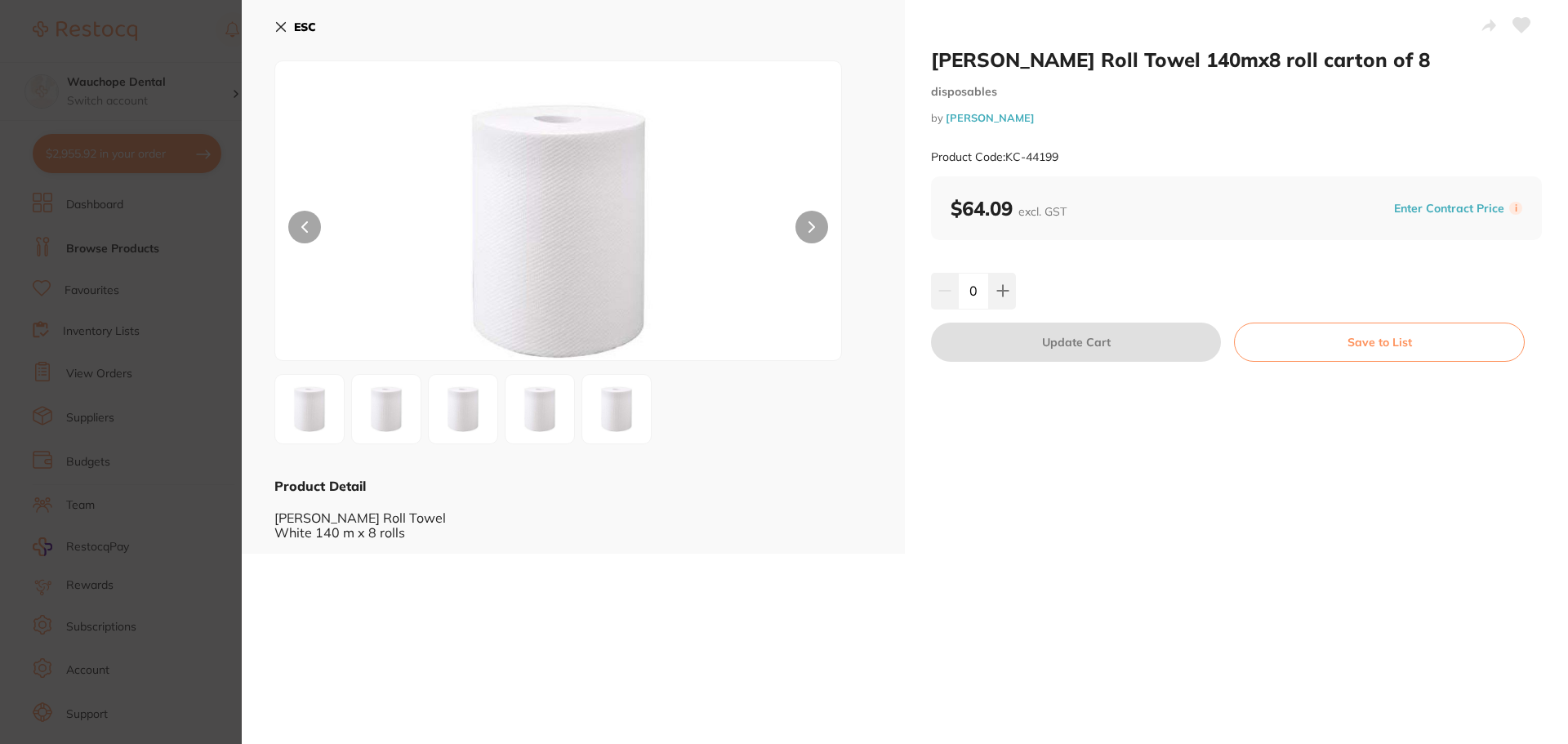
click at [196, 451] on section "Scott Roll Towel 140mx8 roll carton of 8 disposables by Henry Schein Halas Prod…" at bounding box center [784, 372] width 1568 height 744
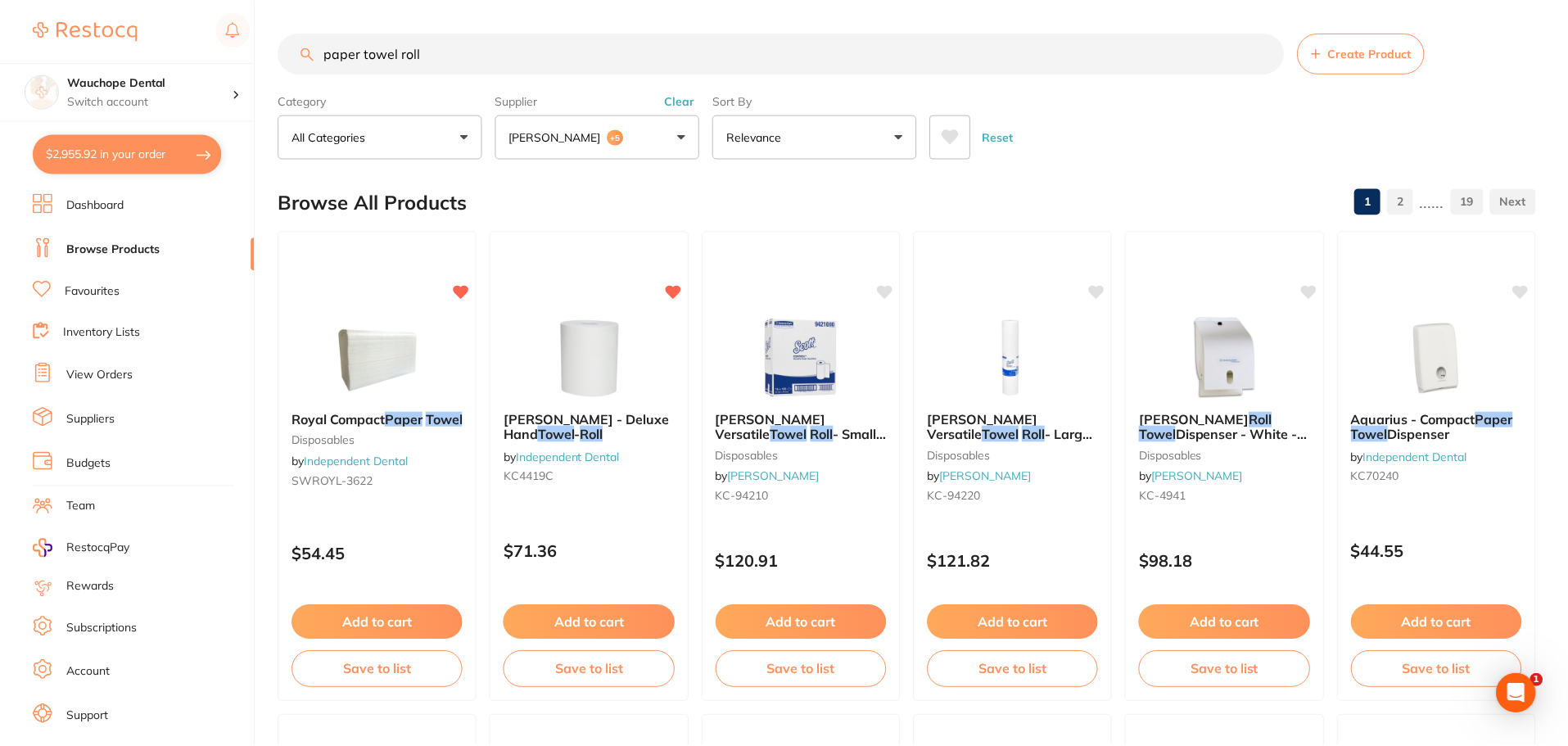
scroll to position [250, 0]
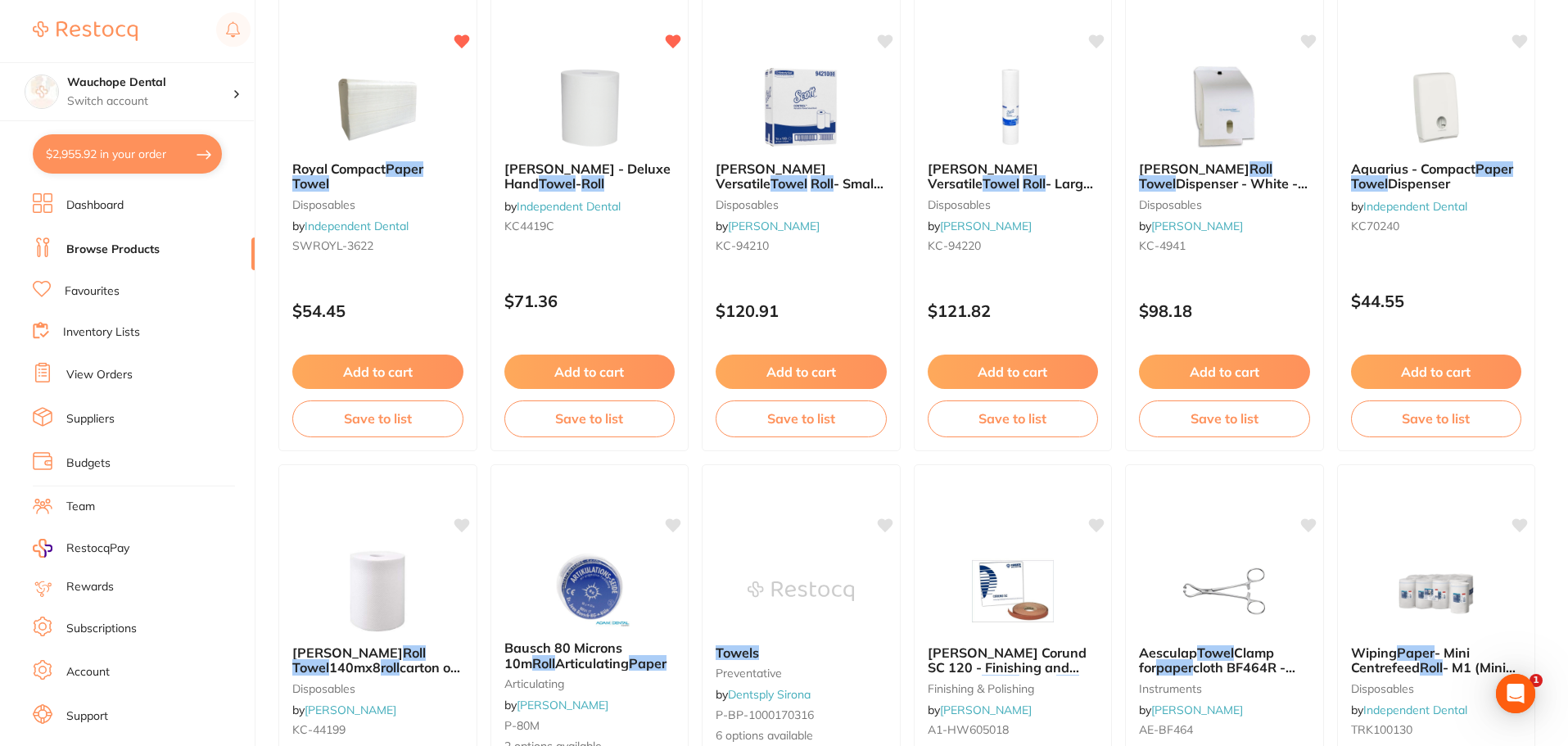
click at [551, 119] on img at bounding box center [590, 108] width 107 height 82
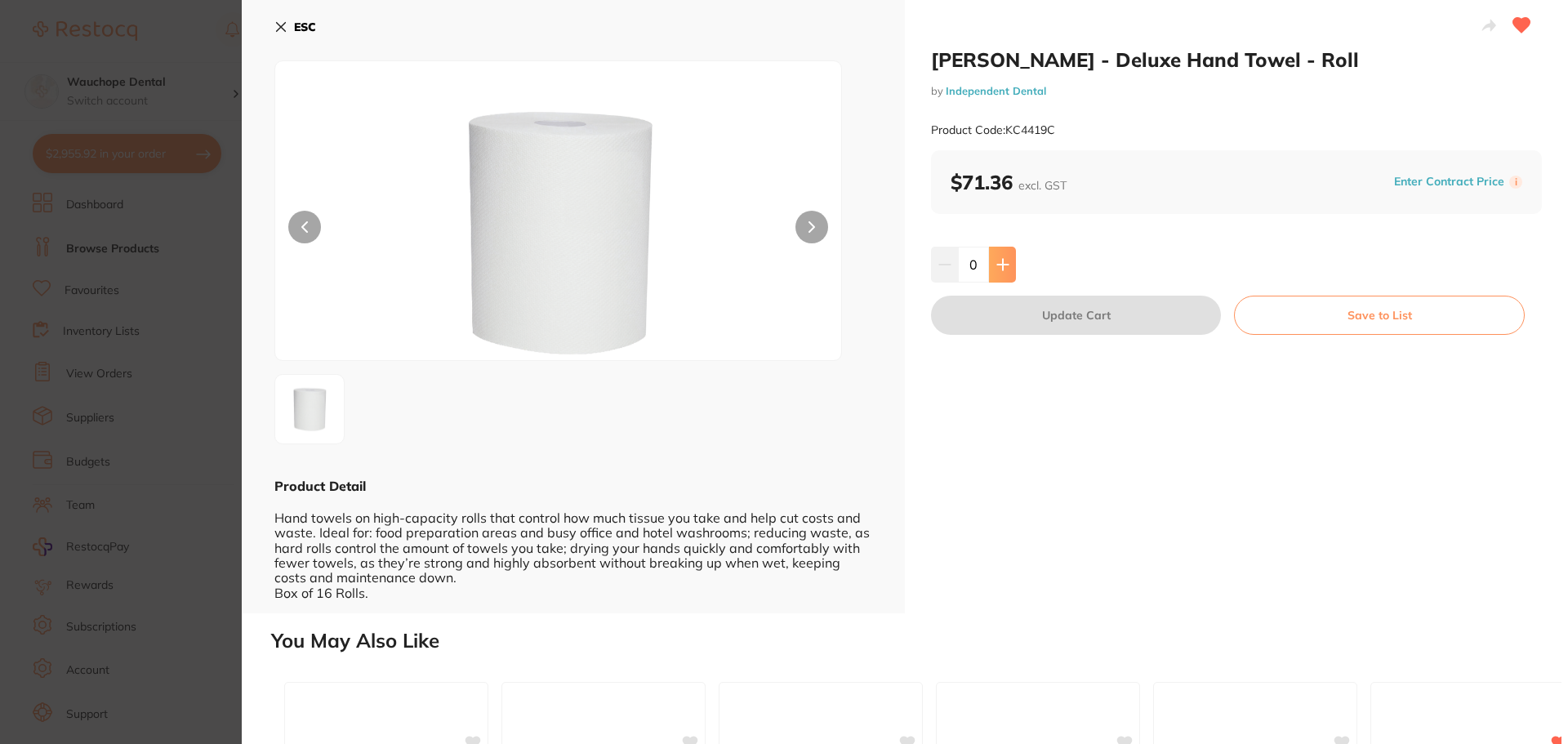
click at [997, 273] on button at bounding box center [1002, 264] width 27 height 36
type input "1"
click at [1007, 318] on button "Update Cart" at bounding box center [1076, 314] width 290 height 39
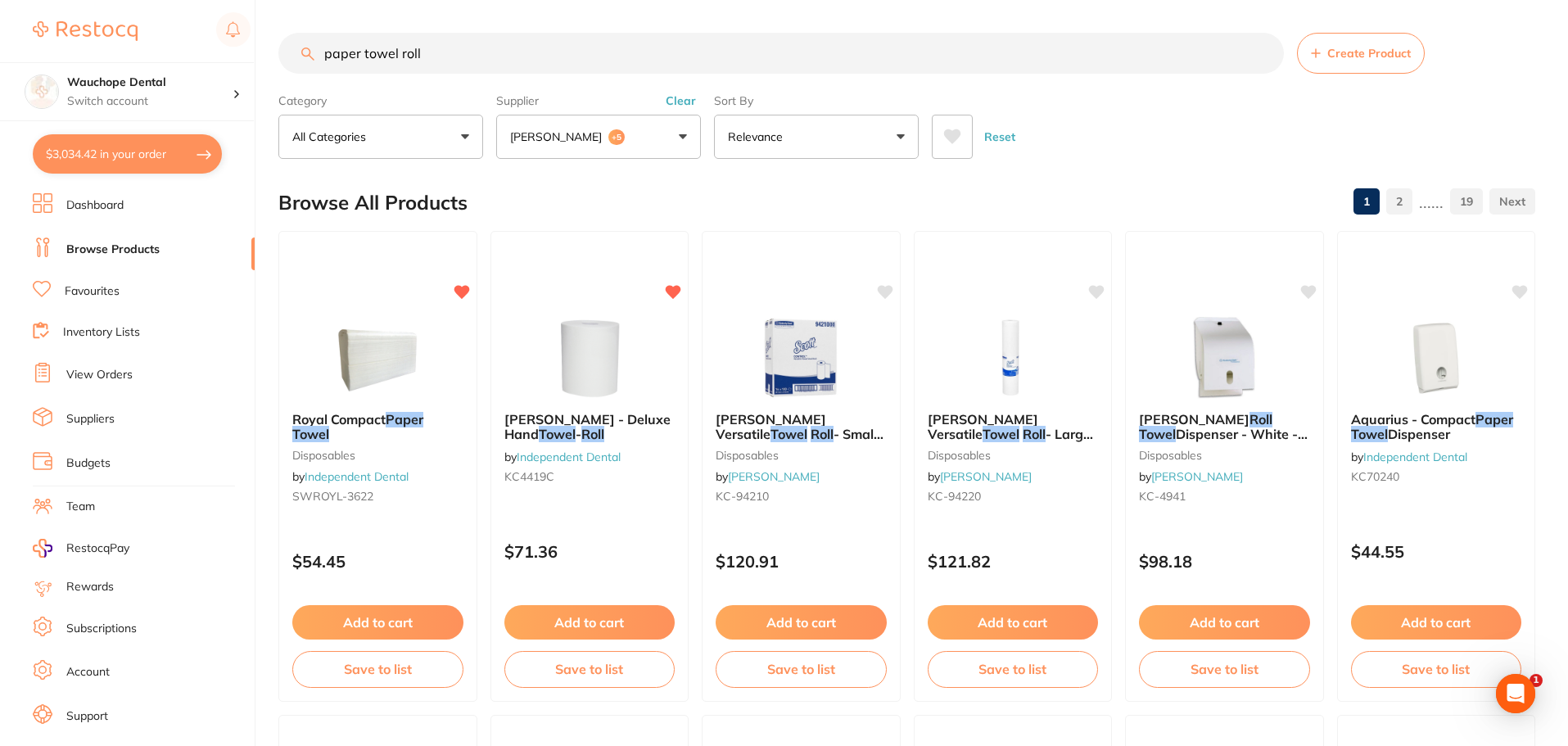
click at [481, 43] on input "paper towel roll" at bounding box center [781, 53] width 1006 height 41
click at [479, 52] on input "paper towel roll" at bounding box center [781, 53] width 1006 height 41
type input "paper"
click at [98, 280] on ul "Dashboard Browse Products Favourites Inventory Lists View Orders Suppliers Budg…" at bounding box center [143, 476] width 222 height 565
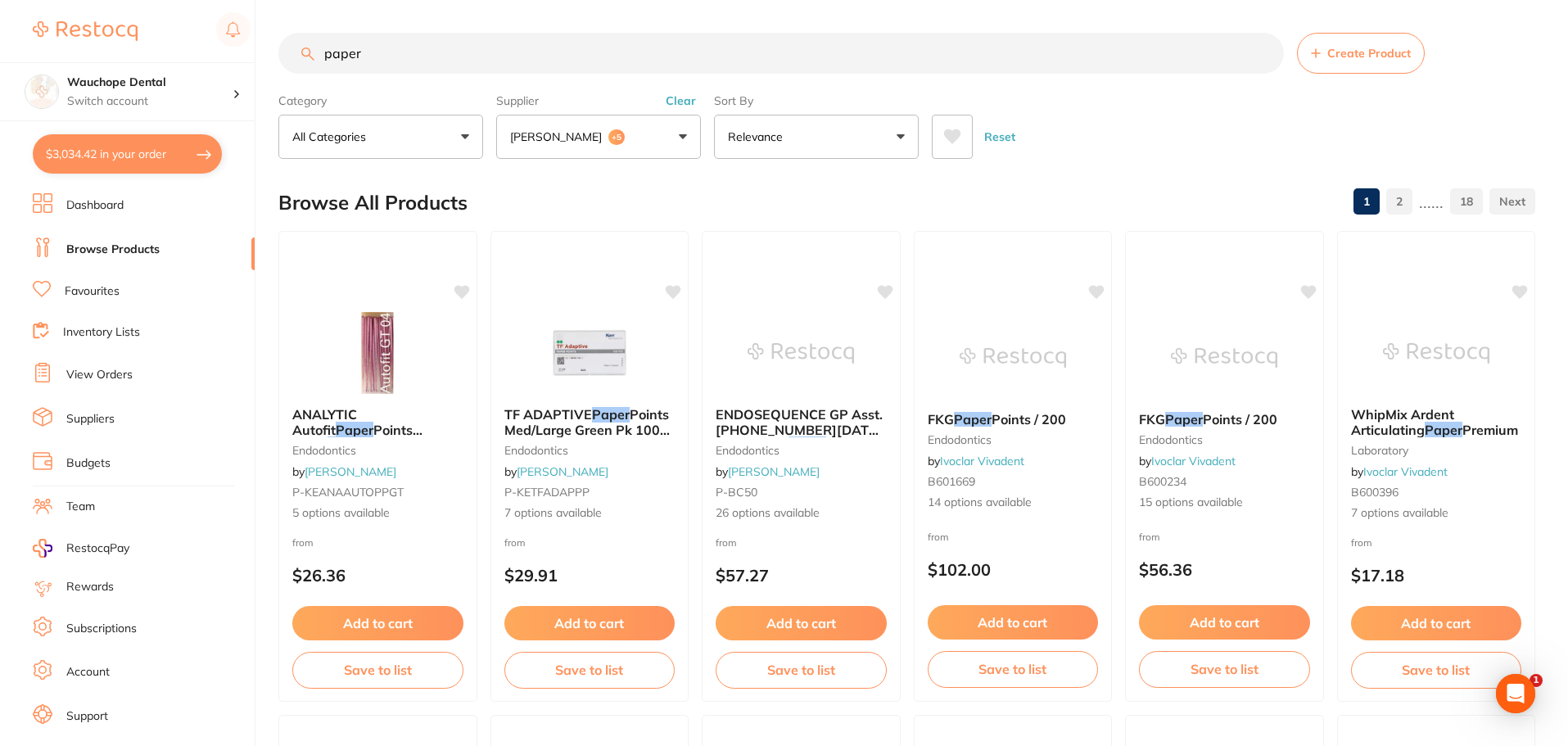
click at [101, 295] on link "Favourites" at bounding box center [93, 292] width 55 height 17
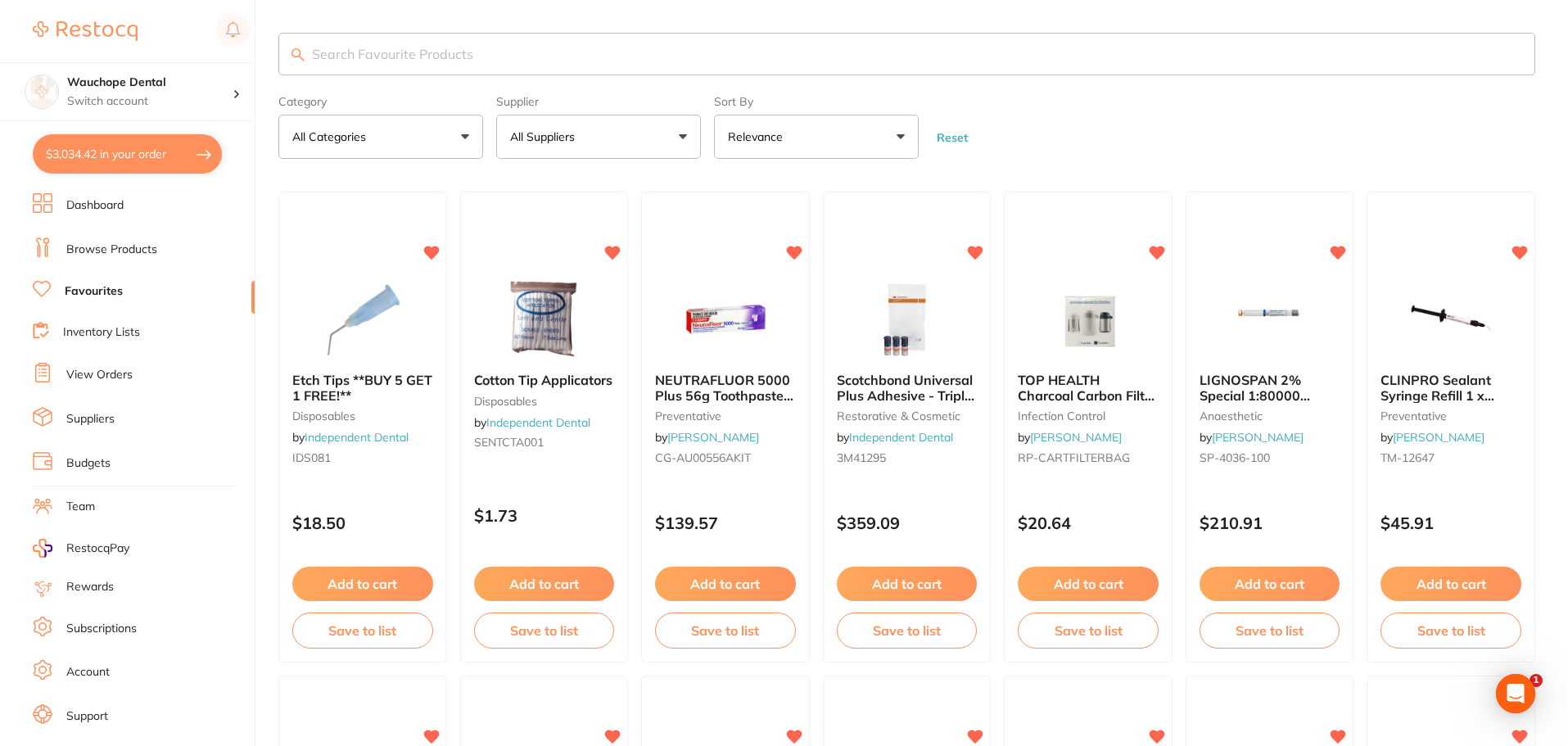
click at [108, 249] on link "Browse Products" at bounding box center [112, 250] width 91 height 17
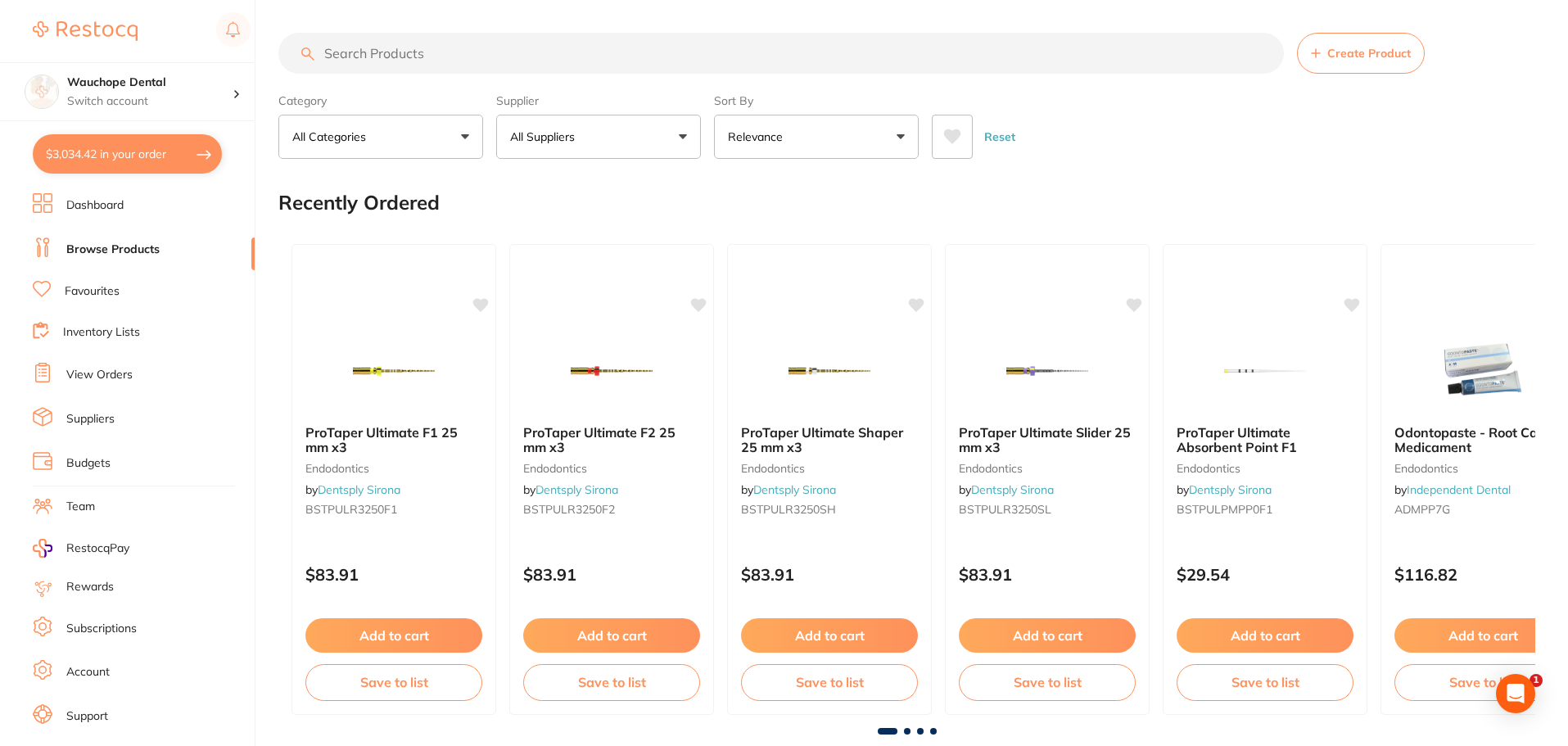
click at [408, 50] on input "search" at bounding box center [781, 53] width 1006 height 41
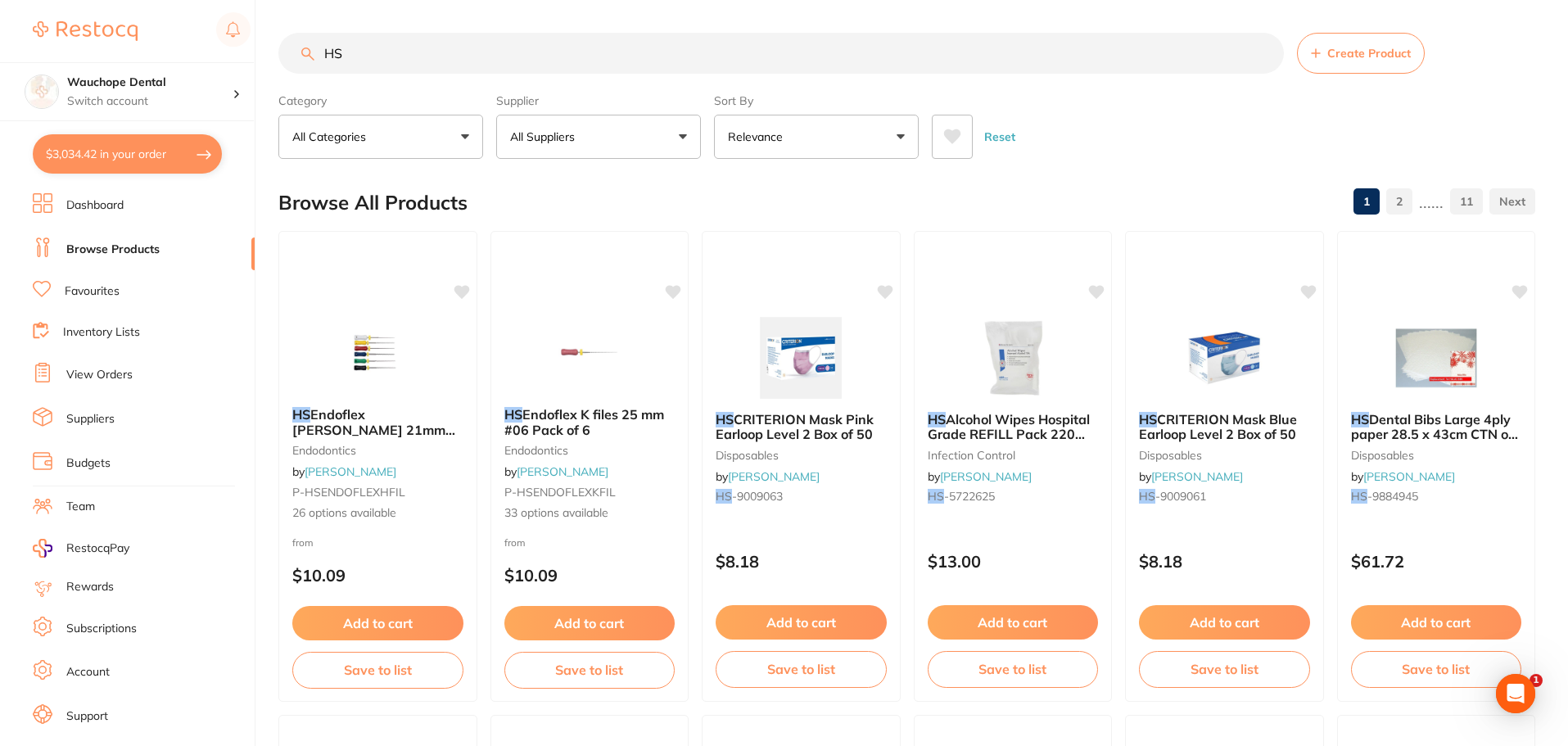
type input "H"
click at [535, 123] on button "All Suppliers" at bounding box center [598, 136] width 204 height 44
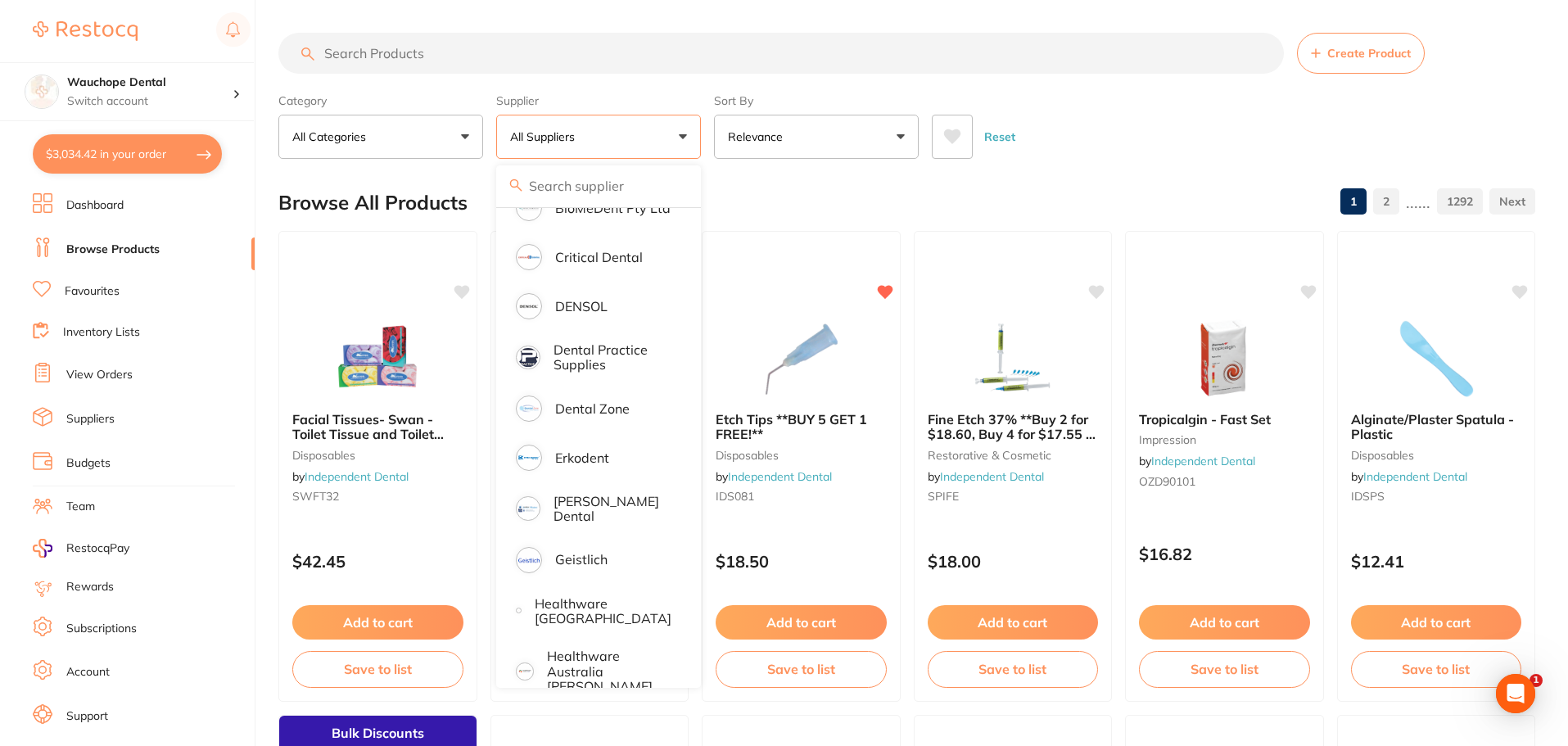
scroll to position [491, 0]
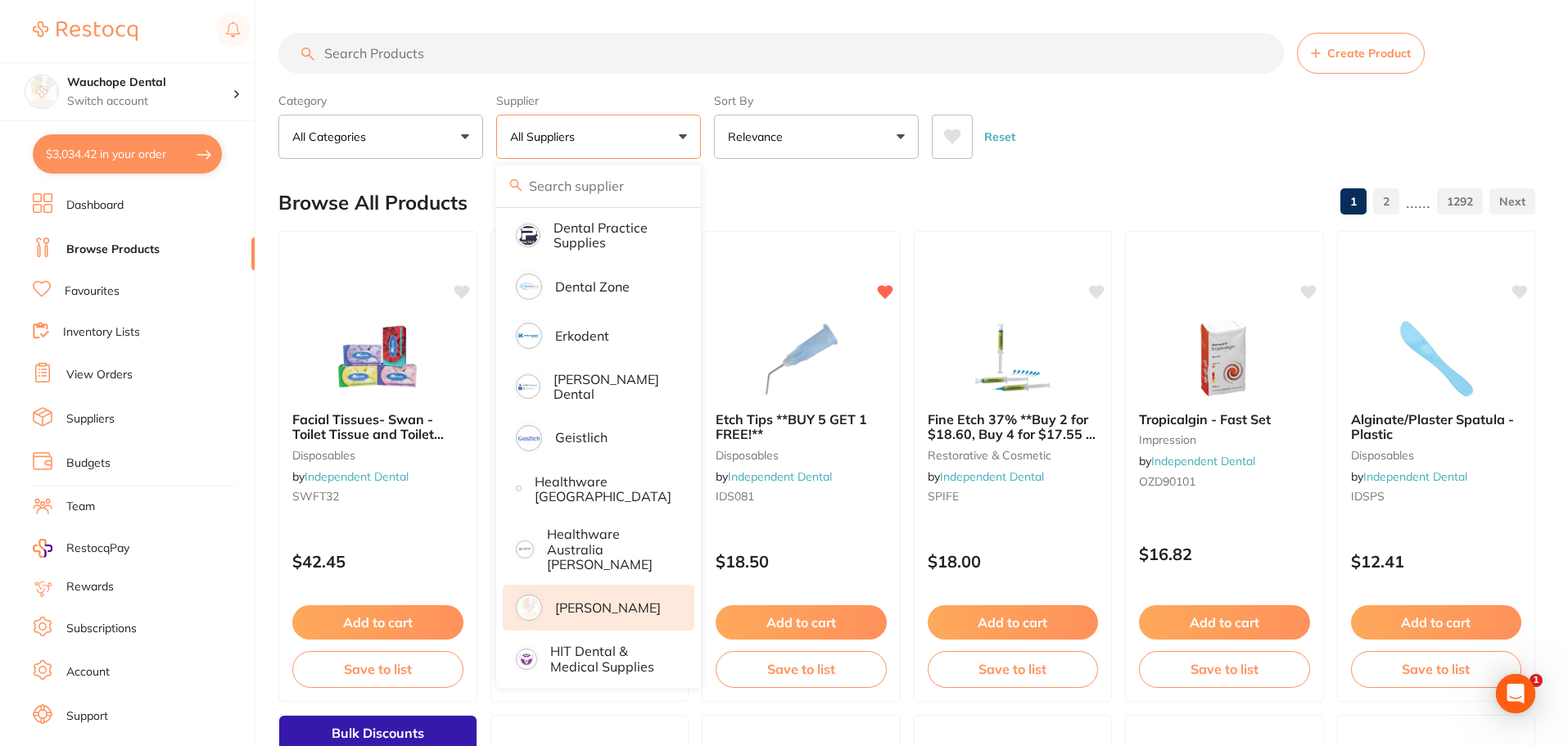
click at [656, 600] on p "[PERSON_NAME]" at bounding box center [608, 608] width 106 height 15
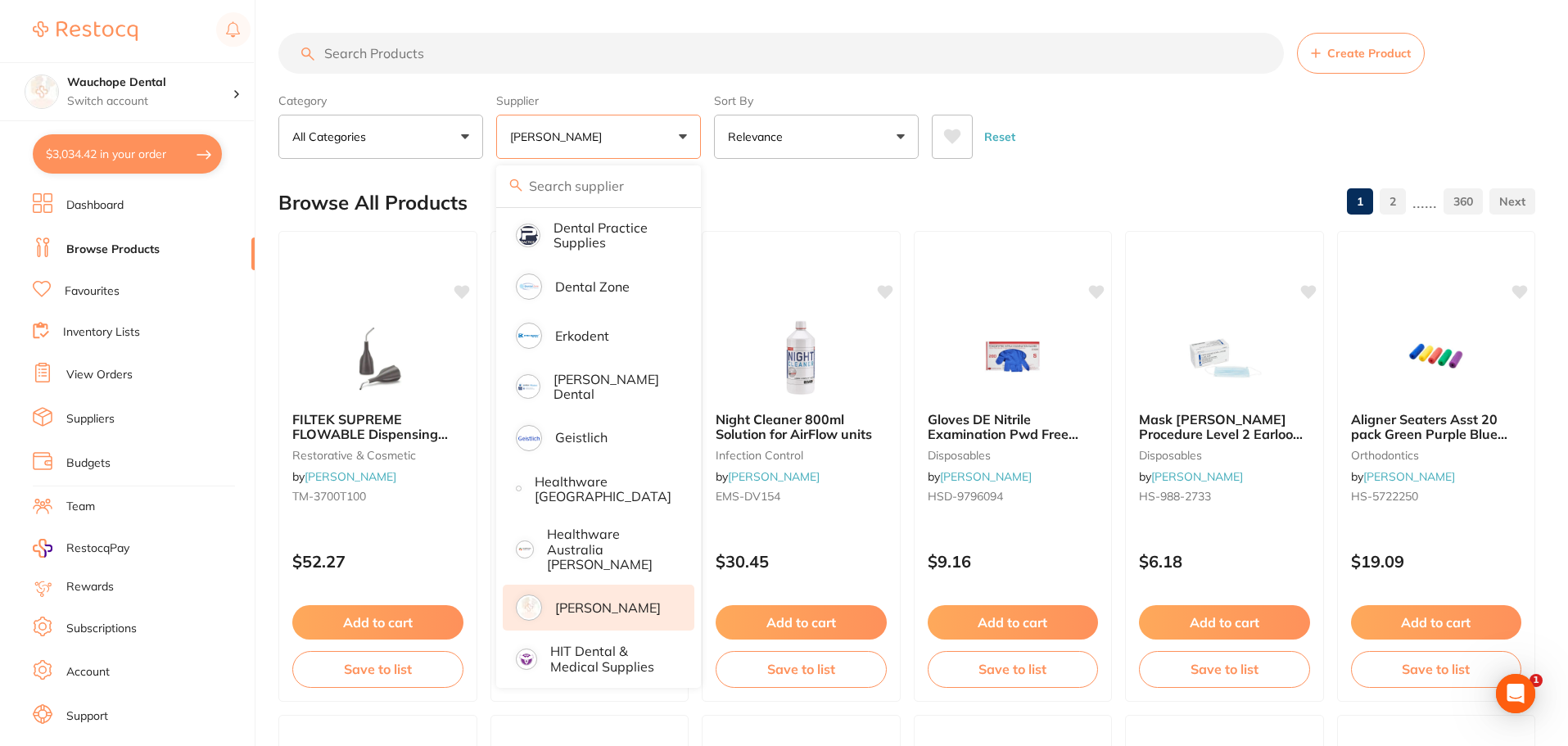
scroll to position [0, 0]
click at [534, 66] on input "search" at bounding box center [781, 53] width 1006 height 41
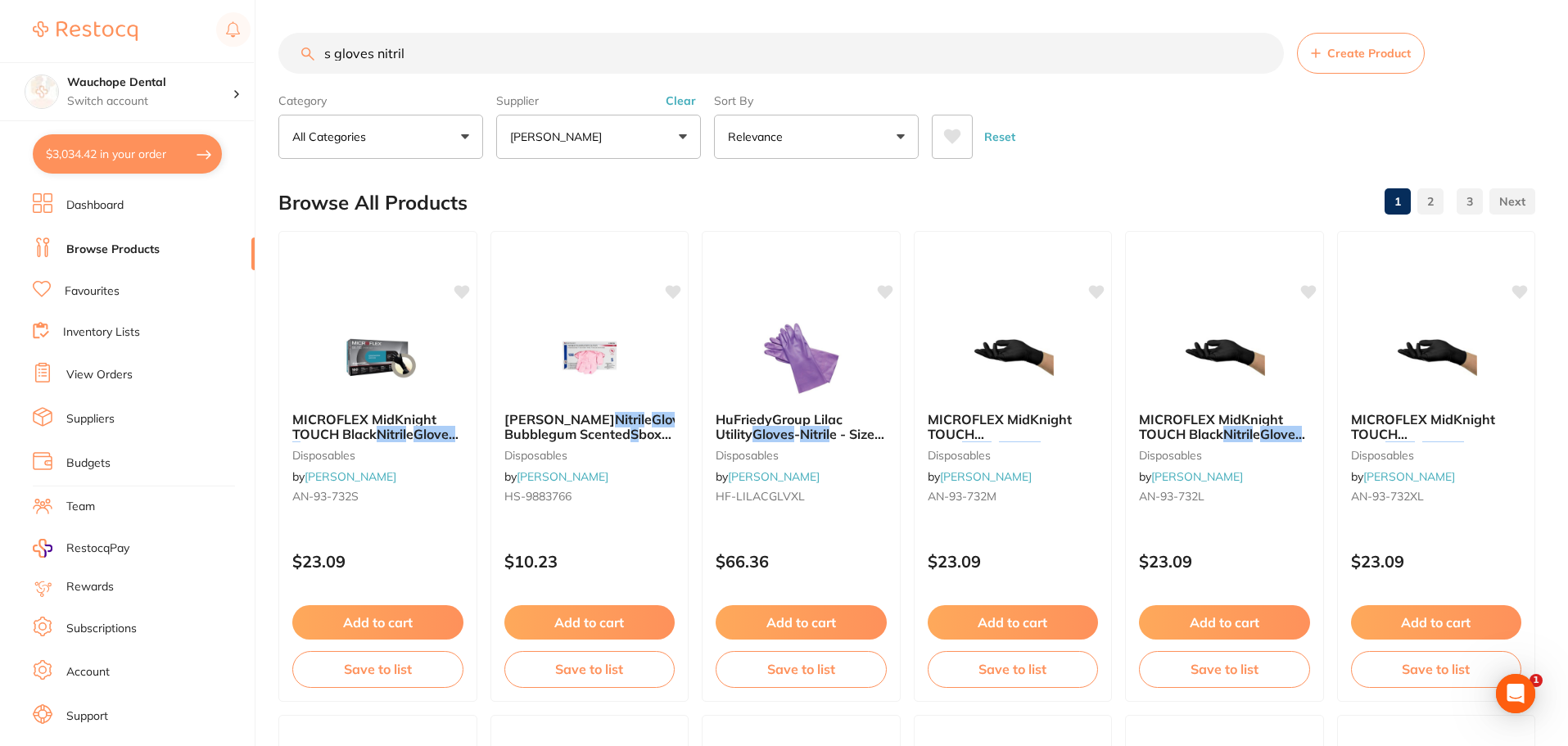
click at [478, 47] on input "s gloves nitril" at bounding box center [781, 53] width 1006 height 41
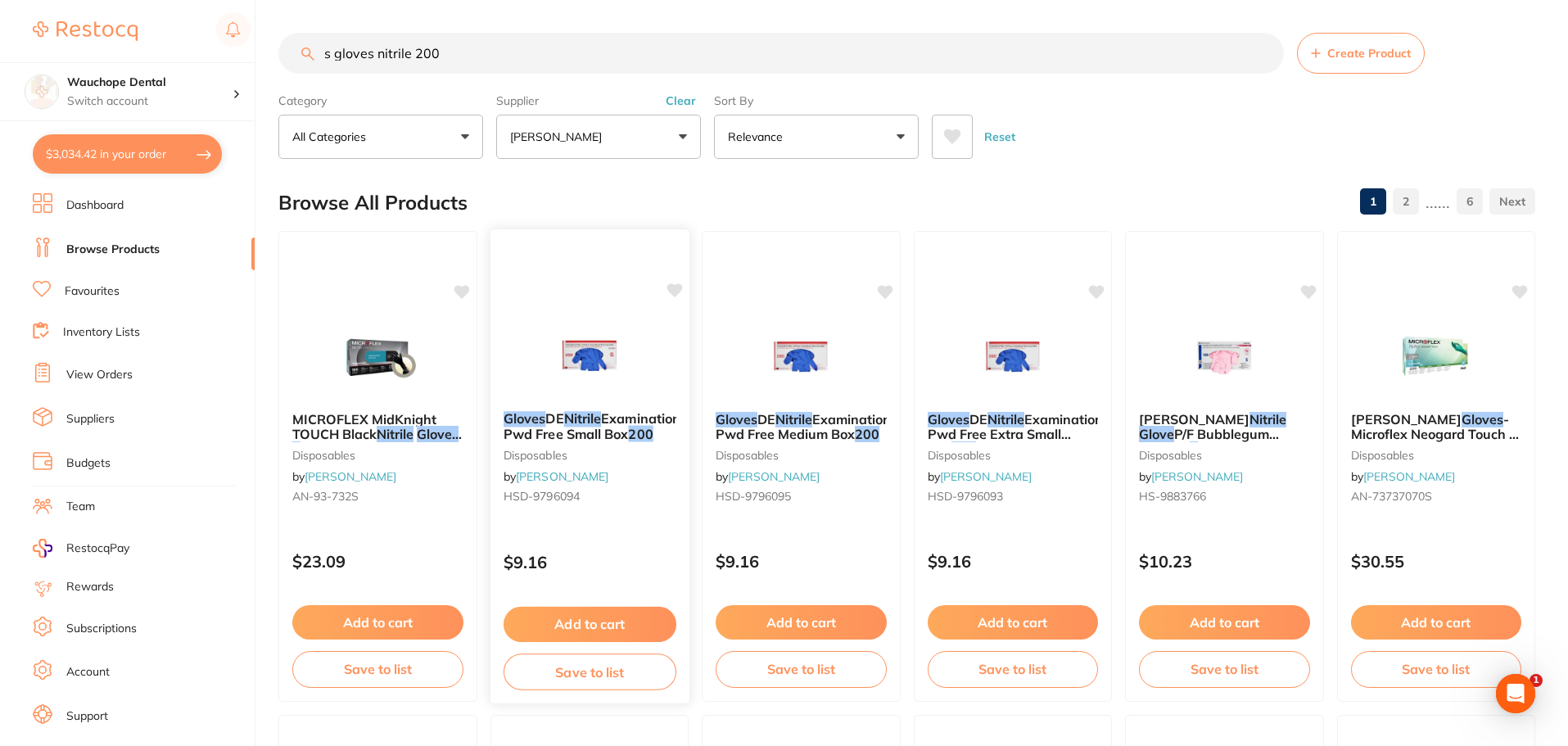
type input "s gloves nitrile 200"
click at [644, 317] on div at bounding box center [589, 356] width 199 height 83
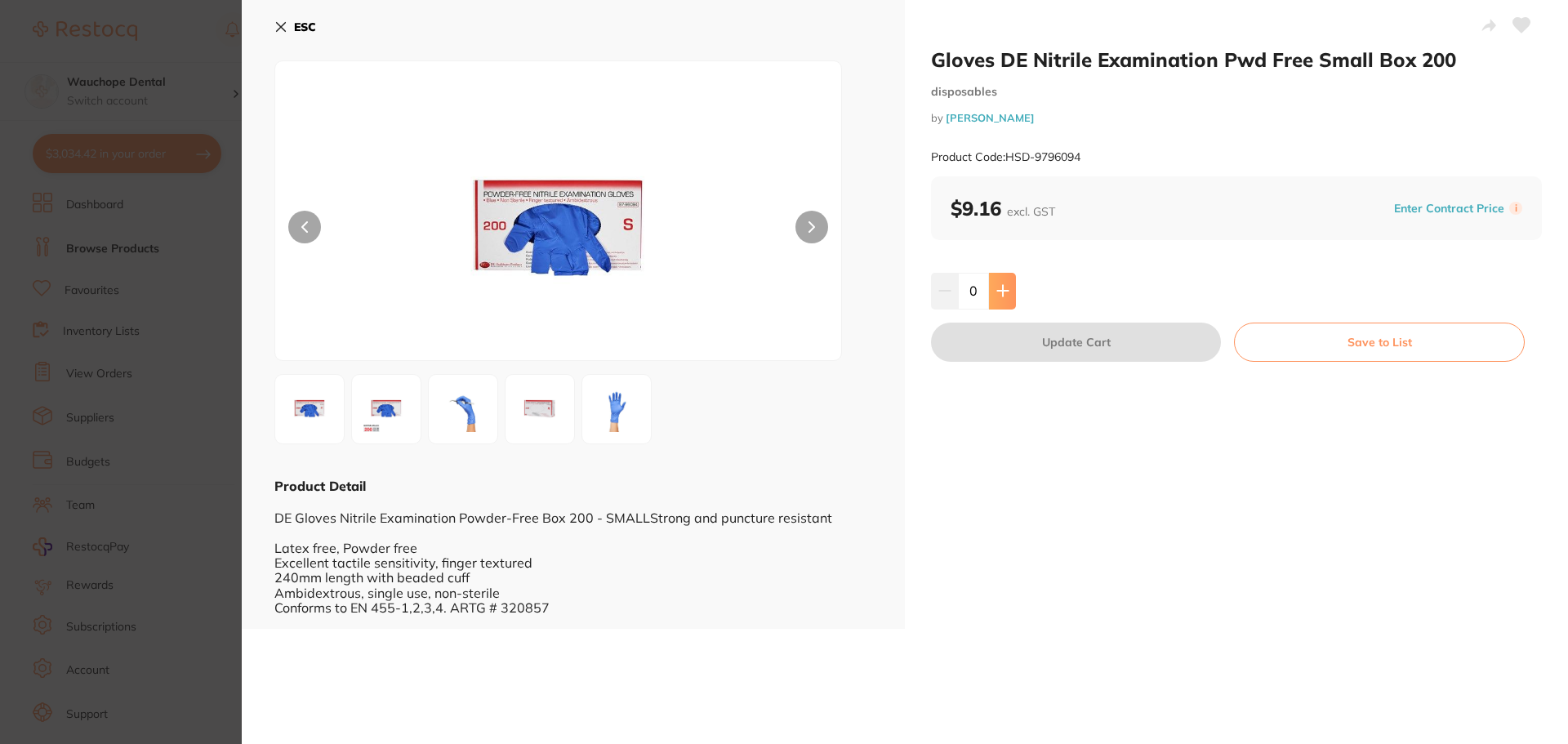
click at [1009, 295] on button at bounding box center [1002, 290] width 27 height 36
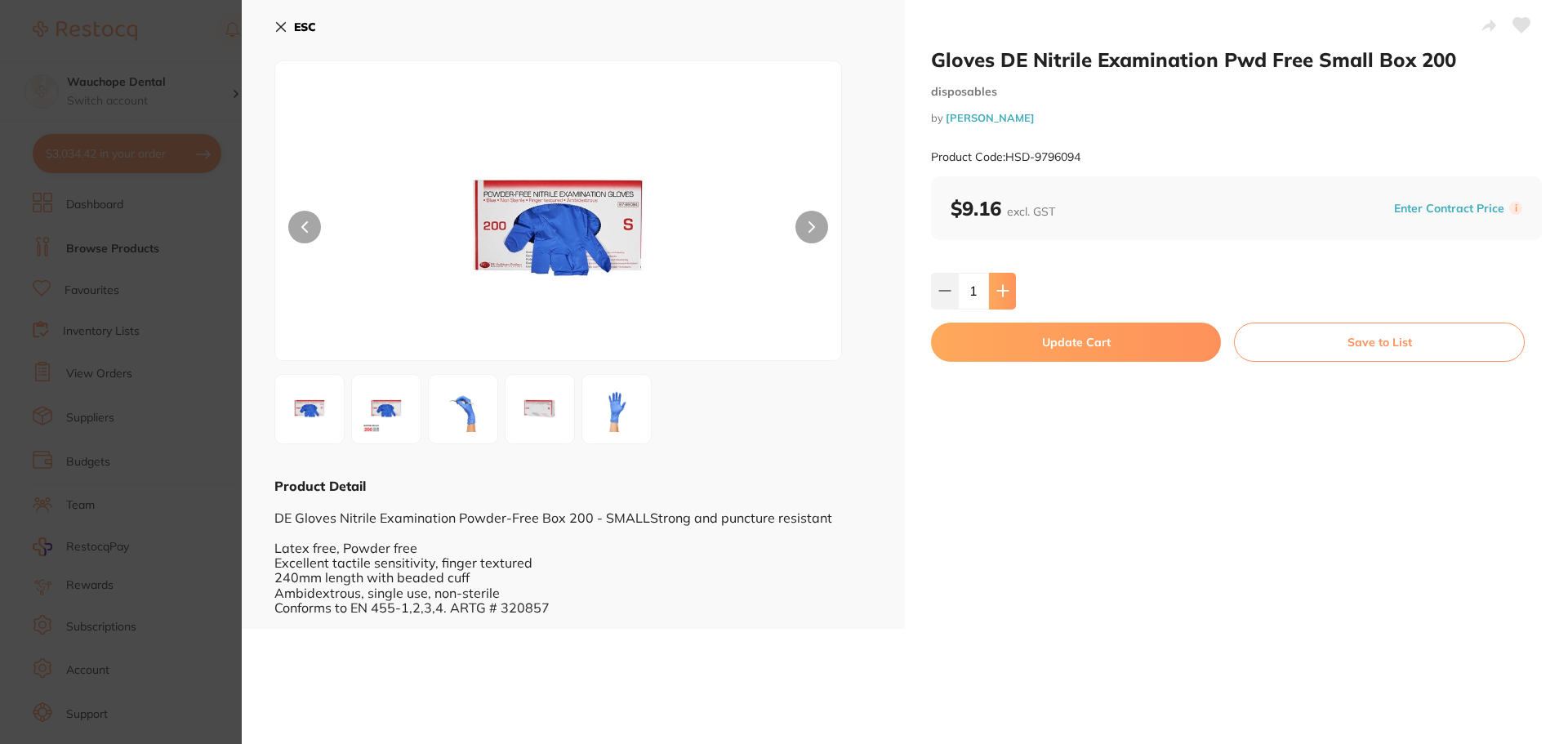
click at [1009, 295] on button at bounding box center [1002, 290] width 27 height 36
type input "3"
click at [1042, 343] on button "Update Cart" at bounding box center [1076, 342] width 290 height 39
checkbox input "false"
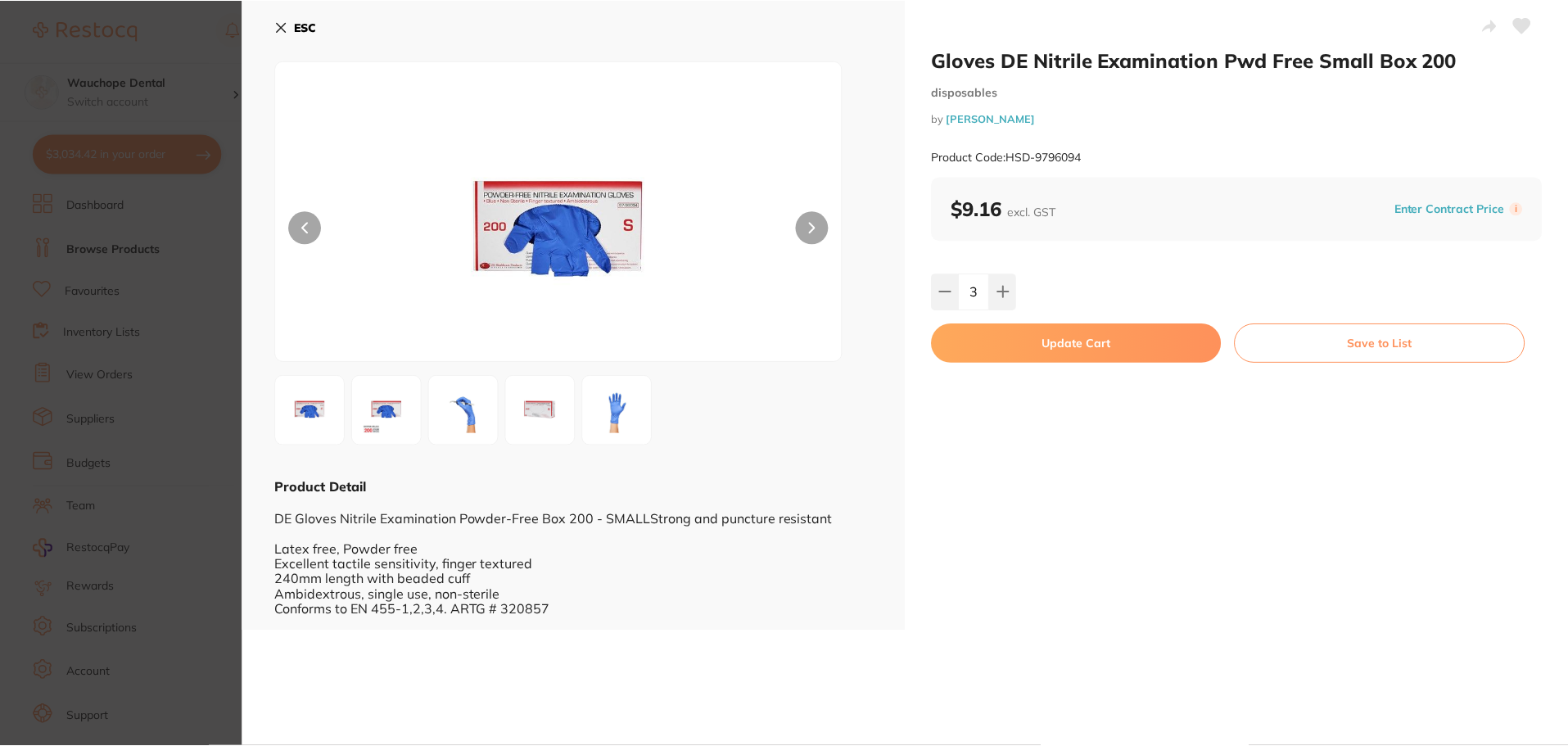
scroll to position [3, 0]
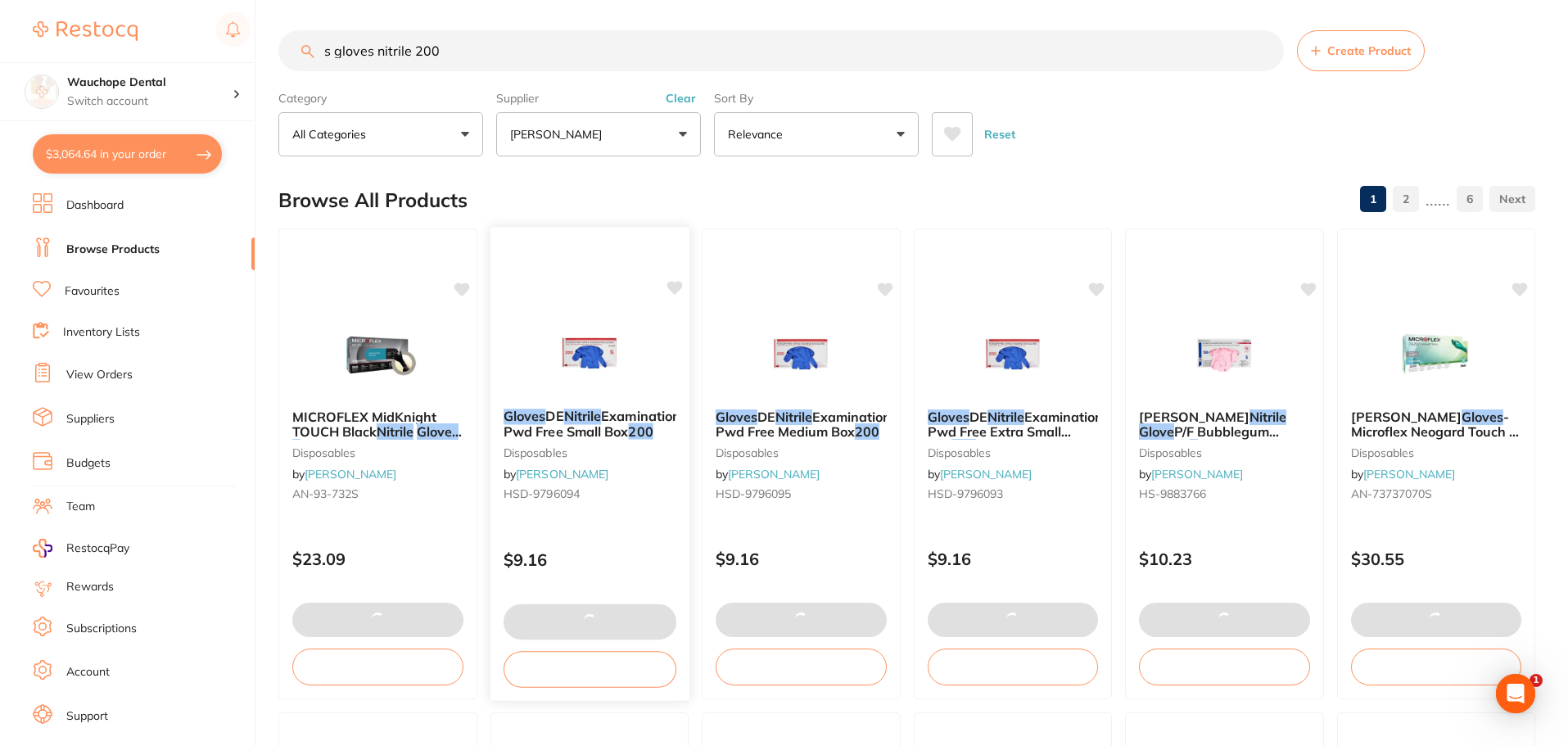
click at [671, 286] on icon at bounding box center [674, 288] width 16 height 14
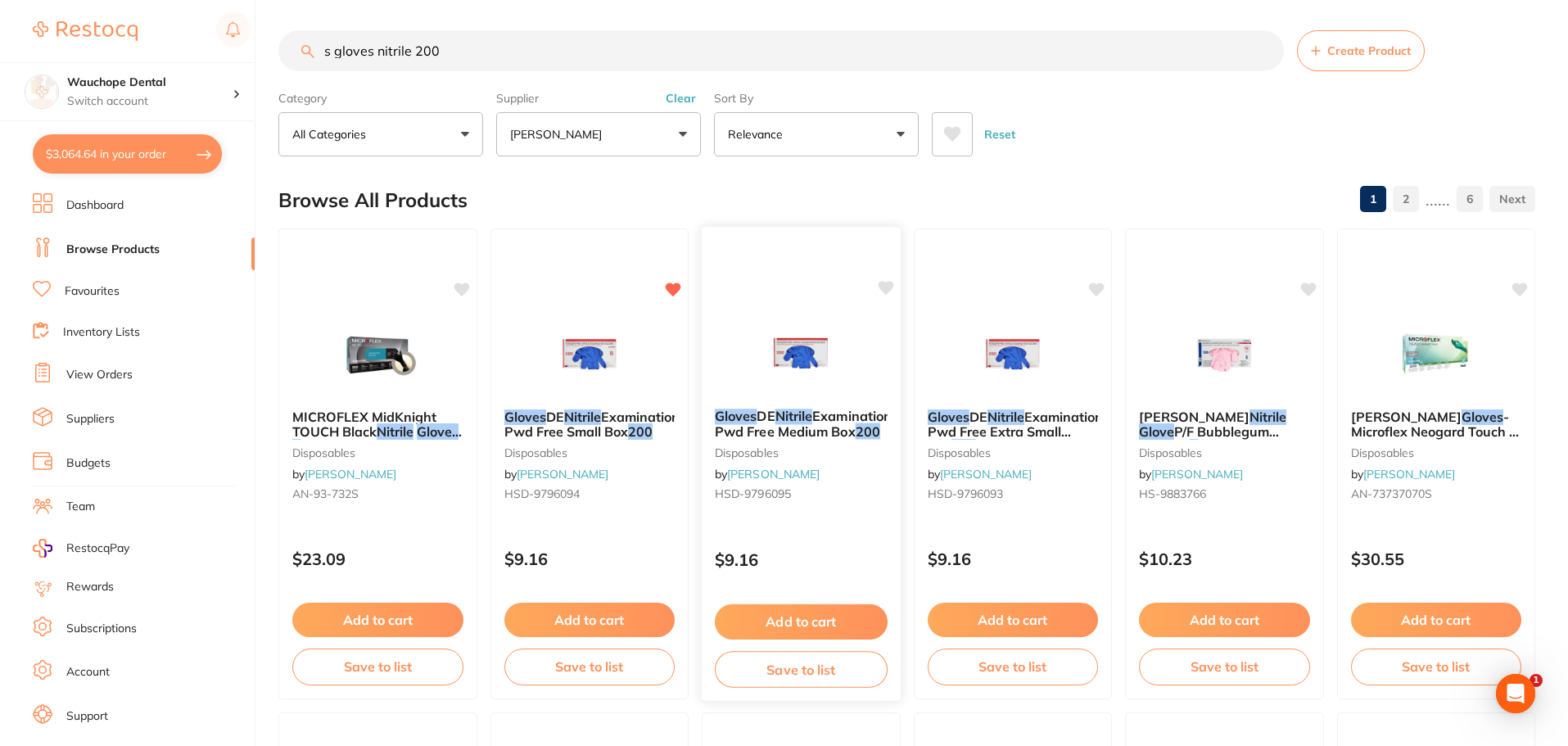
click at [812, 333] on img at bounding box center [801, 353] width 108 height 83
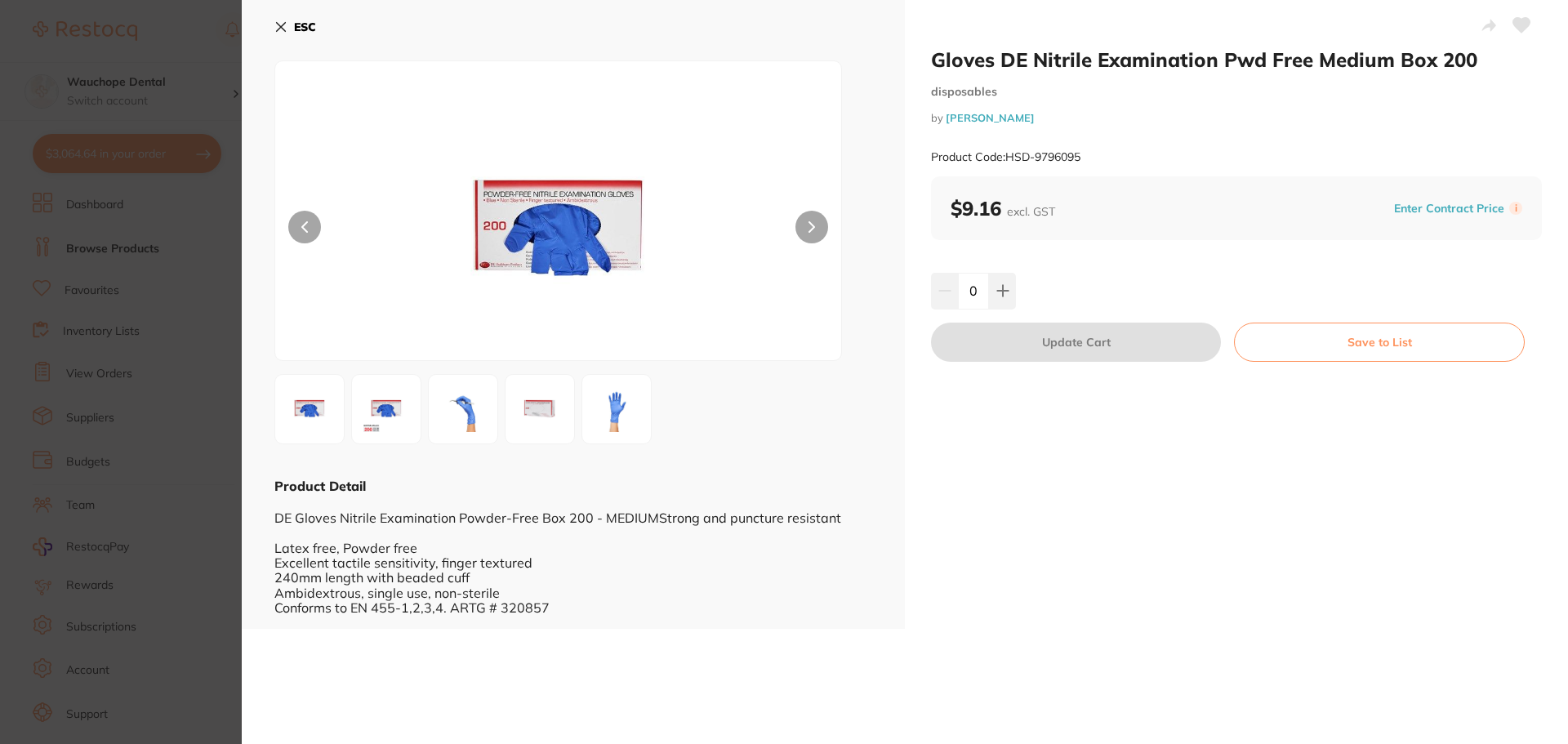
click at [1513, 27] on icon at bounding box center [1521, 26] width 17 height 15
click at [277, 28] on icon at bounding box center [281, 27] width 13 height 13
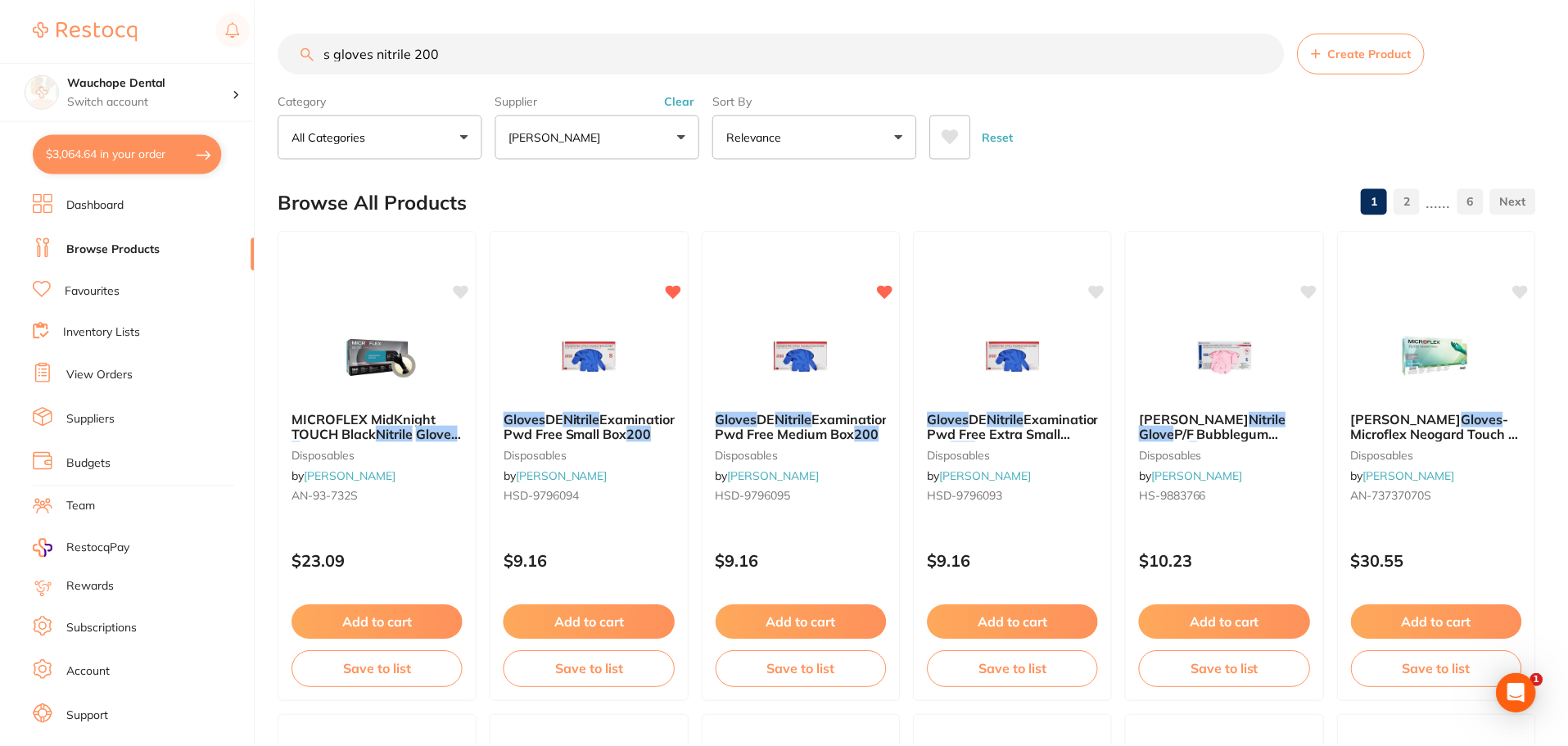
scroll to position [3, 0]
